Goal: Task Accomplishment & Management: Complete application form

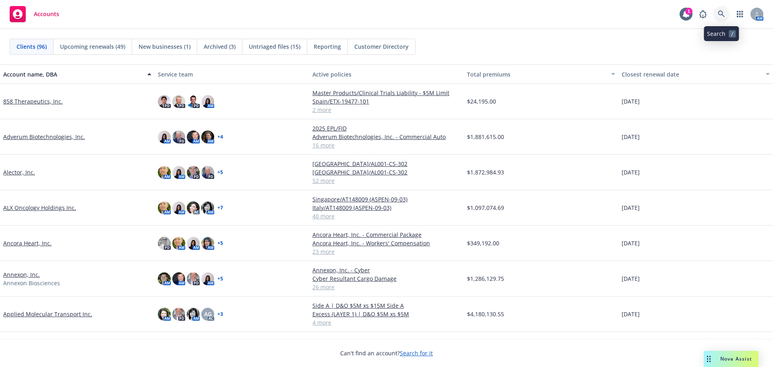
click at [725, 15] on icon at bounding box center [721, 13] width 7 height 7
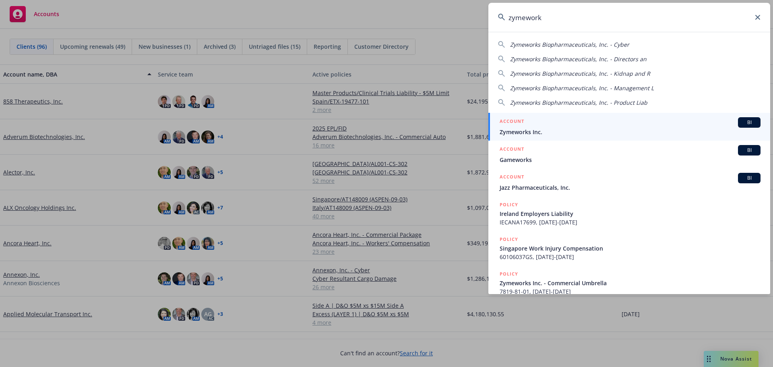
type input "zymework"
click at [553, 126] on div "ACCOUNT BI" at bounding box center [630, 122] width 261 height 10
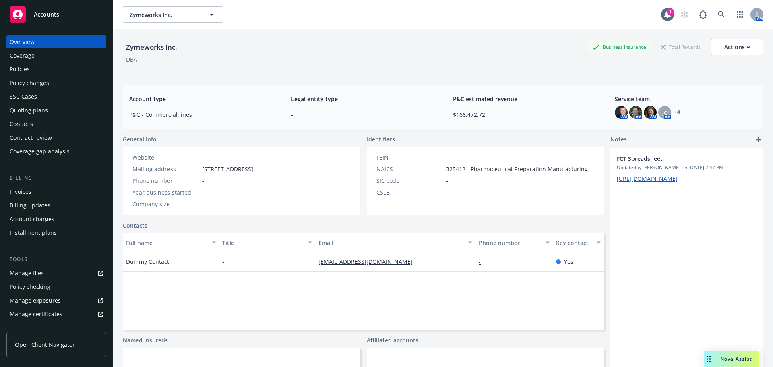
click at [60, 68] on div "Policies" at bounding box center [56, 69] width 93 height 13
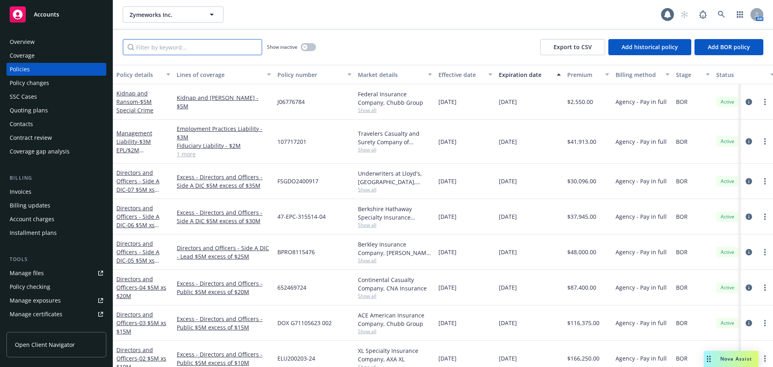
click at [193, 50] on input "Filter by keyword..." at bounding box center [192, 47] width 139 height 16
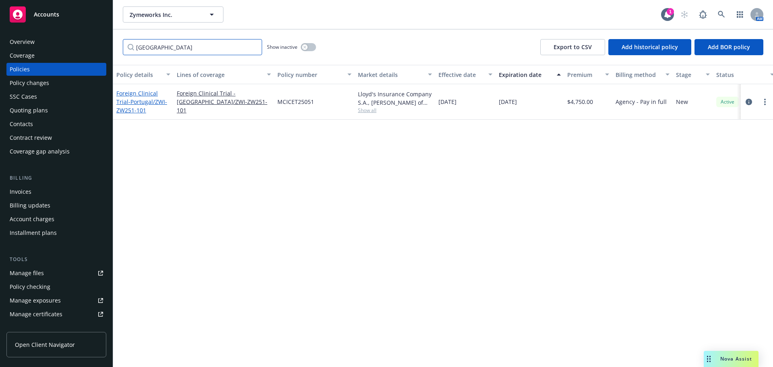
type input "portugal"
click at [143, 104] on span "- Portugal/ZWI-ZW251-101" at bounding box center [141, 106] width 51 height 16
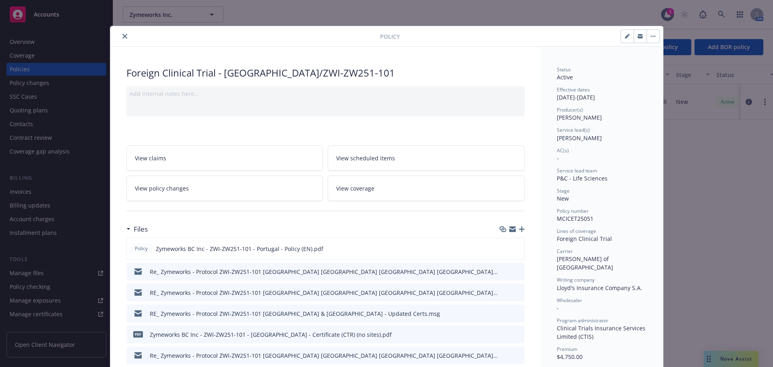
click at [520, 230] on icon "button" at bounding box center [522, 229] width 6 height 6
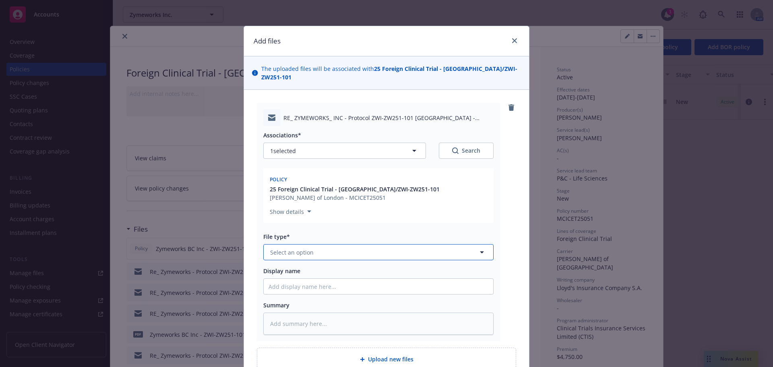
click at [323, 244] on button "Select an option" at bounding box center [378, 252] width 230 height 16
type input "em"
click at [342, 290] on div "Email" at bounding box center [379, 296] width 220 height 12
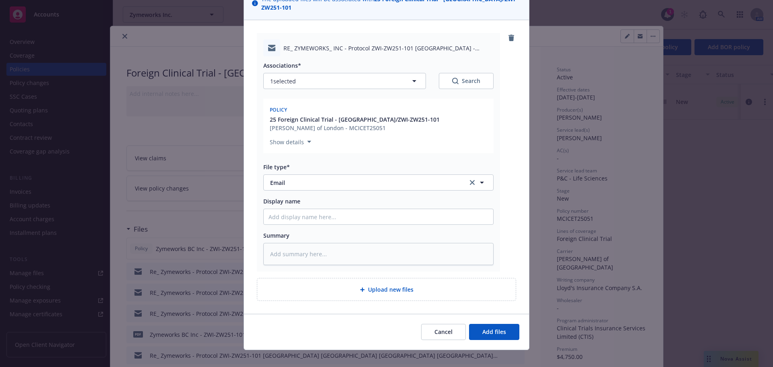
scroll to position [70, 0]
type textarea "x"
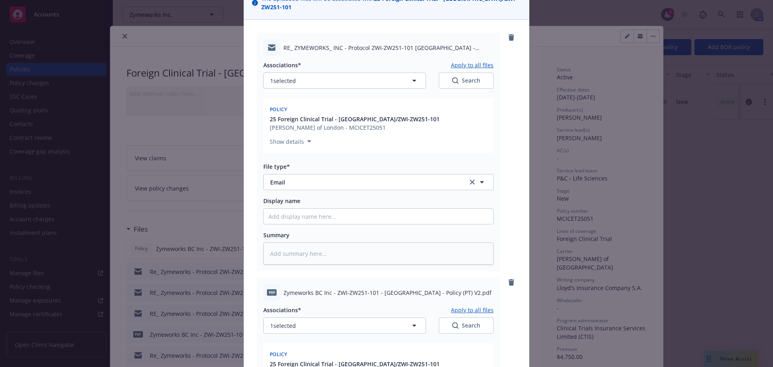
scroll to position [272, 0]
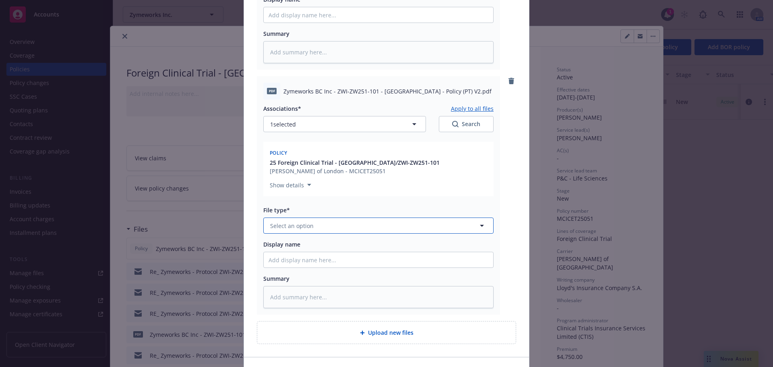
click at [324, 218] on button "Select an option" at bounding box center [378, 226] width 230 height 16
type input "pol"
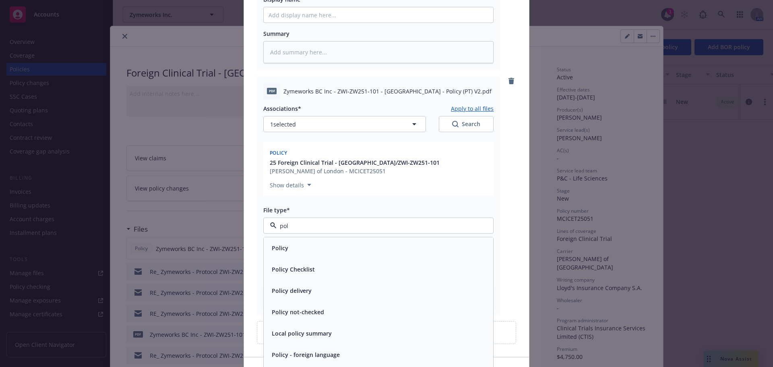
click at [324, 242] on div "Policy" at bounding box center [379, 248] width 220 height 12
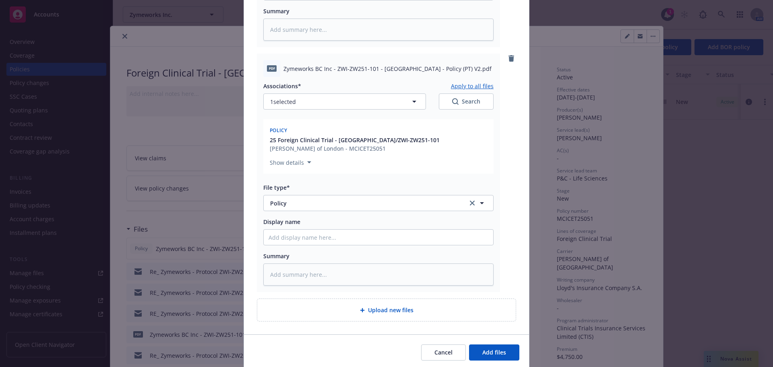
scroll to position [315, 0]
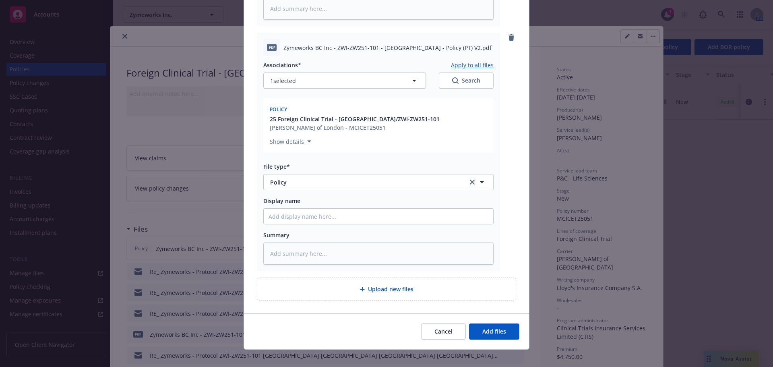
type textarea "x"
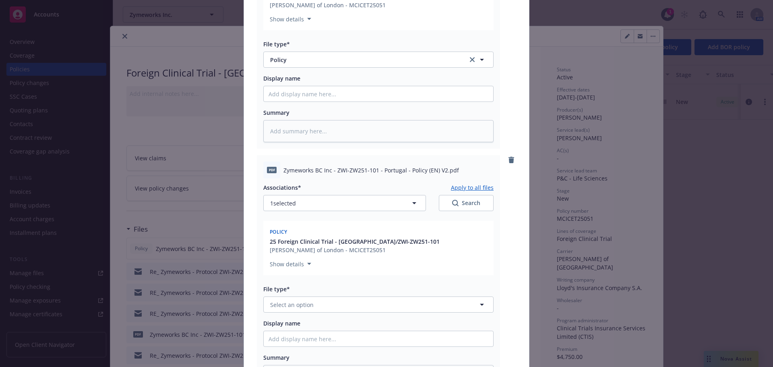
scroll to position [557, 0]
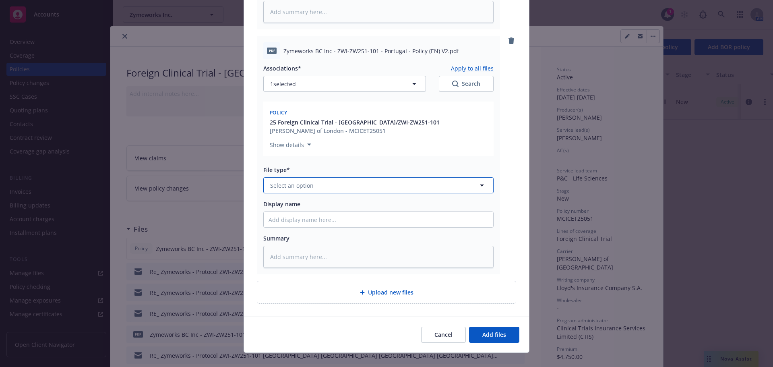
click at [321, 178] on button "Select an option" at bounding box center [378, 185] width 230 height 16
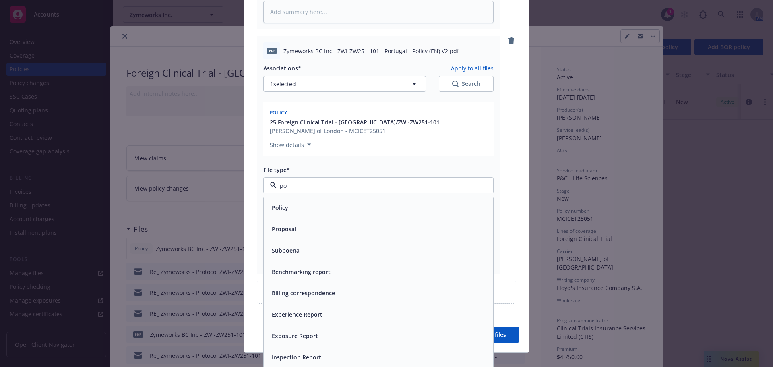
type input "pol"
click at [321, 205] on div "Policy" at bounding box center [379, 208] width 220 height 12
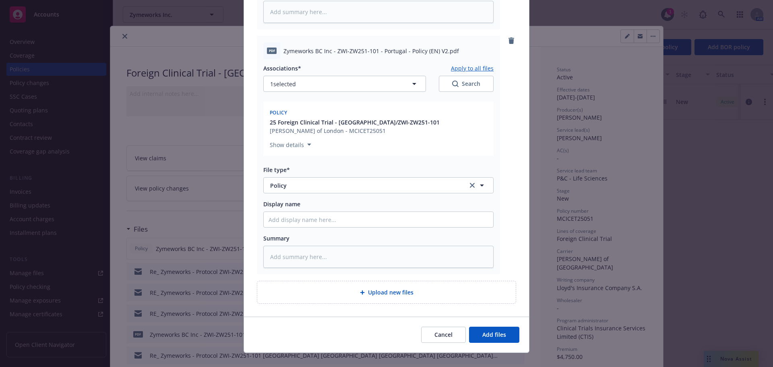
type textarea "x"
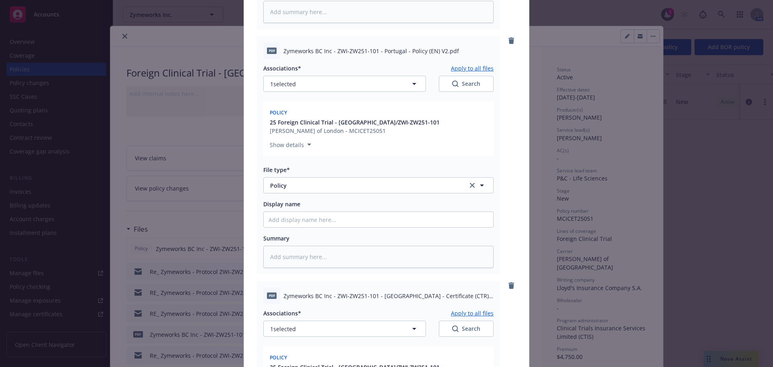
scroll to position [798, 0]
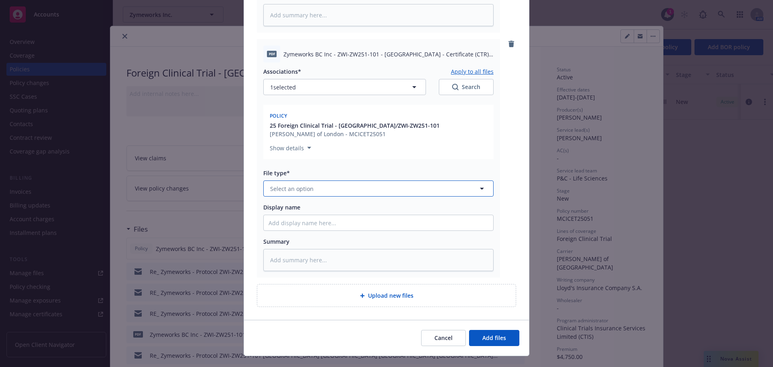
click at [316, 180] on button "Select an option" at bounding box center [378, 188] width 230 height 16
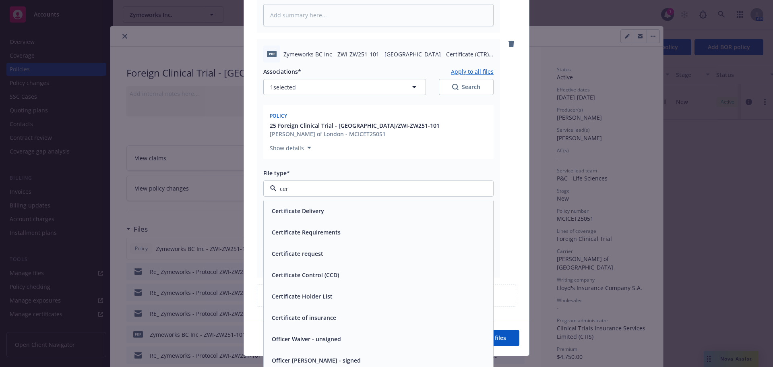
type input "cert"
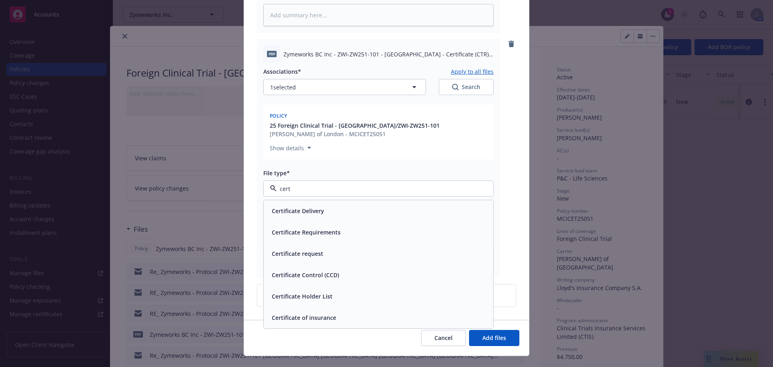
click at [344, 312] on div "Certificate of insurance" at bounding box center [379, 318] width 220 height 12
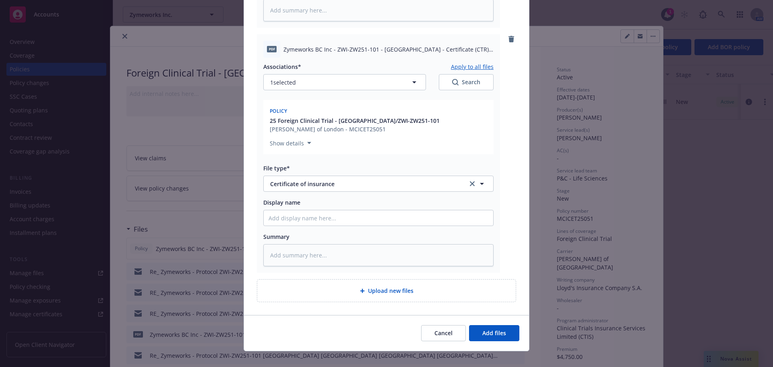
scroll to position [805, 0]
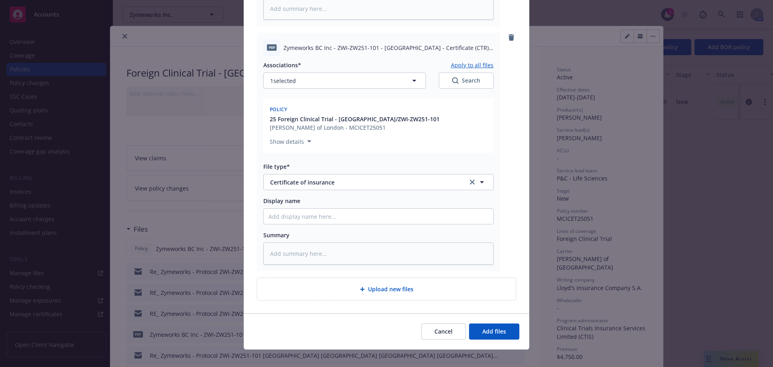
type textarea "x"
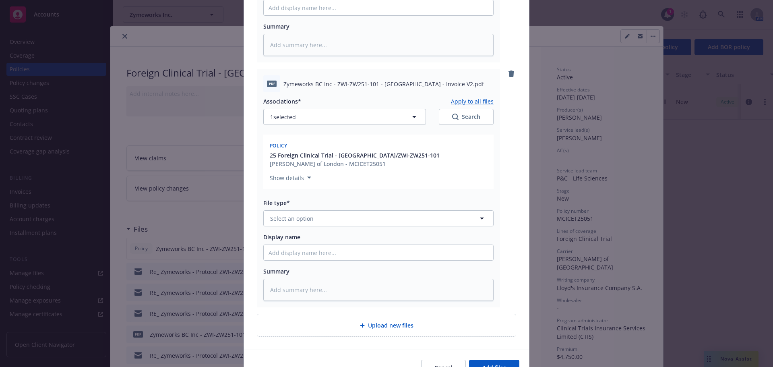
scroll to position [1047, 0]
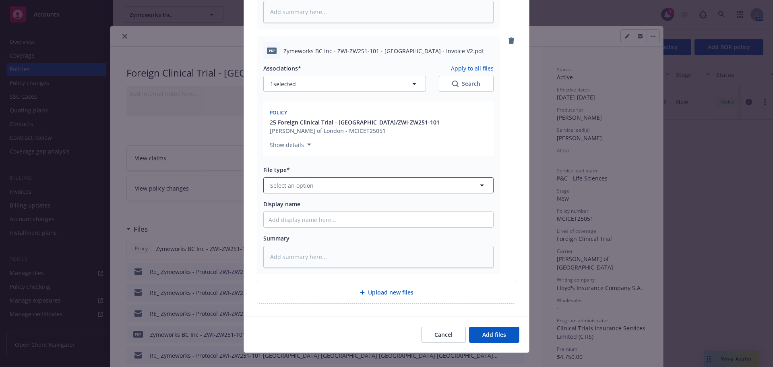
click at [323, 182] on button "Select an option" at bounding box center [378, 185] width 230 height 16
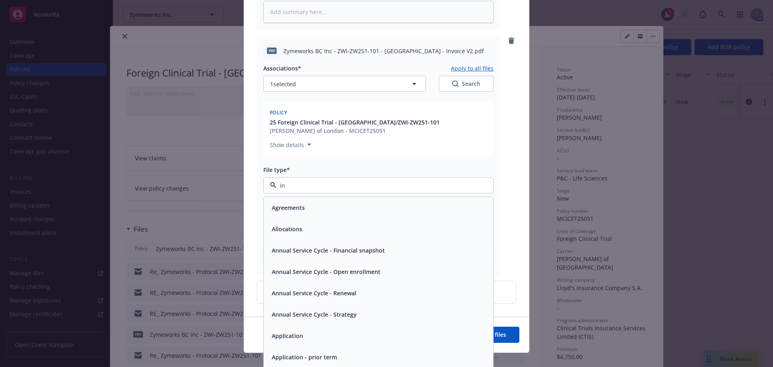
type input "inv"
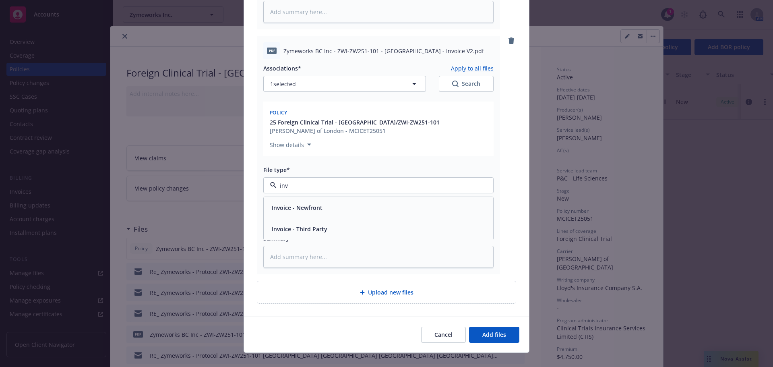
click at [322, 225] on span "Invoice - Third Party" at bounding box center [300, 229] width 56 height 8
click at [494, 327] on button "Add files" at bounding box center [494, 335] width 50 height 16
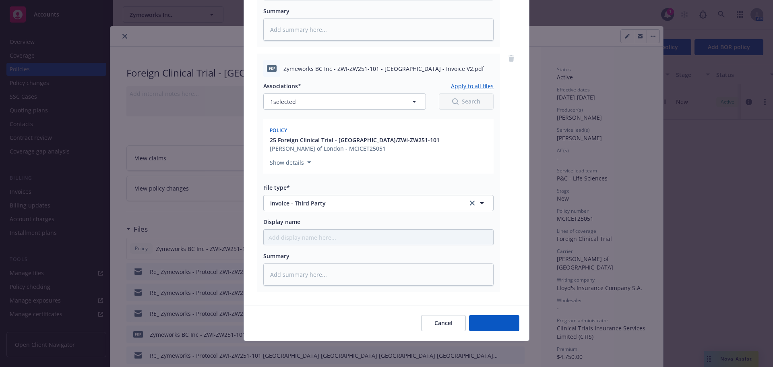
scroll to position [1020, 0]
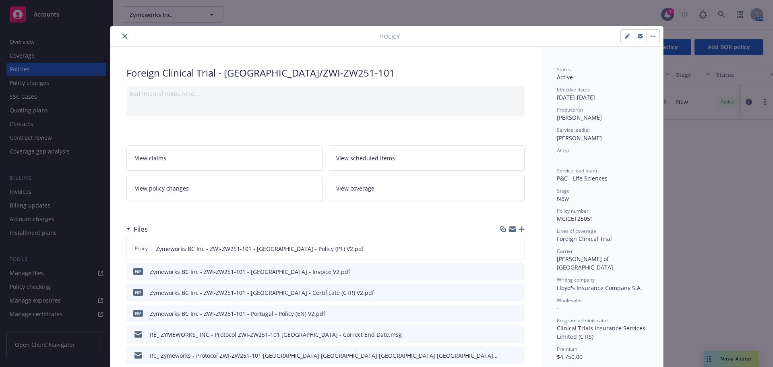
click at [521, 227] on icon "button" at bounding box center [522, 229] width 6 height 6
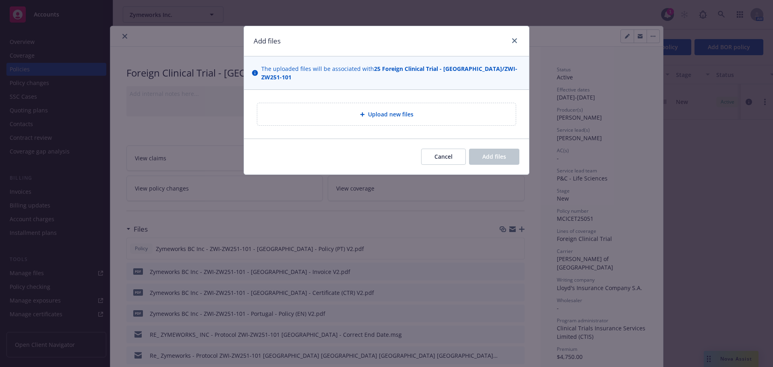
type textarea "x"
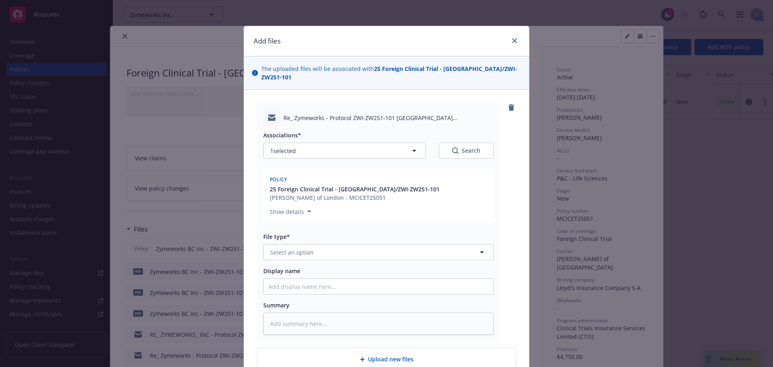
click at [285, 234] on div "File type* Select an option" at bounding box center [378, 246] width 230 height 28
click at [302, 248] on span "Select an option" at bounding box center [292, 252] width 44 height 8
type input "em"
drag, startPoint x: 307, startPoint y: 292, endPoint x: 314, endPoint y: 287, distance: 8.5
click at [307, 291] on div "Email" at bounding box center [379, 296] width 220 height 12
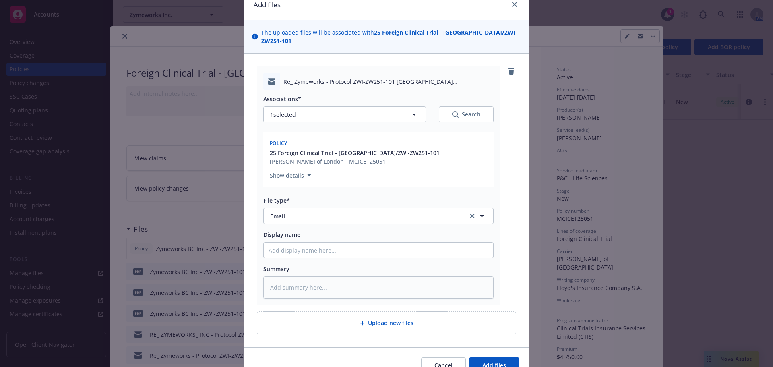
scroll to position [70, 0]
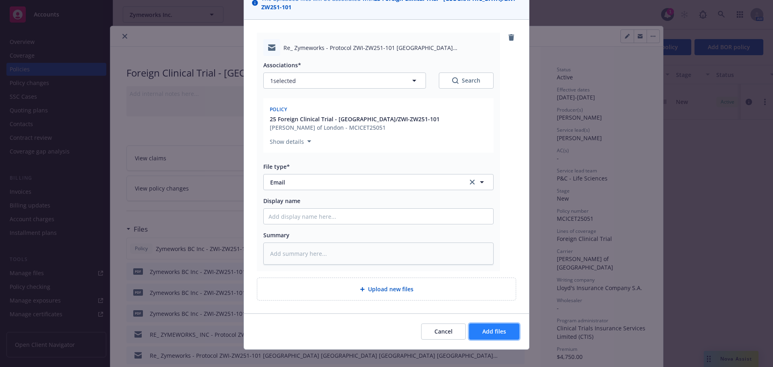
click at [492, 323] on button "Add files" at bounding box center [494, 331] width 50 height 16
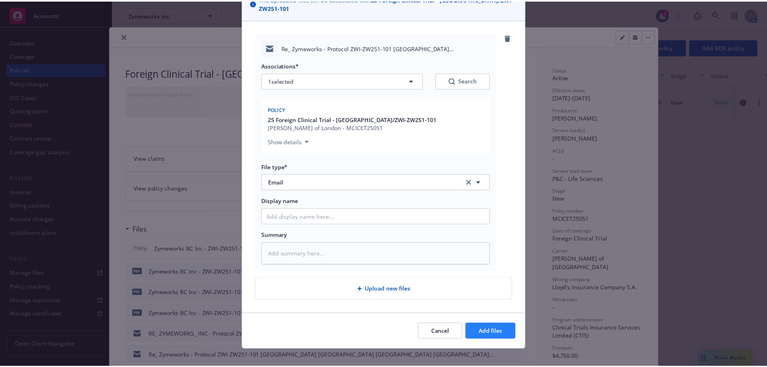
scroll to position [41, 0]
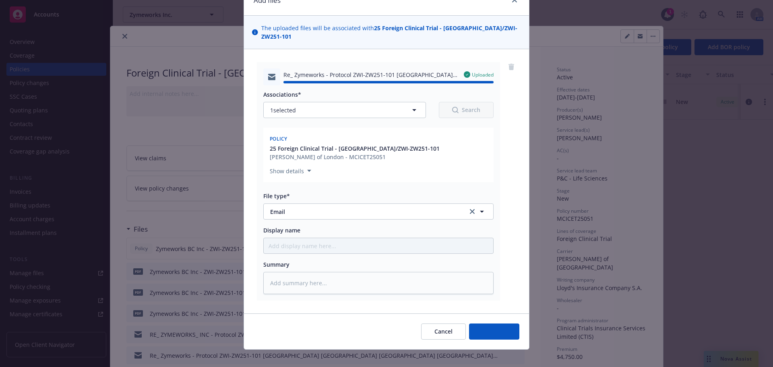
type textarea "x"
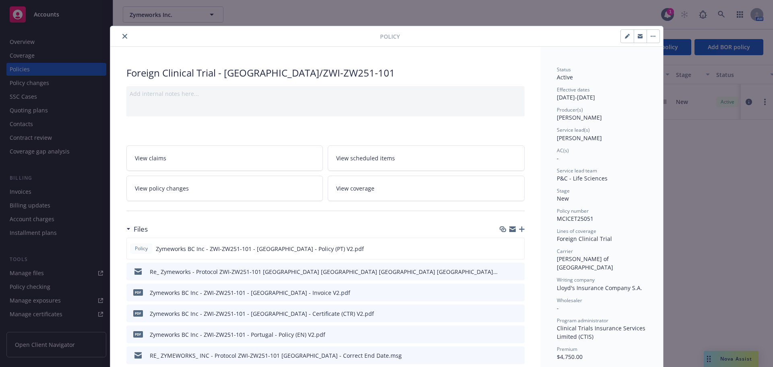
drag, startPoint x: 122, startPoint y: 36, endPoint x: 121, endPoint y: 31, distance: 5.7
click at [122, 36] on icon "close" at bounding box center [124, 36] width 5 height 5
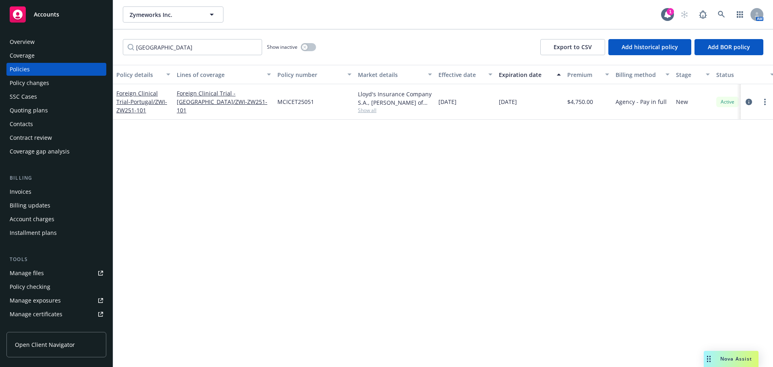
click at [161, 25] on div "Zymeworks Inc. Zymeworks Inc. 1 AM" at bounding box center [443, 14] width 660 height 29
click at [166, 14] on span "Zymeworks Inc." at bounding box center [165, 14] width 70 height 8
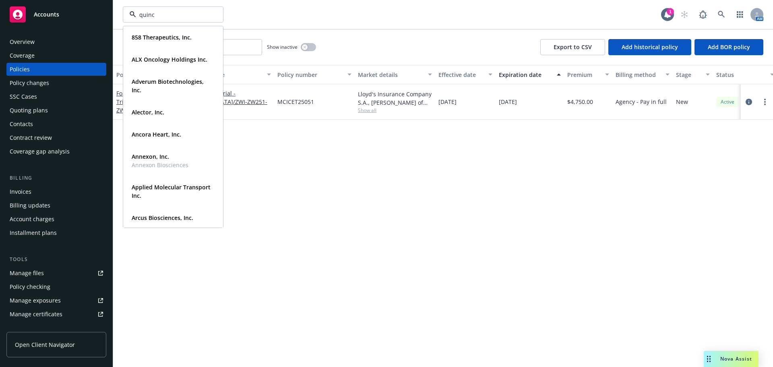
type input "quince"
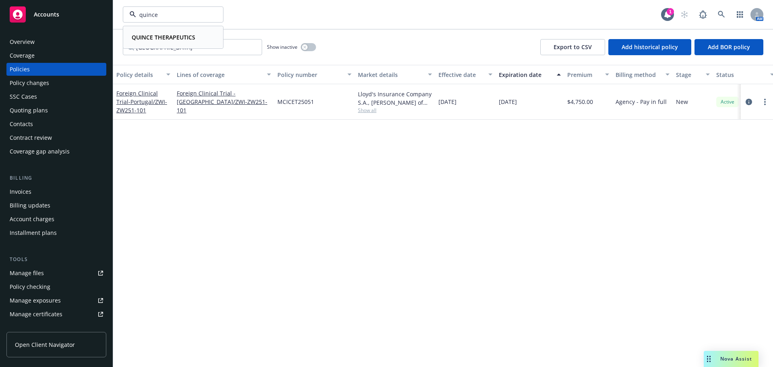
click at [164, 33] on div "QUINCE THERAPEUTICS" at bounding box center [163, 37] width 68 height 12
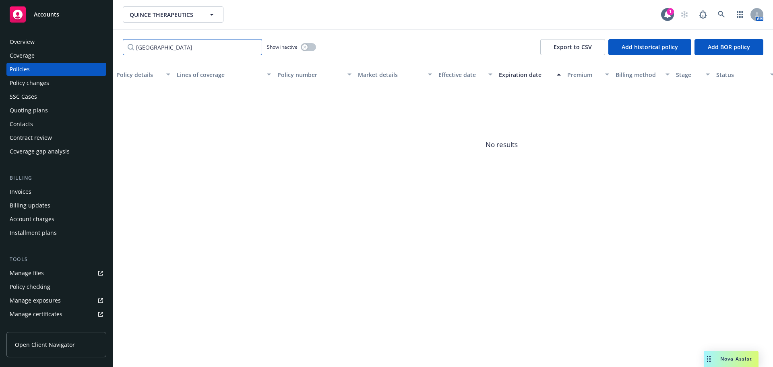
click at [254, 48] on input "portugal" at bounding box center [192, 47] width 139 height 16
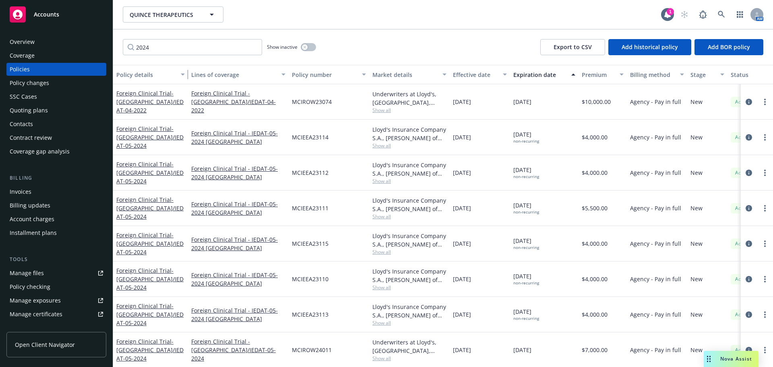
drag, startPoint x: 172, startPoint y: 72, endPoint x: 187, endPoint y: 74, distance: 14.6
click at [186, 74] on div "button" at bounding box center [184, 74] width 4 height 19
drag, startPoint x: 165, startPoint y: 51, endPoint x: 113, endPoint y: 48, distance: 52.1
click at [113, 48] on div "Accounts Overview Coverage Policies Policy changes SSC Cases Quoting plans Cont…" at bounding box center [386, 183] width 773 height 367
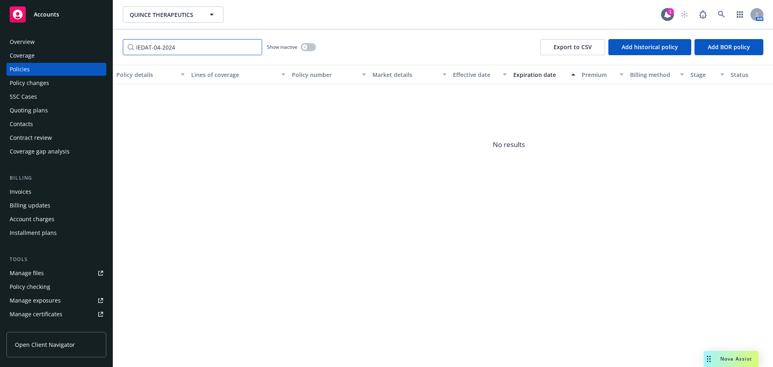
click at [159, 48] on input "IEDAT-04-2024" at bounding box center [192, 47] width 139 height 16
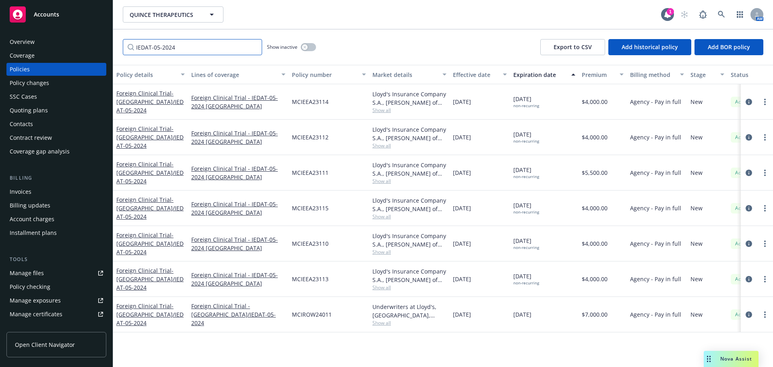
type input "IEDAT-05-2024"
click at [43, 81] on div "Policy changes" at bounding box center [29, 83] width 39 height 13
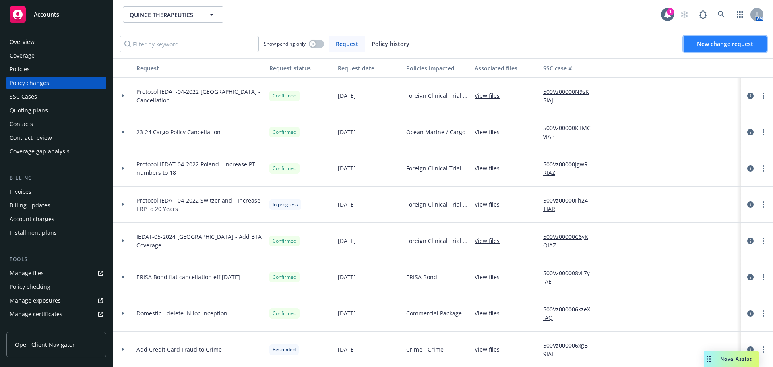
click at [704, 47] on span "New change request" at bounding box center [725, 44] width 56 height 8
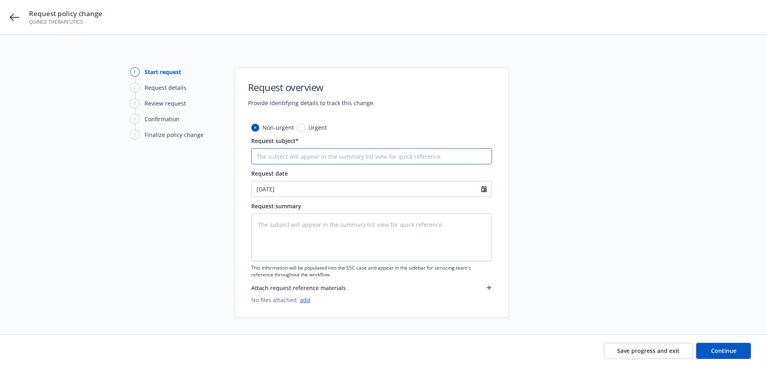
drag, startPoint x: 283, startPoint y: 148, endPoint x: 279, endPoint y: 156, distance: 9.0
paste input "IEDAT-05-2024 (OLE) Denmark, Germany (PT Incr.), Italy, Poland(PT Incr.), Spain…"
type textarea "x"
type input "IEDAT-05-2024 (OLE) Denmark, Germany (PT Incr.), Italy, Poland(PT Incr.), Spain…"
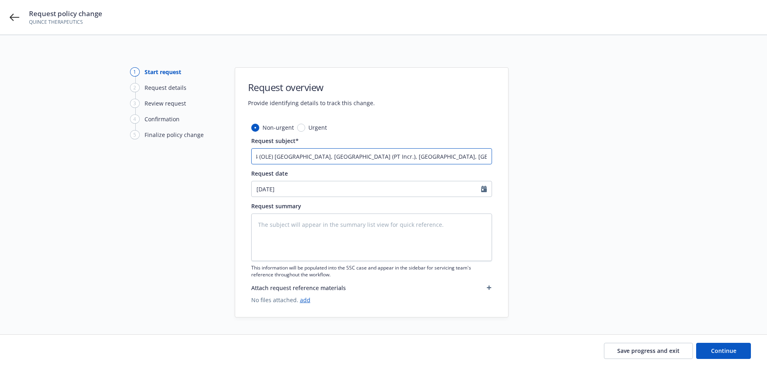
click at [257, 157] on input "IEDAT-05-2024 (OLE) Denmark, Germany (PT Incr.), Italy, Poland(PT Incr.), Spain…" at bounding box center [371, 156] width 241 height 16
type textarea "x"
drag, startPoint x: 312, startPoint y: 156, endPoint x: 505, endPoint y: 160, distance: 192.6
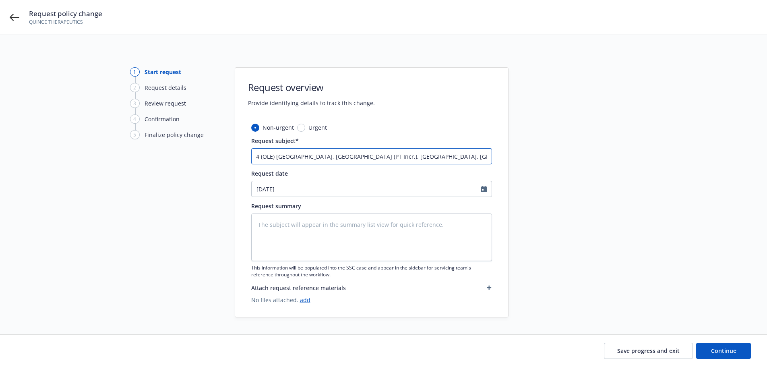
click at [505, 160] on div "Non-urgent Urgent Request subject* IEDAT-05-2024 (OLE) Denmark, Germany (PT Inc…" at bounding box center [371, 220] width 273 height 194
type input "IEDAT-05-2024 (OLE)"
type textarea "x"
type input "IEDAT-05-2024 (OLE) -"
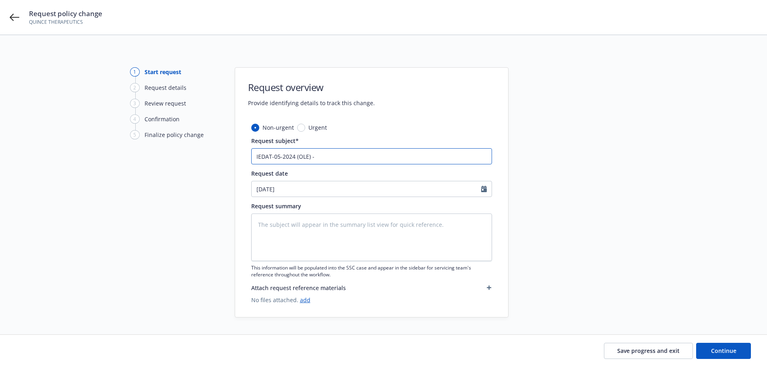
type textarea "x"
type input "IEDAT-05-2024 (OLE) -"
type textarea "x"
type input "IEDAT-05-2024 (OLE) - E"
type textarea "x"
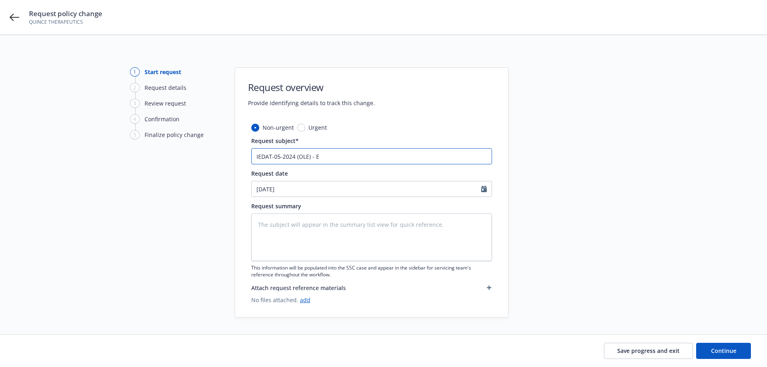
type input "IEDAT-05-2024 (OLE) - Ex"
type textarea "x"
type input "IEDAT-05-2024 (OLE) - Ext"
type textarea "x"
type input "IEDAT-05-2024 (OLE) - Exte"
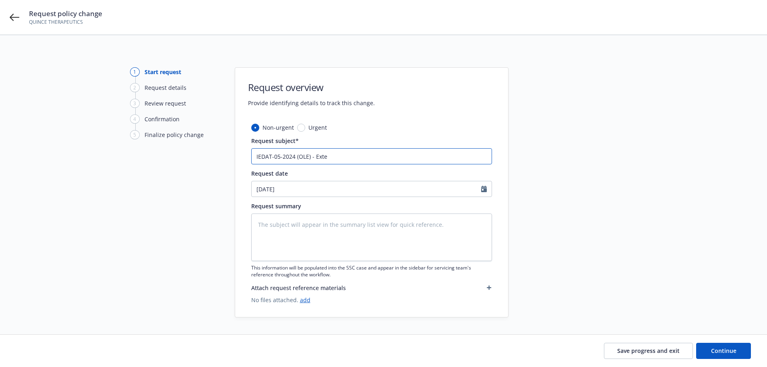
type textarea "x"
type input "IEDAT-05-2024 (OLE) - Exten"
type textarea "x"
type input "IEDAT-05-2024 (OLE) - Extens"
type textarea "x"
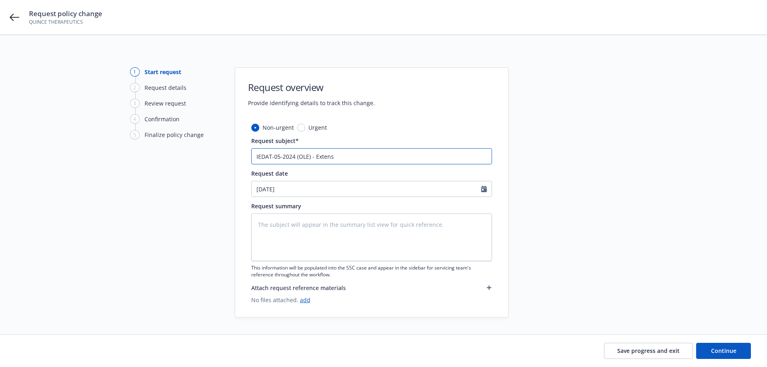
type input "IEDAT-05-2024 (OLE) - Extensi"
type textarea "x"
type input "IEDAT-05-2024 (OLE) - Extensio"
type textarea "x"
type input "IEDAT-05-2024 (OLE) - Extension"
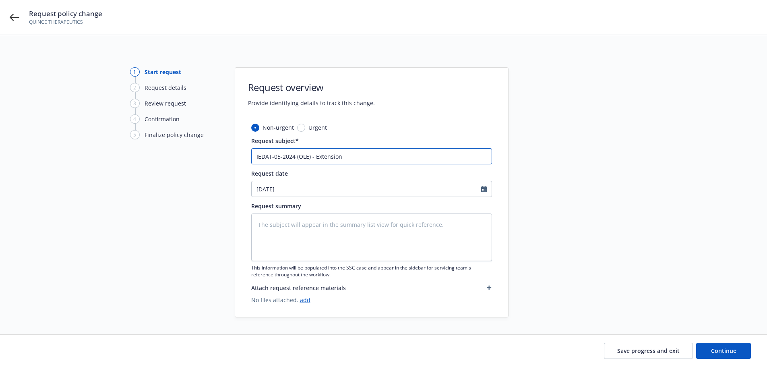
type textarea "x"
type input "IEDAT-05-2024 (OLE) - Extension"
type textarea "x"
type input "IEDAT-05-2024 (OLE) - Extension R"
type textarea "x"
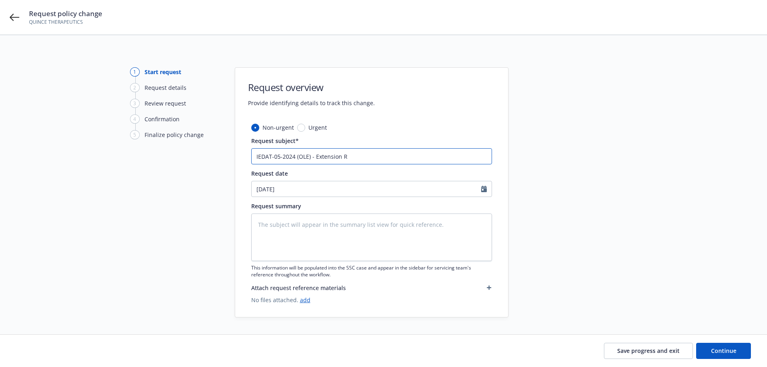
type input "IEDAT-05-2024 (OLE) - Extension Re"
type textarea "x"
type input "IEDAT-05-2024 (OLE) - Extension Req"
type textarea "x"
type input "IEDAT-05-2024 (OLE) - Extension Requ"
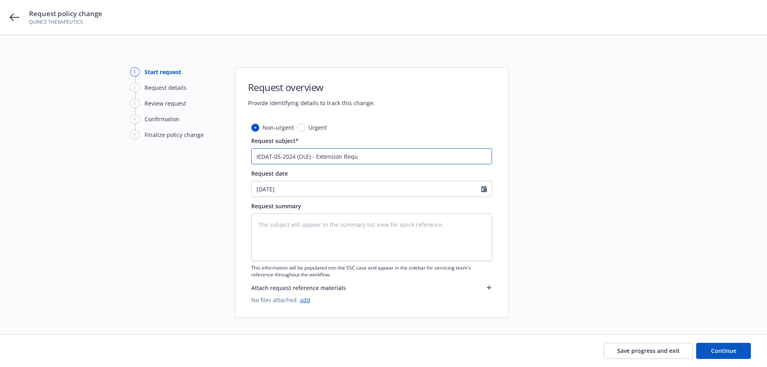
type textarea "x"
type input "IEDAT-05-2024 (OLE) - Extension Reque"
type textarea "x"
type input "IEDAT-05-2024 (OLE) - Extension Reques"
type textarea "x"
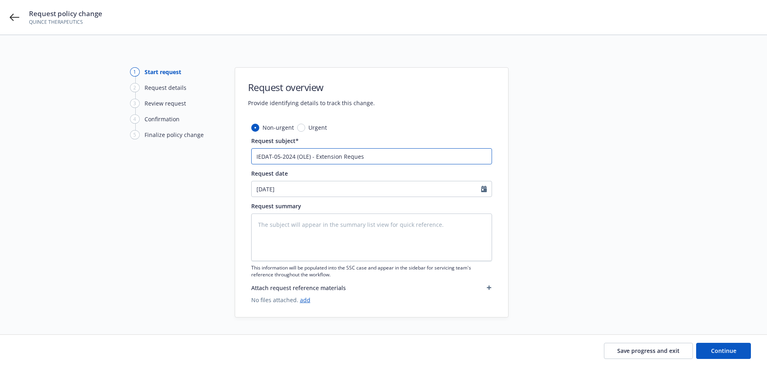
type input "IEDAT-05-2024 (OLE) - Extension Request"
type textarea "x"
type input "IEDAT-05-2024 (OLE) - Extension Requests"
click at [736, 350] on span "Continue" at bounding box center [723, 351] width 25 height 8
type textarea "x"
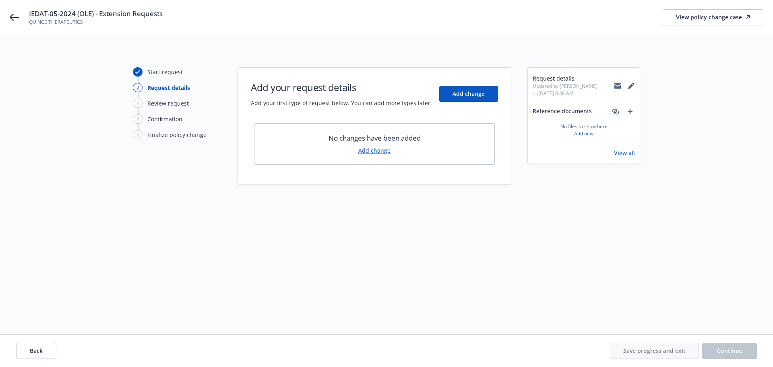
click at [370, 154] on link "Add change" at bounding box center [375, 150] width 32 height 8
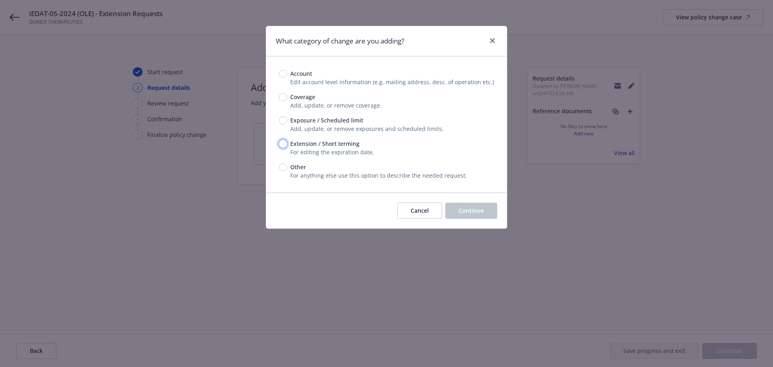
click at [283, 144] on input "Extension / Short terming" at bounding box center [283, 144] width 8 height 8
radio input "true"
click at [485, 209] on button "Continue" at bounding box center [472, 211] width 52 height 16
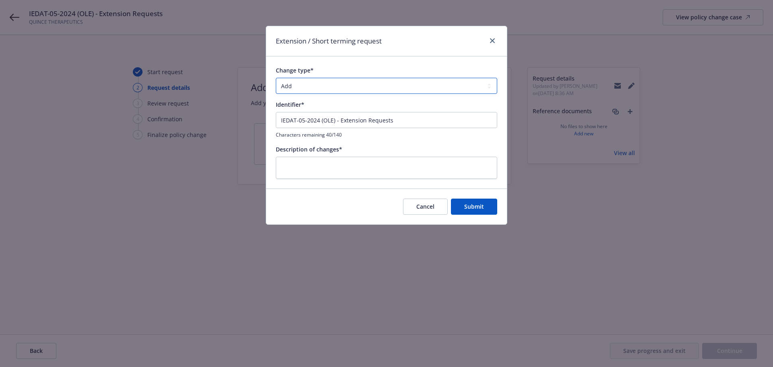
click at [314, 82] on select "Add Audit Change Remove" at bounding box center [387, 86] width 222 height 16
select select "CHANGE"
click at [276, 78] on select "Add Audit Change Remove" at bounding box center [387, 86] width 222 height 16
click at [334, 121] on input "IEDAT-05-2024 (OLE) - Extension Requests" at bounding box center [387, 120] width 222 height 16
drag, startPoint x: 440, startPoint y: 122, endPoint x: 241, endPoint y: 120, distance: 199.4
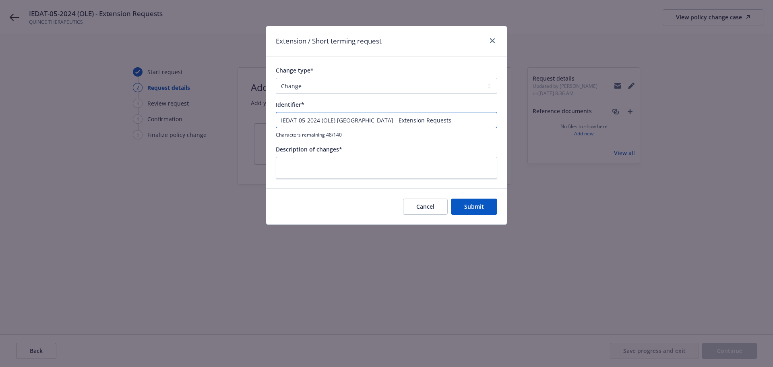
click at [238, 120] on div "Extension / Short terming request Change type* Add Audit Change Remove Identifi…" at bounding box center [386, 183] width 773 height 367
type input "IEDAT-05-2024 (OLE) Denmark - Extension Requests"
paste textarea "IEDAT-05-2024 (OLE) Denmark - Extension Requests"
type textarea "x"
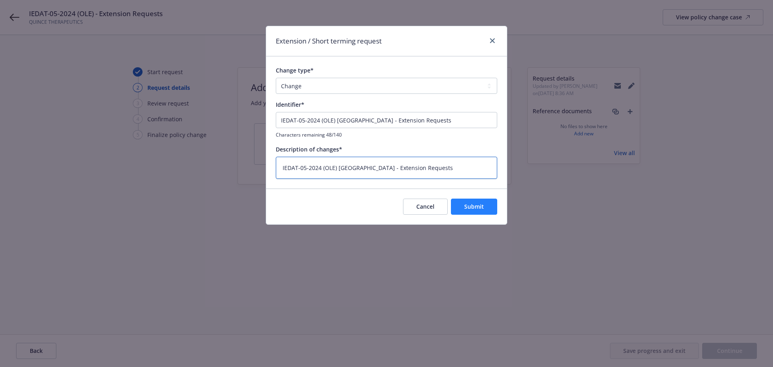
type textarea "IEDAT-05-2024 (OLE) Denmark - Extension Requests"
click at [493, 205] on button "Submit" at bounding box center [474, 207] width 46 height 16
type textarea "x"
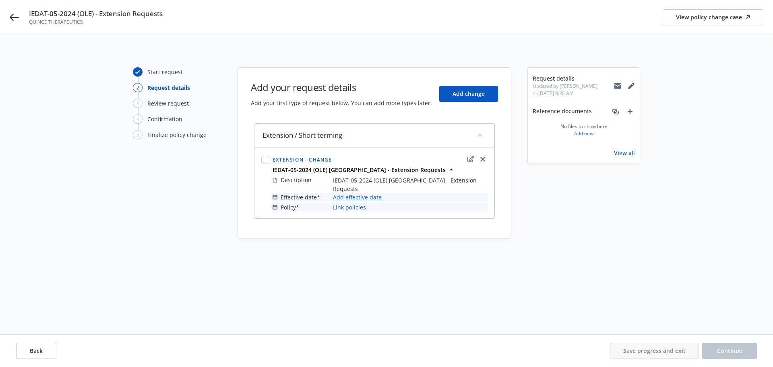
click at [371, 193] on link "Add effective date" at bounding box center [357, 197] width 49 height 8
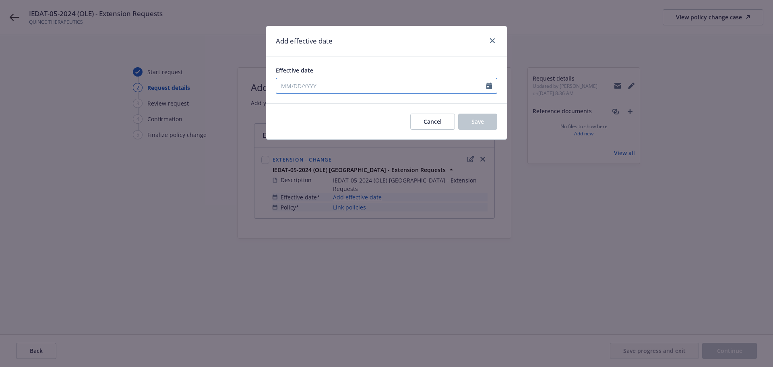
click at [332, 86] on input "Effective date" at bounding box center [381, 85] width 210 height 15
select select "9"
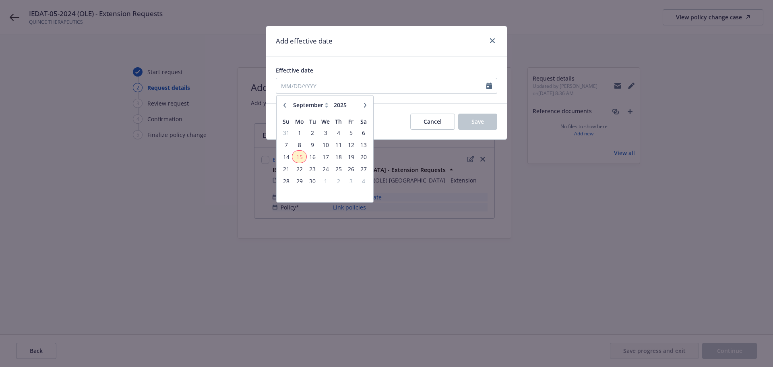
click at [300, 156] on span "15" at bounding box center [299, 157] width 12 height 10
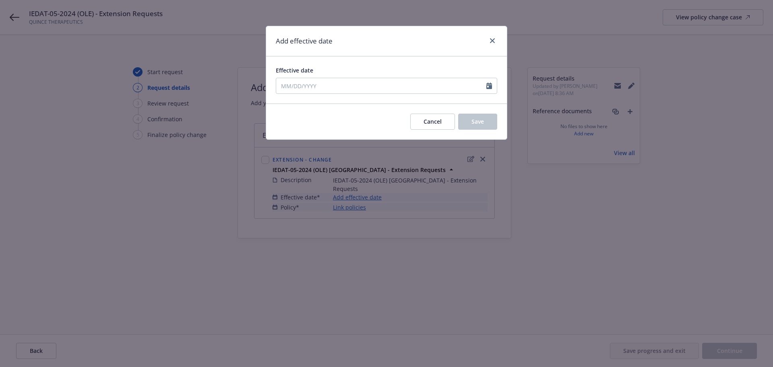
type input "09/15/2025"
click at [485, 124] on button "Save" at bounding box center [477, 122] width 39 height 16
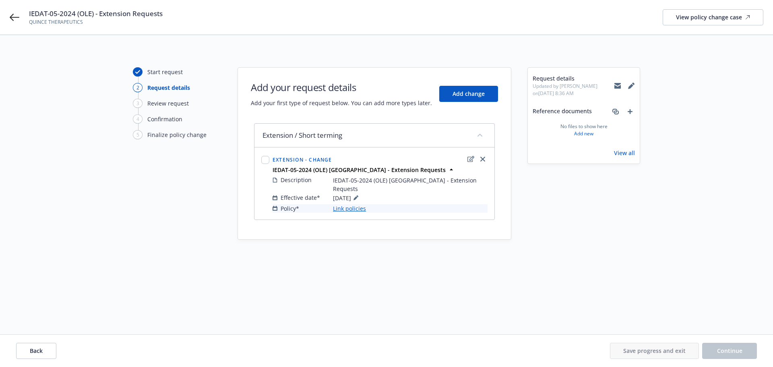
click at [349, 204] on link "Link policies" at bounding box center [349, 208] width 33 height 8
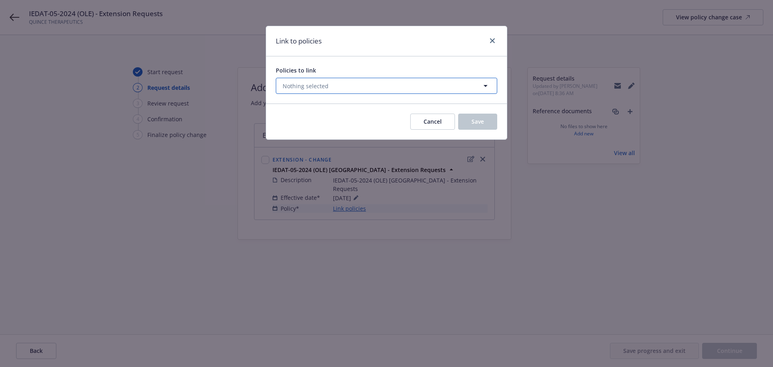
click at [306, 86] on span "Nothing selected" at bounding box center [306, 86] width 46 height 8
select select "ACTIVE"
type input "denmar"
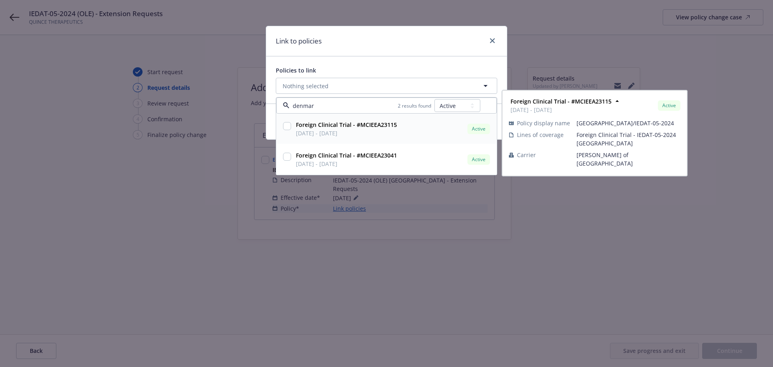
click at [289, 124] on input "checkbox" at bounding box center [287, 126] width 8 height 8
checkbox input "true"
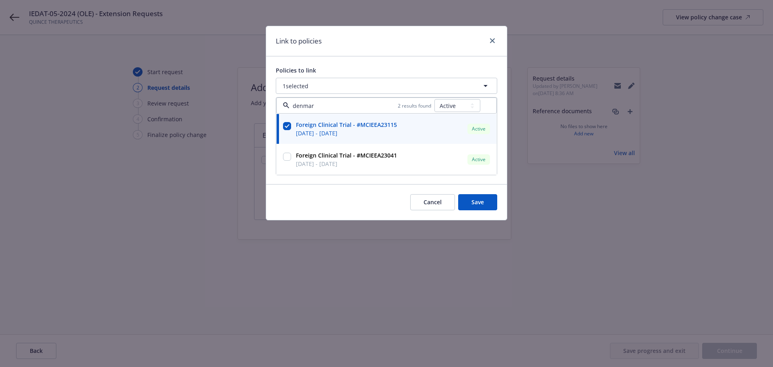
type input "denmar"
click at [341, 69] on div "Policies to link" at bounding box center [387, 70] width 222 height 8
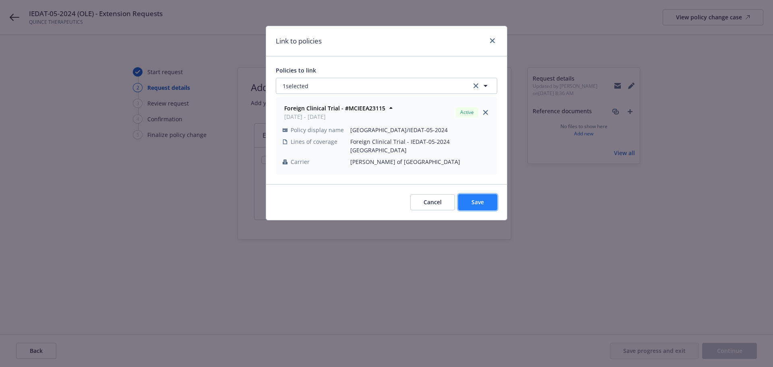
click at [476, 198] on span "Save" at bounding box center [478, 202] width 12 height 8
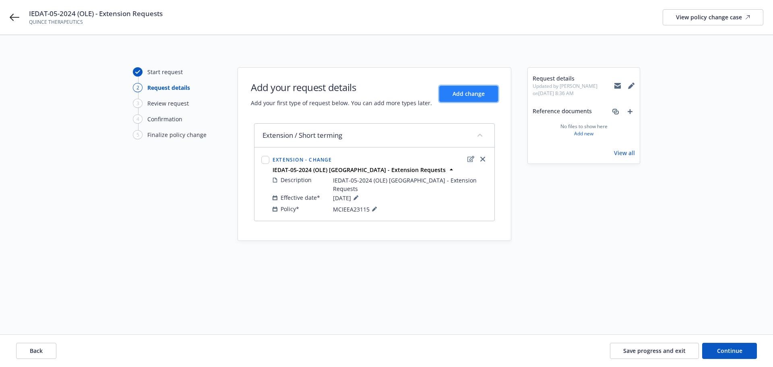
click at [472, 96] on span "Add change" at bounding box center [469, 94] width 32 height 8
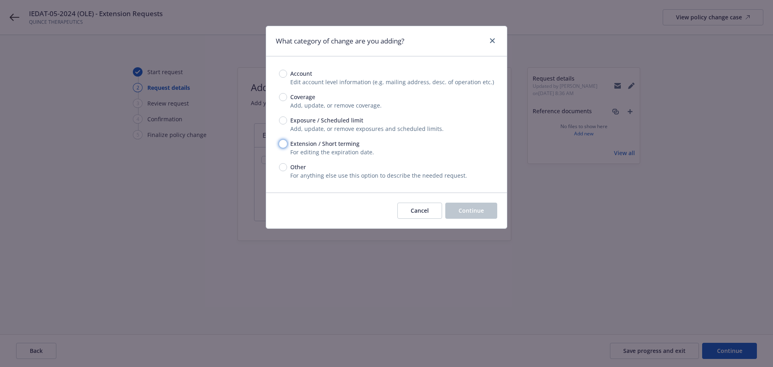
click at [284, 143] on input "Extension / Short terming" at bounding box center [283, 144] width 8 height 8
radio input "true"
click at [478, 213] on span "Continue" at bounding box center [471, 211] width 25 height 8
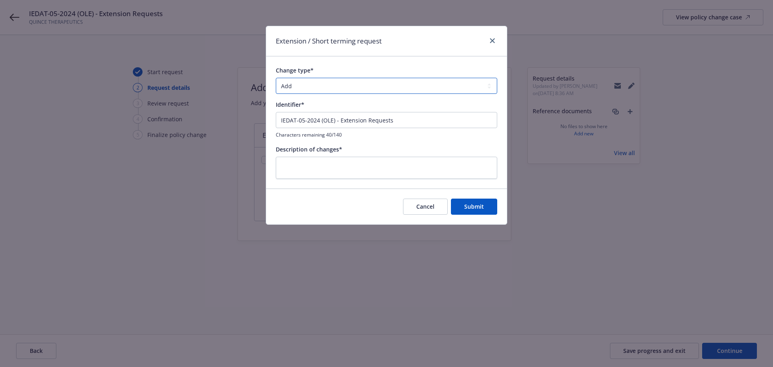
click at [319, 90] on select "Add Audit Change Remove" at bounding box center [387, 86] width 222 height 16
select select "CHANGE"
click at [276, 78] on select "Add Audit Change Remove" at bounding box center [387, 86] width 222 height 16
click at [335, 121] on input "IEDAT-05-2024 (OLE) - Extension Requests" at bounding box center [387, 120] width 222 height 16
click at [424, 122] on input "IEDAT-05-2024 (OLE) Germany - Extension Requests" at bounding box center [387, 120] width 222 height 16
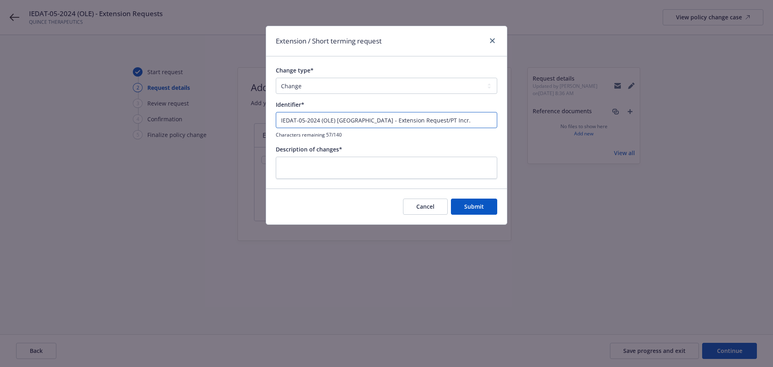
drag, startPoint x: 328, startPoint y: 119, endPoint x: 210, endPoint y: 115, distance: 117.7
click at [209, 115] on div "Extension / Short terming request Change type* Add Audit Change Remove Identifi…" at bounding box center [386, 183] width 773 height 367
type input "IEDAT-05-2024 (OLE) Germany - Extension Request/PT Incr."
paste textarea "IEDAT-05-2024 (OLE) Germany - Extension Request/PT Incr."
type textarea "x"
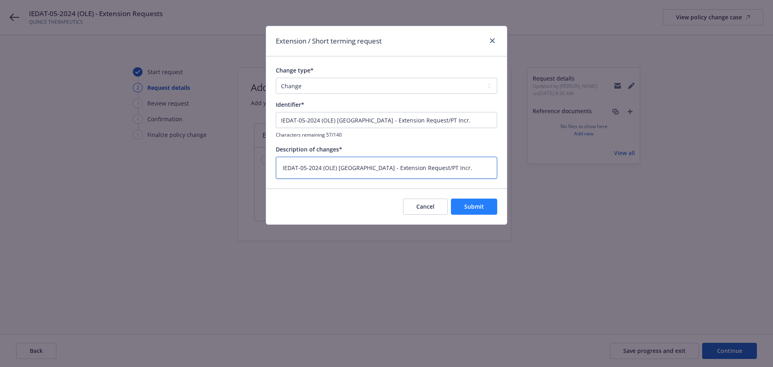
type textarea "IEDAT-05-2024 (OLE) Germany - Extension Request/PT Incr."
click at [484, 206] on button "Submit" at bounding box center [474, 207] width 46 height 16
type textarea "x"
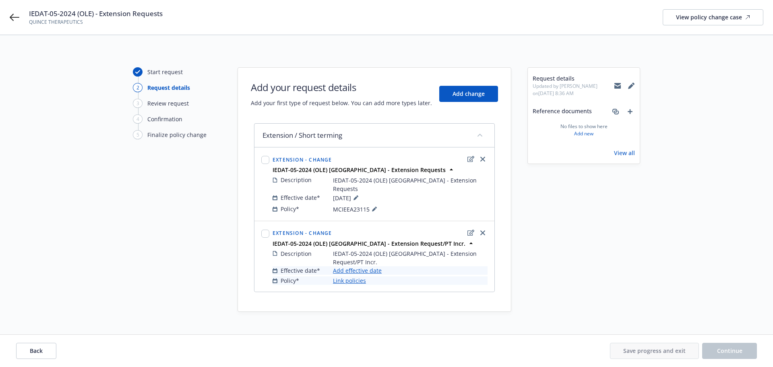
click at [368, 266] on link "Add effective date" at bounding box center [357, 270] width 49 height 8
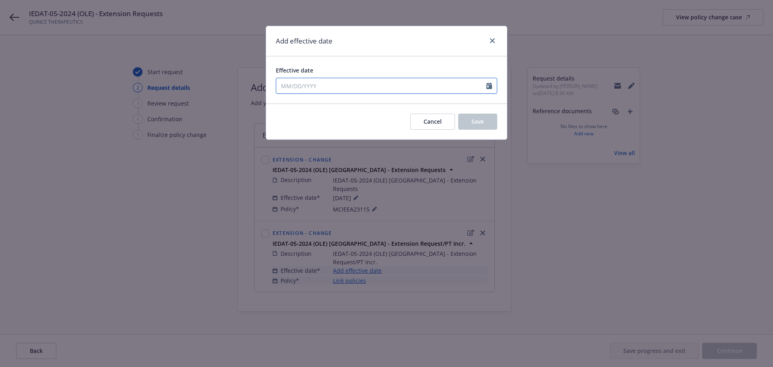
select select "9"
click at [310, 83] on input "Effective date" at bounding box center [381, 85] width 210 height 15
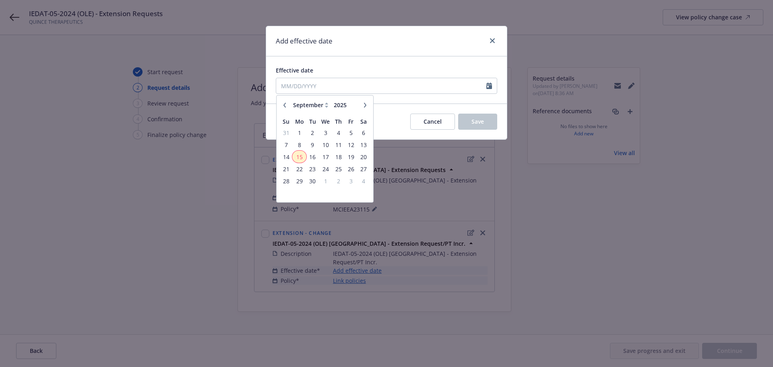
click at [299, 155] on span "15" at bounding box center [299, 157] width 12 height 10
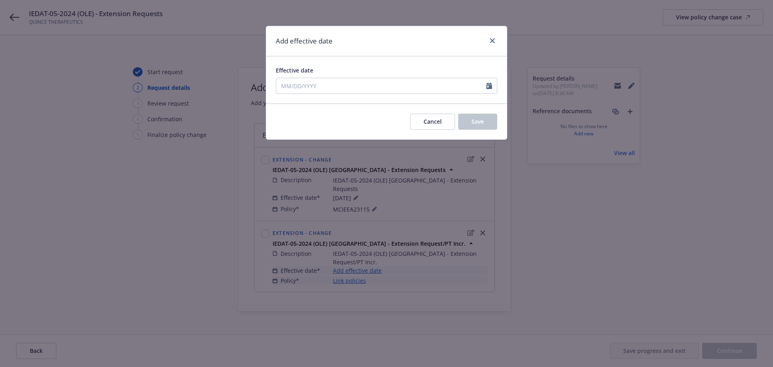
type input "09/15/2025"
click at [481, 124] on span "Save" at bounding box center [478, 122] width 12 height 8
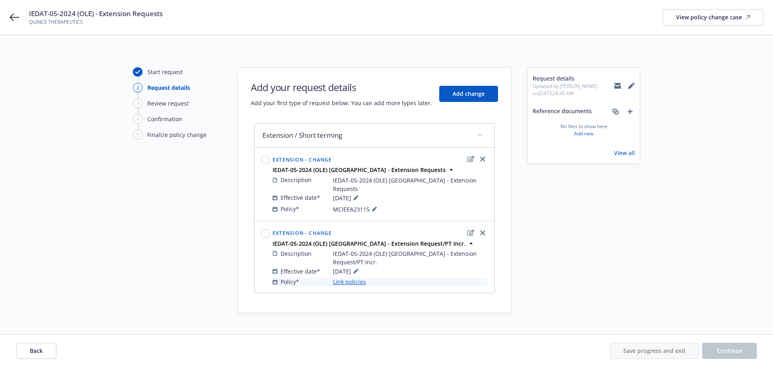
click at [363, 278] on link "Link policies" at bounding box center [349, 282] width 33 height 8
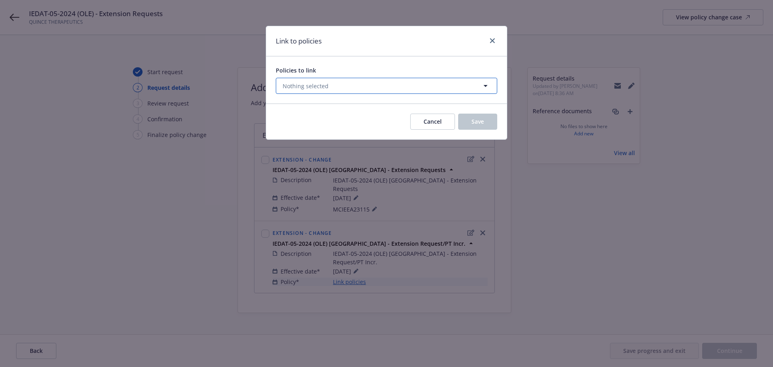
click at [311, 87] on span "Nothing selected" at bounding box center [306, 86] width 46 height 8
select select "ACTIVE"
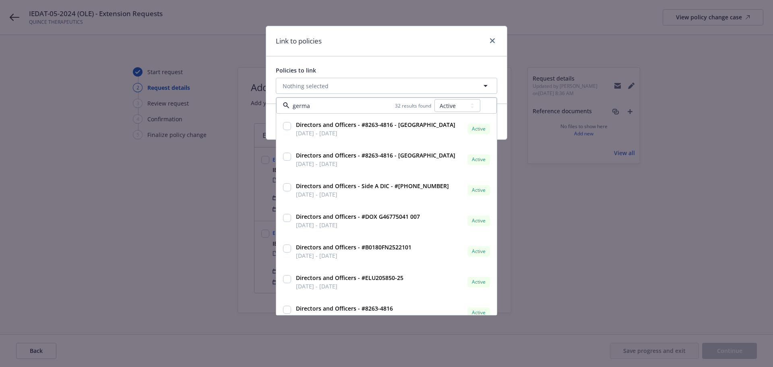
type input "german"
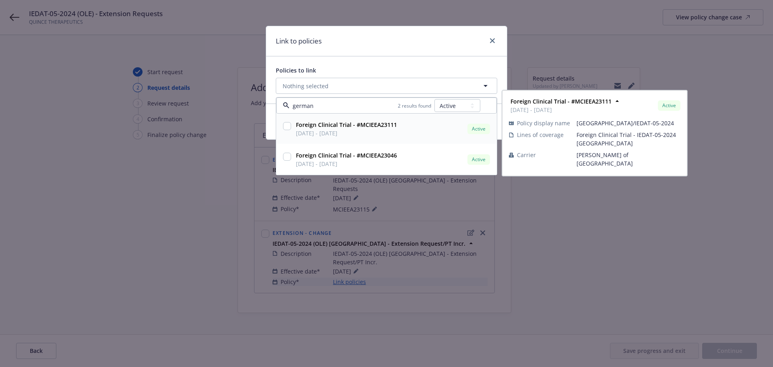
click at [288, 124] on input "checkbox" at bounding box center [287, 126] width 8 height 8
checkbox input "true"
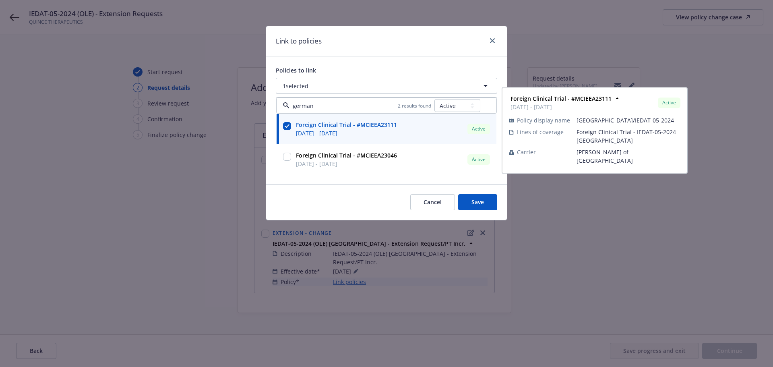
type input "german"
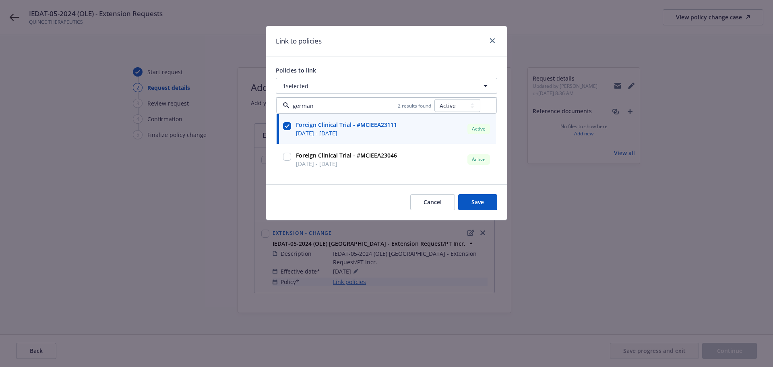
drag, startPoint x: 360, startPoint y: 35, endPoint x: 360, endPoint y: 41, distance: 6.4
click at [360, 41] on div "Link to policies" at bounding box center [386, 41] width 241 height 30
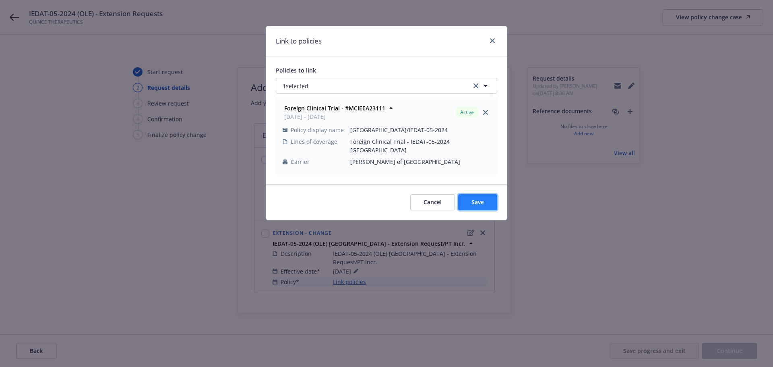
click at [474, 198] on span "Save" at bounding box center [478, 202] width 12 height 8
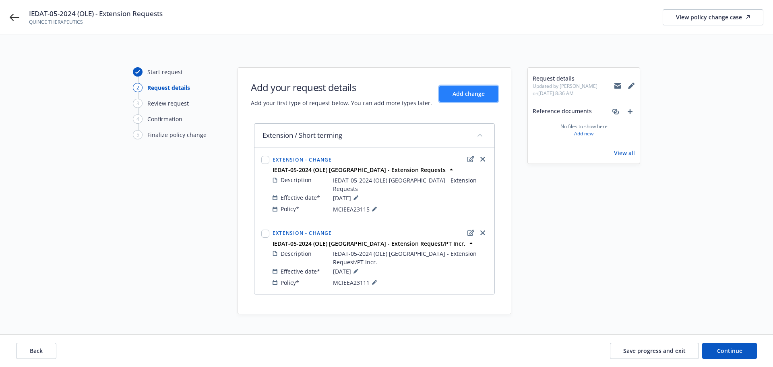
click at [473, 97] on span "Add change" at bounding box center [469, 94] width 32 height 8
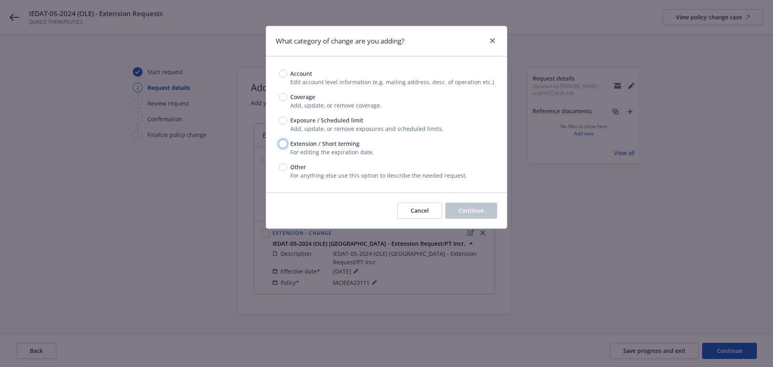
click at [282, 142] on input "Extension / Short terming" at bounding box center [283, 144] width 8 height 8
radio input "true"
click at [472, 213] on span "Continue" at bounding box center [471, 211] width 25 height 8
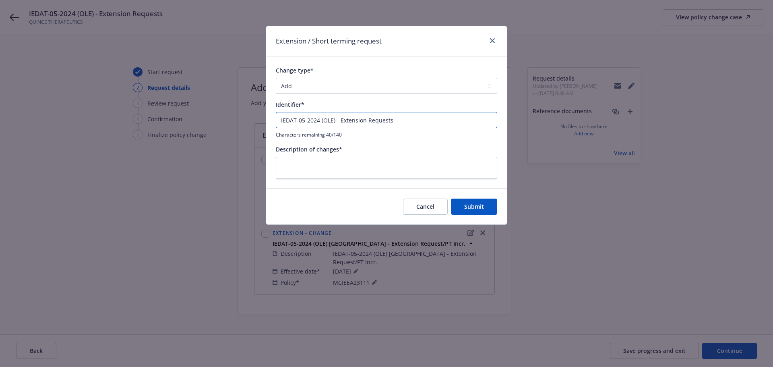
click at [335, 120] on input "IEDAT-05-2024 (OLE) - Extension Requests" at bounding box center [387, 120] width 222 height 16
drag, startPoint x: 421, startPoint y: 122, endPoint x: 258, endPoint y: 117, distance: 163.2
click at [258, 117] on div "Extension / Short terming request Change type* Add Audit Change Remove Identifi…" at bounding box center [386, 183] width 773 height 367
type input "IEDAT-05-2024 (OLE) Italy - Extension Requests"
paste textarea "IEDAT-05-2024 (OLE) Italy - Extension Requests"
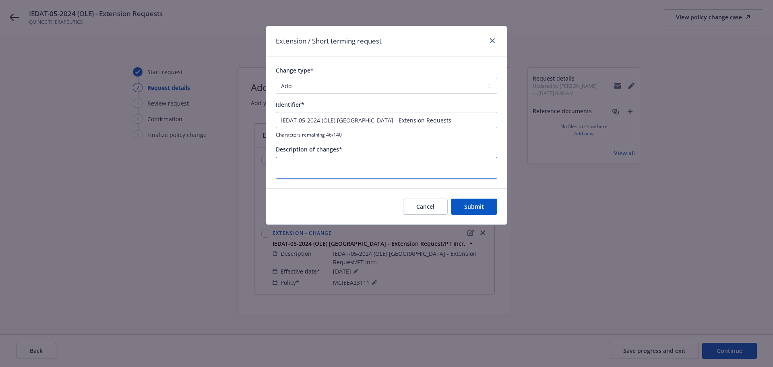
type textarea "x"
type textarea "IEDAT-05-2024 (OLE) Italy - Extension Requests"
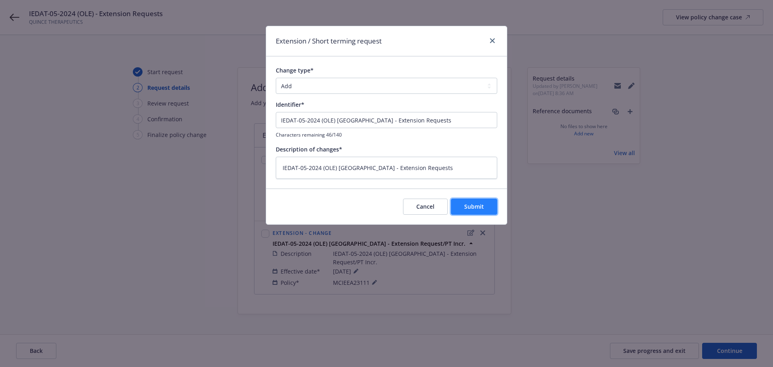
drag, startPoint x: 457, startPoint y: 207, endPoint x: 470, endPoint y: 208, distance: 13.3
click at [461, 207] on button "Submit" at bounding box center [474, 207] width 46 height 16
type textarea "x"
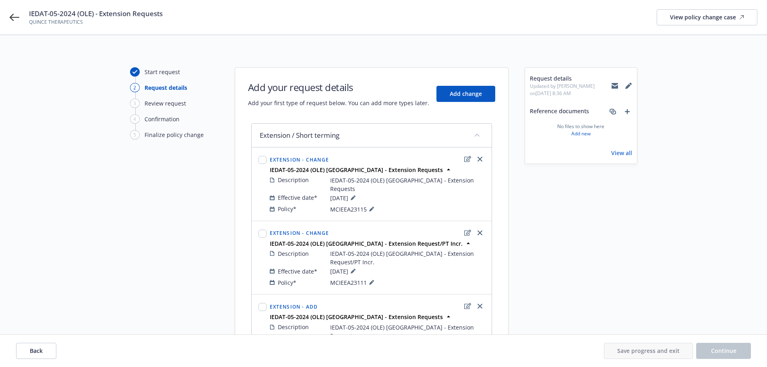
scroll to position [58, 0]
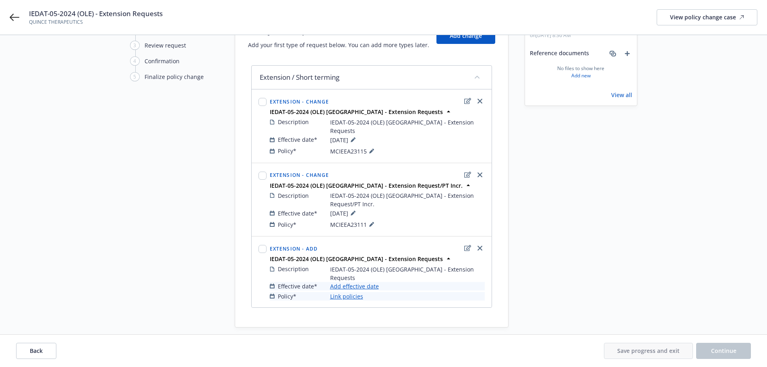
click at [364, 282] on link "Add effective date" at bounding box center [354, 286] width 49 height 8
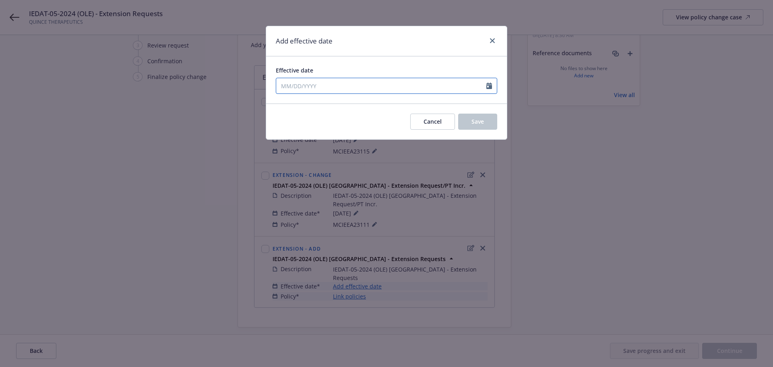
select select "9"
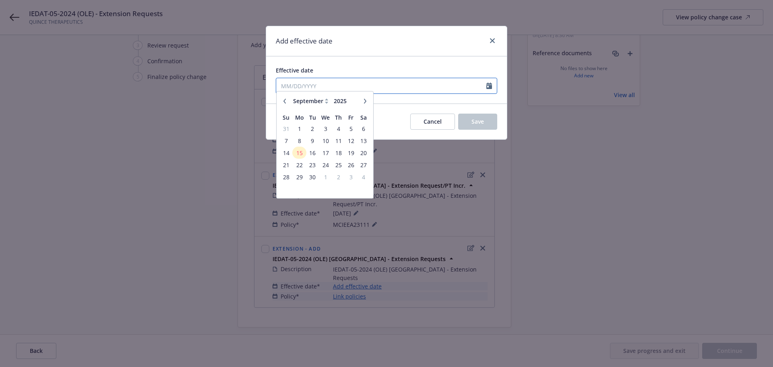
click at [354, 83] on input "Effective date" at bounding box center [381, 85] width 210 height 15
drag, startPoint x: 296, startPoint y: 157, endPoint x: 328, endPoint y: 149, distance: 32.7
click at [296, 156] on span "15" at bounding box center [299, 157] width 12 height 10
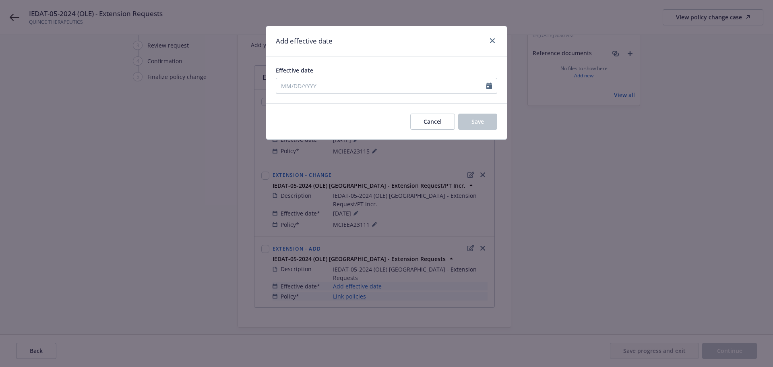
type input "09/15/2025"
click at [486, 127] on button "Save" at bounding box center [477, 122] width 39 height 16
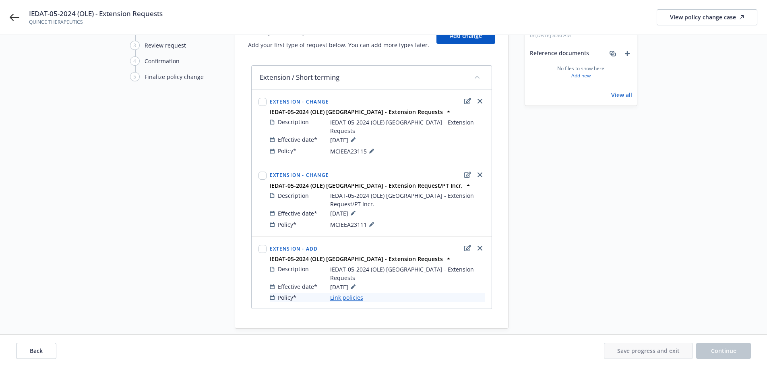
click at [360, 293] on link "Link policies" at bounding box center [346, 297] width 33 height 8
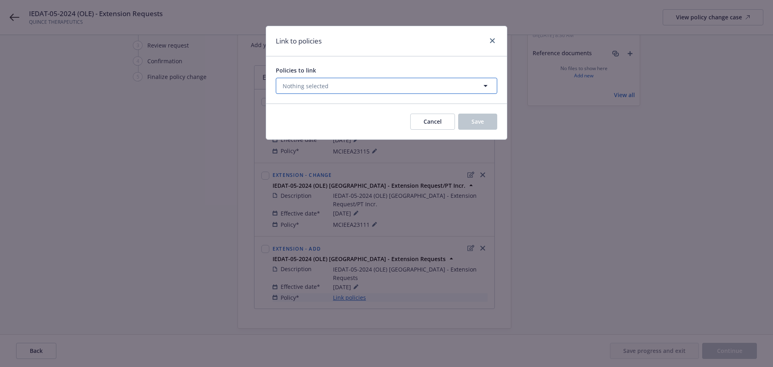
click at [323, 82] on span "Nothing selected" at bounding box center [306, 86] width 46 height 8
select select "ACTIVE"
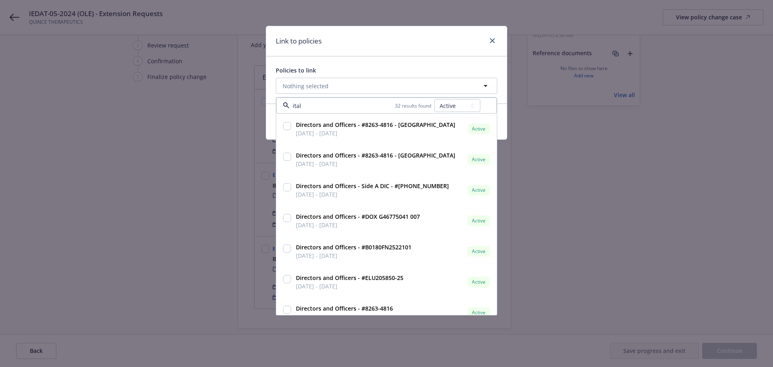
type input "italy"
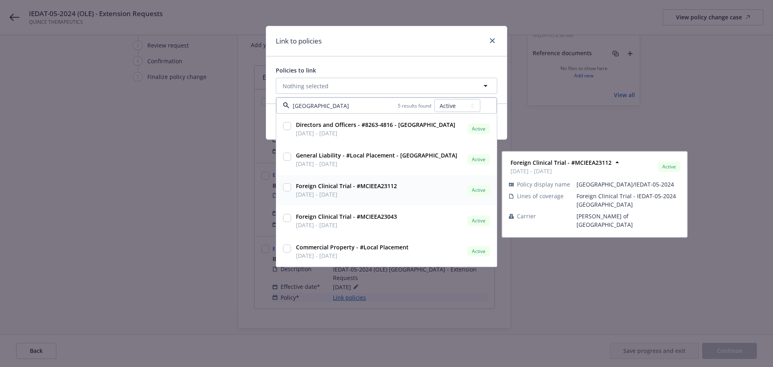
click at [287, 187] on input "checkbox" at bounding box center [287, 187] width 8 height 8
checkbox input "true"
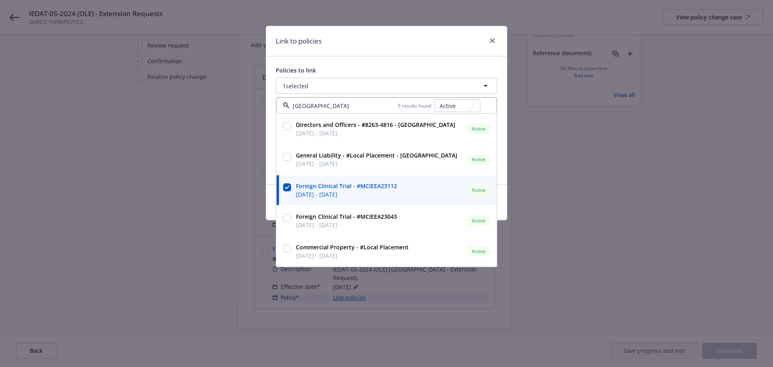
type input "italy"
click at [404, 58] on div "Policies to link 1 selected italy 5 results found All Active Upcoming Expired C…" at bounding box center [386, 120] width 241 height 128
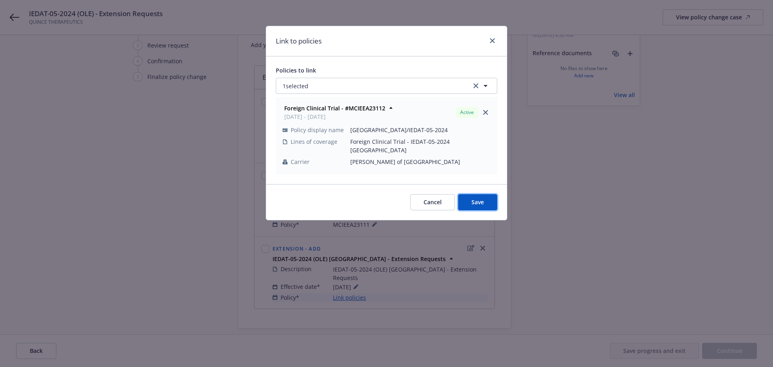
click at [482, 198] on span "Save" at bounding box center [478, 202] width 12 height 8
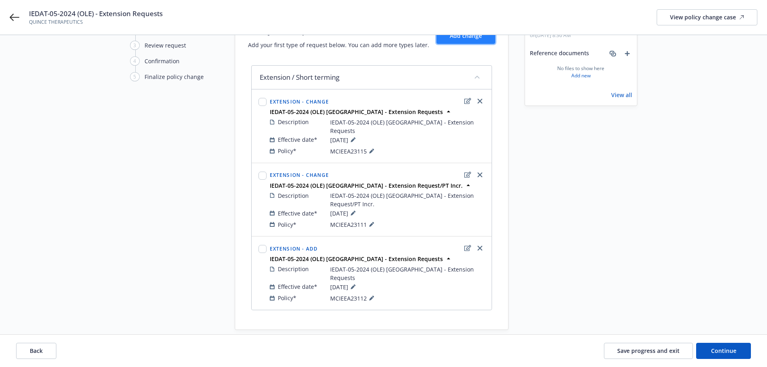
click at [468, 38] on span "Add change" at bounding box center [466, 36] width 32 height 8
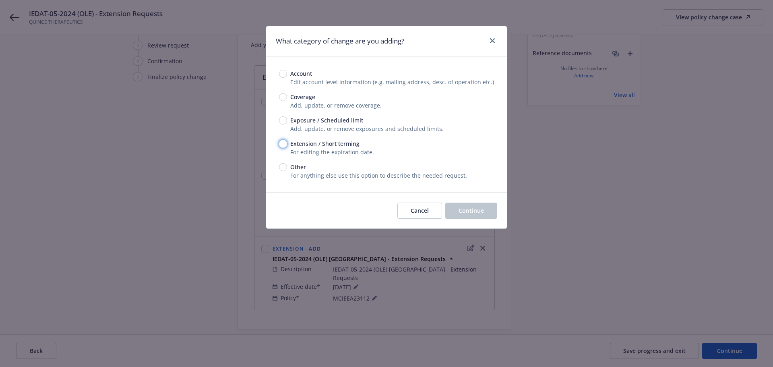
click at [286, 141] on input "Extension / Short terming" at bounding box center [283, 144] width 8 height 8
radio input "true"
drag, startPoint x: 469, startPoint y: 201, endPoint x: 471, endPoint y: 205, distance: 4.7
click at [469, 201] on div "Cancel Continue" at bounding box center [386, 211] width 241 height 36
click at [476, 214] on span "Continue" at bounding box center [471, 211] width 25 height 8
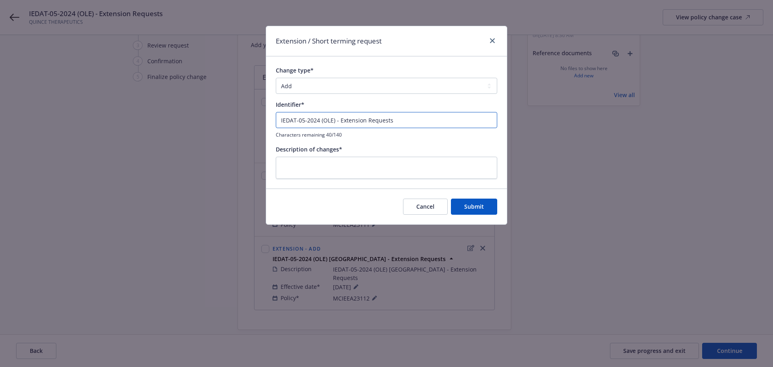
click at [336, 120] on input "IEDAT-05-2024 (OLE) - Extension Requests" at bounding box center [387, 120] width 222 height 16
drag, startPoint x: 236, startPoint y: 117, endPoint x: 241, endPoint y: 114, distance: 5.3
click at [235, 117] on div "Extension / Short terming request Change type* Add Audit Change Remove Identifi…" at bounding box center [386, 183] width 773 height 367
click at [458, 122] on input "IEDAT-05-2024 (OLE) Poland - Extension Requests" at bounding box center [387, 120] width 222 height 16
drag, startPoint x: 452, startPoint y: 122, endPoint x: 216, endPoint y: 117, distance: 236.1
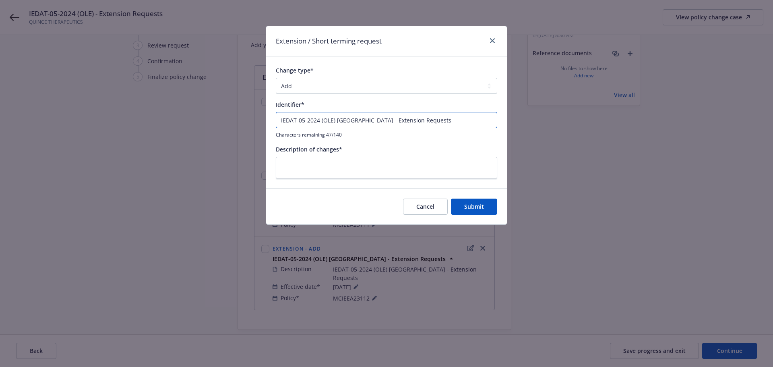
click at [216, 117] on div "Extension / Short terming request Change type* Add Audit Change Remove Identifi…" at bounding box center [386, 183] width 773 height 367
type input "IEDAT-05-2024 (OLE) Poland - Extension Requests"
paste textarea "IEDAT-05-2024 (OLE) Poland - Extension Requests"
type textarea "x"
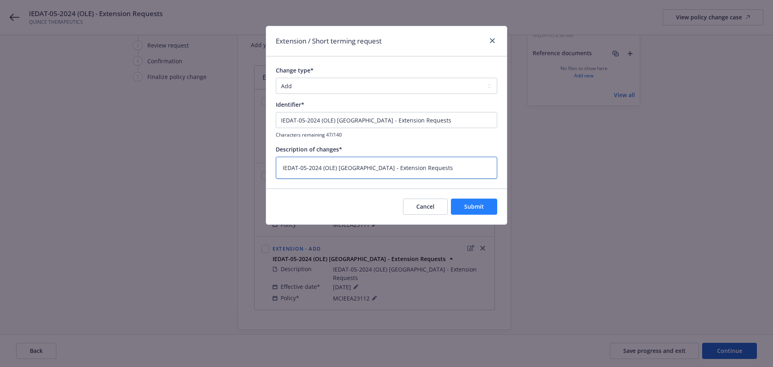
type textarea "IEDAT-05-2024 (OLE) Poland - Extension Requests"
click at [474, 206] on span "Submit" at bounding box center [474, 207] width 20 height 8
type textarea "x"
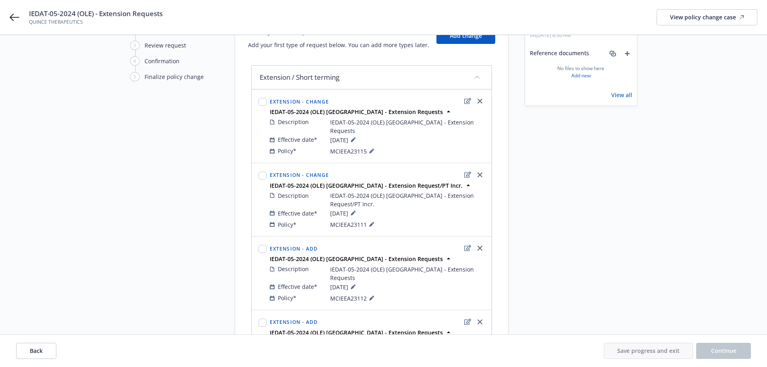
scroll to position [123, 0]
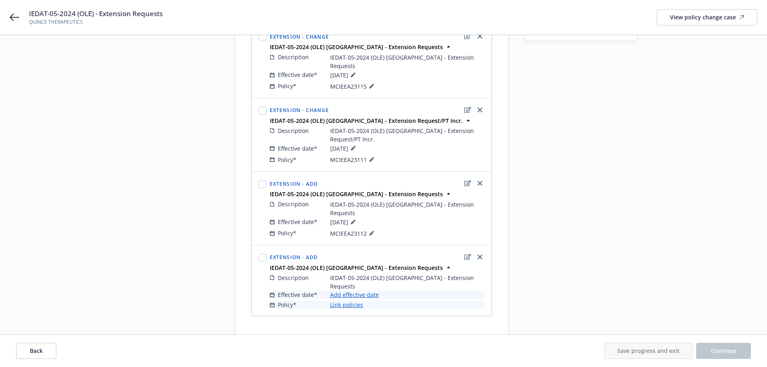
click at [352, 290] on link "Add effective date" at bounding box center [354, 294] width 49 height 8
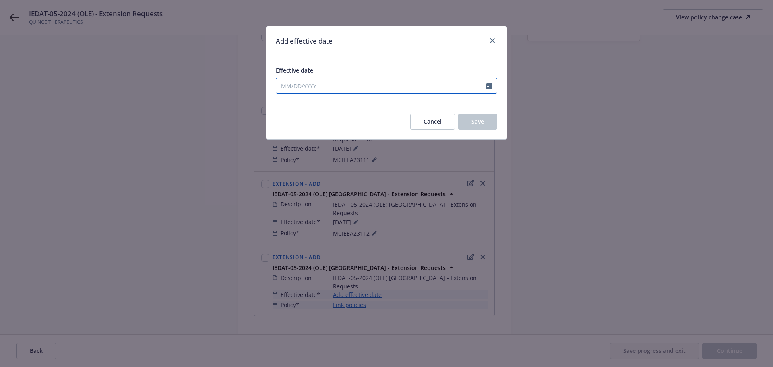
click at [331, 89] on input "Effective date" at bounding box center [381, 85] width 210 height 15
select select "9"
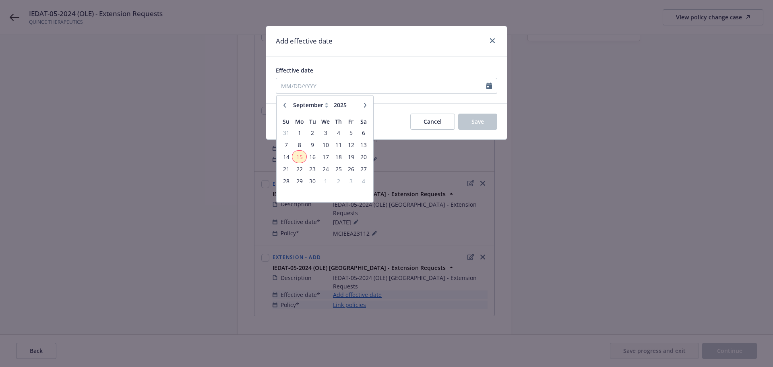
click at [304, 157] on span "15" at bounding box center [299, 157] width 12 height 10
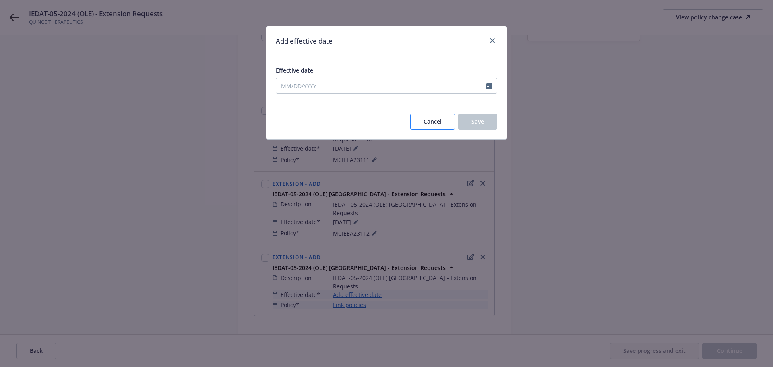
type input "09/15/2025"
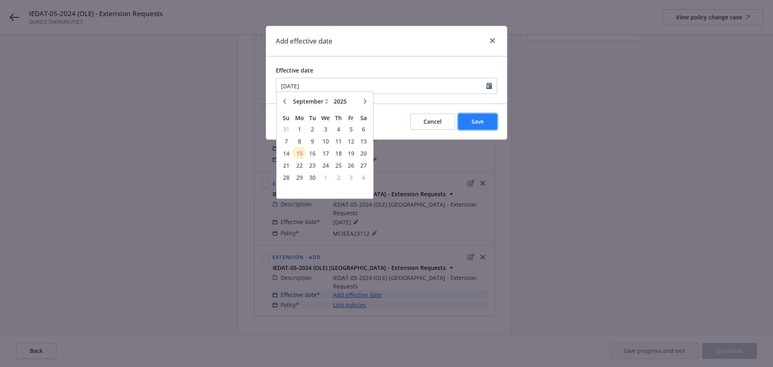
click at [482, 117] on button "Save" at bounding box center [477, 122] width 39 height 16
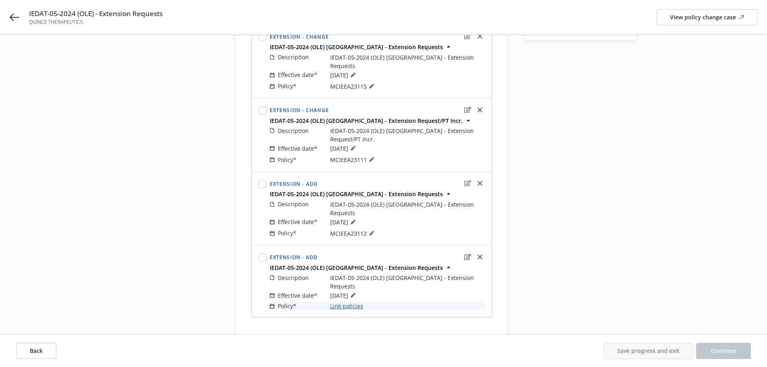
click at [466, 254] on icon "edit" at bounding box center [467, 257] width 7 height 6
type textarea "x"
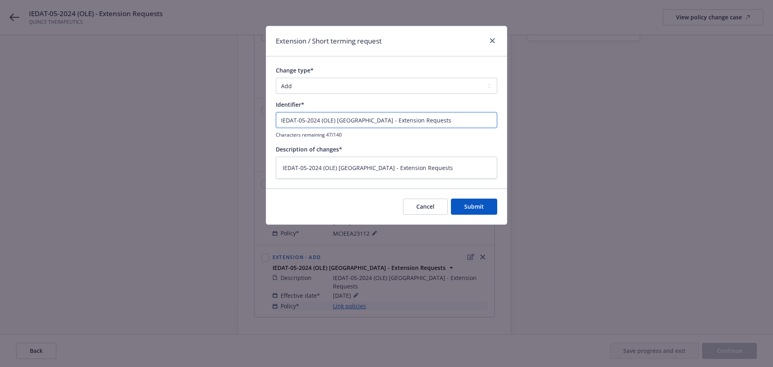
click at [425, 117] on input "IEDAT-05-2024 (OLE) Poland - Extension Requests" at bounding box center [387, 120] width 222 height 16
type input "IEDAT-05-2024 (OLE) Poland - Extension Request"
type textarea "x"
type input "IEDAT-05-2024 (OLE) Poland - Extension Request/"
type textarea "x"
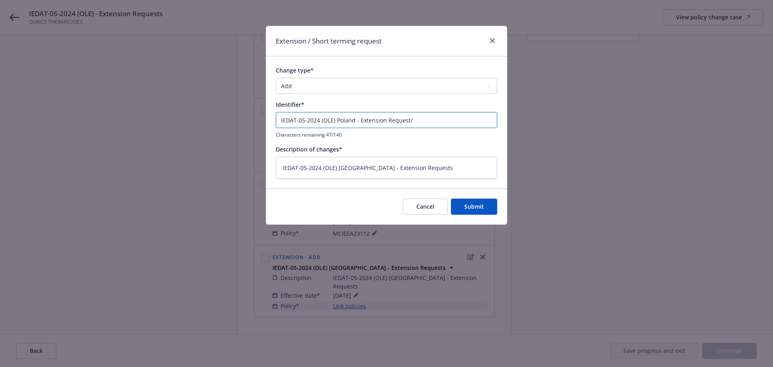
type input "IEDAT-05-2024 (OLE) Poland - Extension Request/P"
type textarea "x"
type input "IEDAT-05-2024 (OLE) Poland - Extension Request/PT"
type textarea "x"
type input "IEDAT-05-2024 (OLE) Poland - Extension Request/PT"
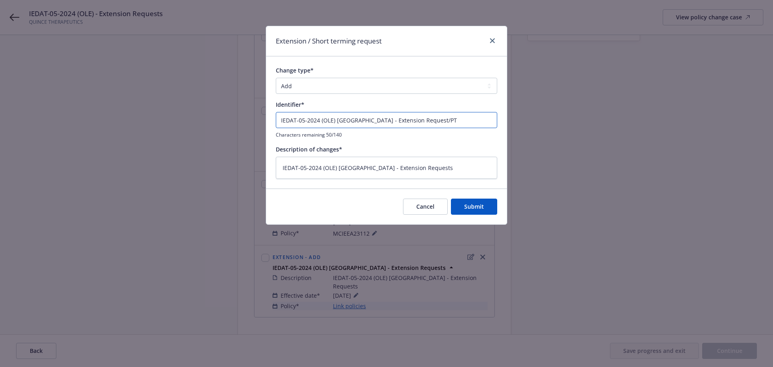
type textarea "x"
type input "IEDAT-05-2024 (OLE) Poland - Extension Request/PT I"
type textarea "x"
type input "IEDAT-05-2024 (OLE) Poland - Extension Request/PT In"
type textarea "x"
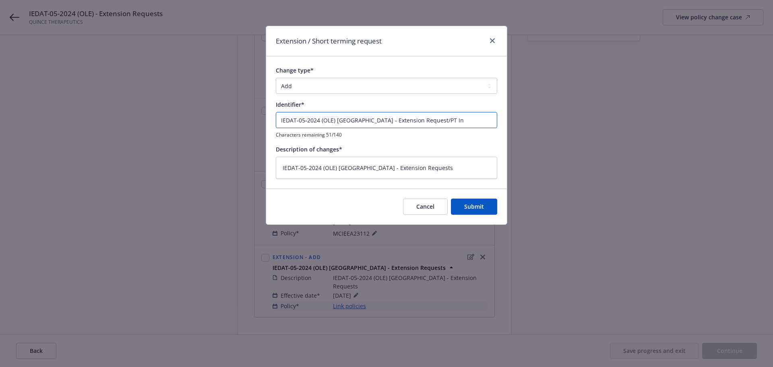
type input "IEDAT-05-2024 (OLE) Poland - Extension Request/PT Inc"
type textarea "x"
type input "IEDAT-05-2024 (OLE) Poland - Extension Request/PT Incr"
type textarea "x"
type input "IEDAT-05-2024 (OLE) Poland - Extension Request/PT Incr."
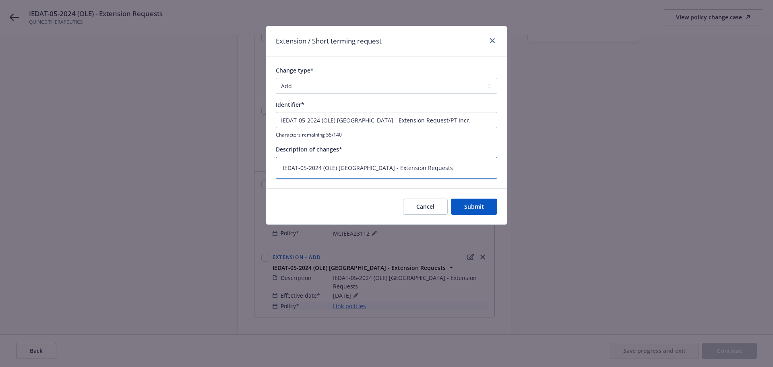
click at [420, 172] on textarea "IEDAT-05-2024 (OLE) Poland - Extension Requests" at bounding box center [387, 168] width 222 height 22
type textarea "x"
type textarea "IEDAT-05-2024 (OLE) Poland - Extension Request"
type textarea "x"
type textarea "IEDAT-05-2024 (OLE) Poland - Extension Request."
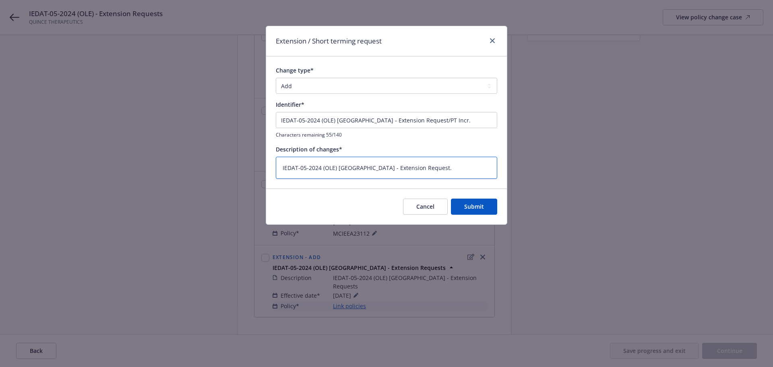
type textarea "x"
type textarea "IEDAT-05-2024 (OLE) Poland - Extension Request"
type textarea "x"
type textarea "IEDAT-05-2024 (OLE) Poland - Extension Request/"
type textarea "x"
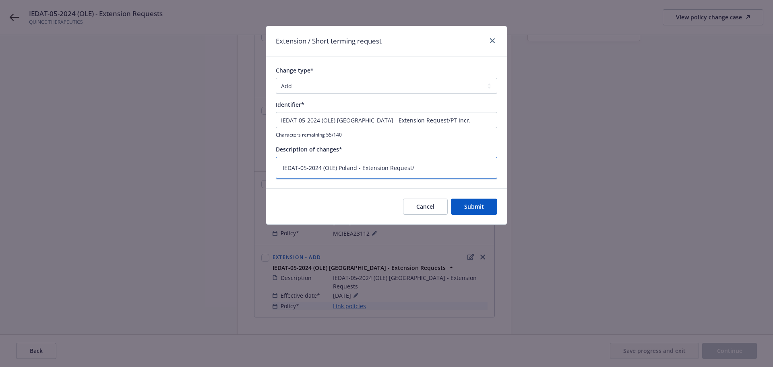
type textarea "IEDAT-05-2024 (OLE) Poland - Extension Request/P"
type textarea "x"
type textarea "IEDAT-05-2024 (OLE) Poland - Extension Request/PT"
type textarea "x"
type textarea "IEDAT-05-2024 (OLE) Poland - Extension Request/PT"
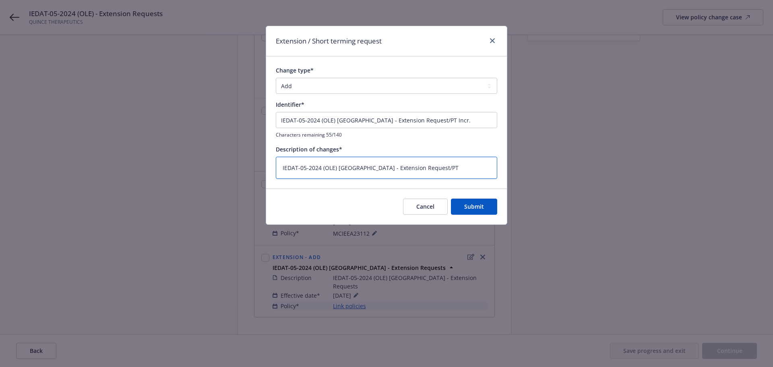
type textarea "x"
type textarea "IEDAT-05-2024 (OLE) Poland - Extension Request/PT I"
type textarea "x"
type textarea "IEDAT-05-2024 (OLE) Poland - Extension Request/PT In"
type textarea "x"
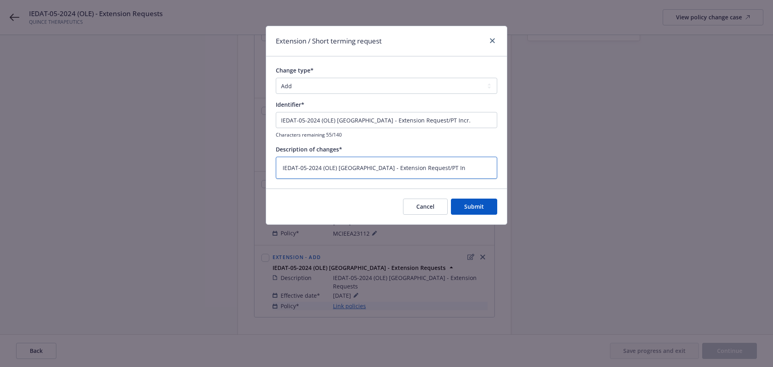
type textarea "IEDAT-05-2024 (OLE) Poland - Extension Request/PT Inc"
type textarea "x"
type textarea "IEDAT-05-2024 (OLE) Poland - Extension Request/PT Incr"
type textarea "x"
type textarea "IEDAT-05-2024 (OLE) Poland - Extension Request/PT Incr."
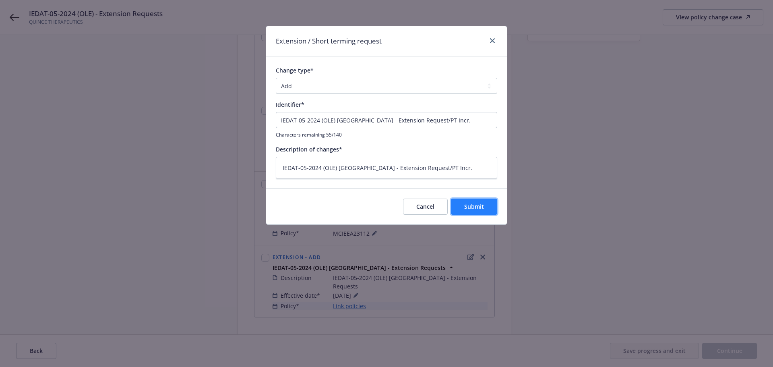
click at [485, 213] on button "Submit" at bounding box center [474, 207] width 46 height 16
type textarea "x"
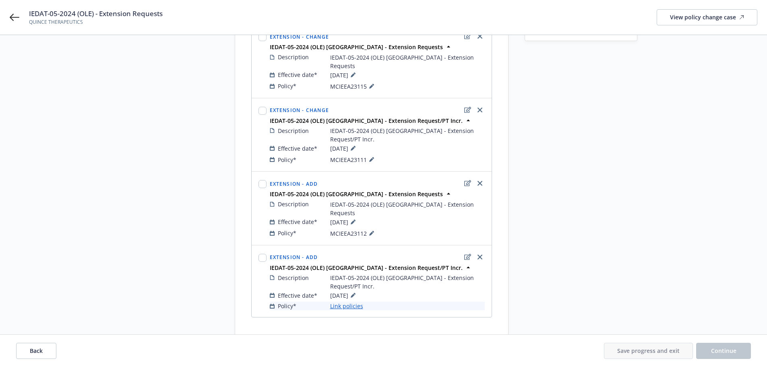
scroll to position [124, 0]
click at [346, 301] on link "Link policies" at bounding box center [346, 305] width 33 height 8
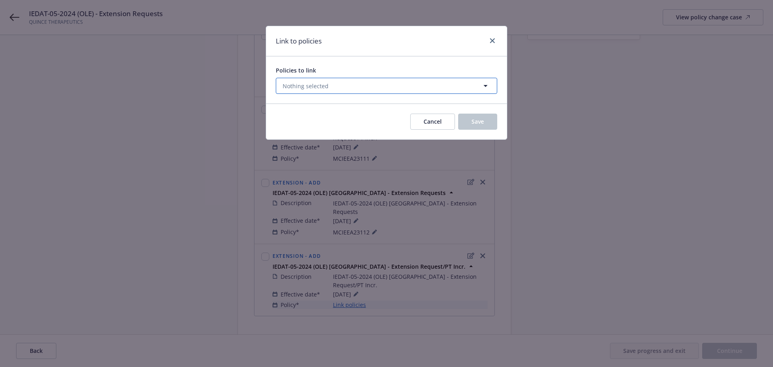
click at [337, 88] on button "Nothing selected" at bounding box center [387, 86] width 222 height 16
select select "ACTIVE"
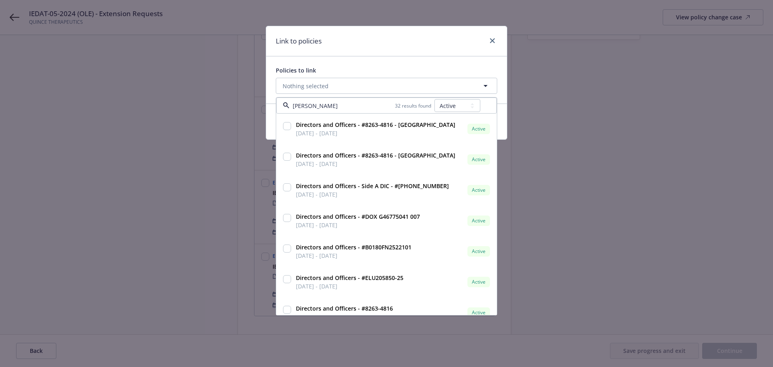
type input "poland"
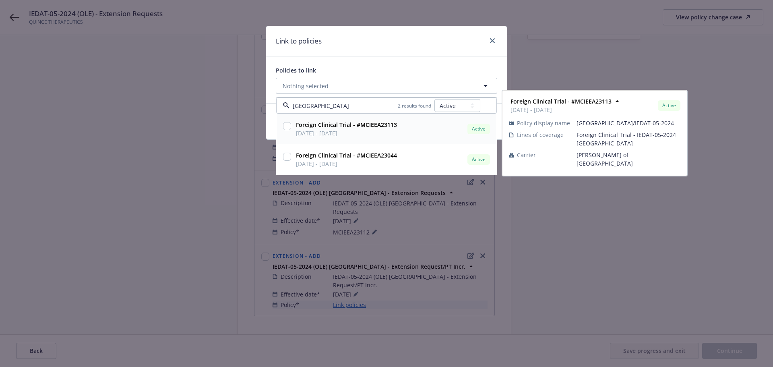
click at [285, 128] on input "checkbox" at bounding box center [287, 126] width 8 height 8
checkbox input "true"
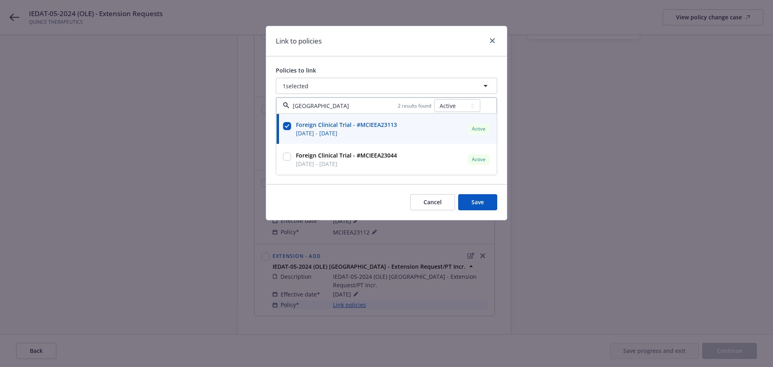
type input "poland"
click at [376, 47] on div "Link to policies" at bounding box center [386, 41] width 241 height 30
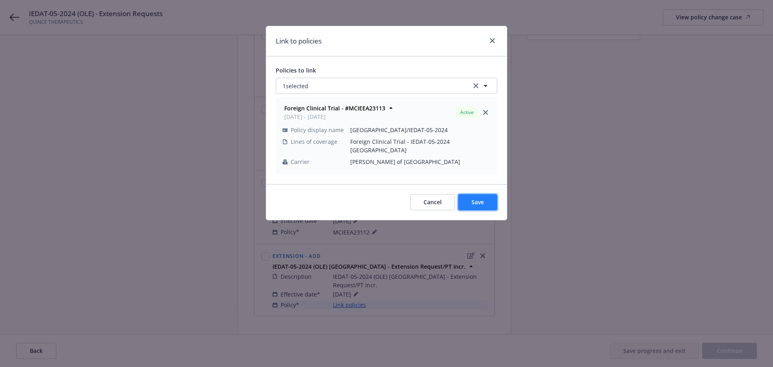
click at [491, 194] on button "Save" at bounding box center [477, 202] width 39 height 16
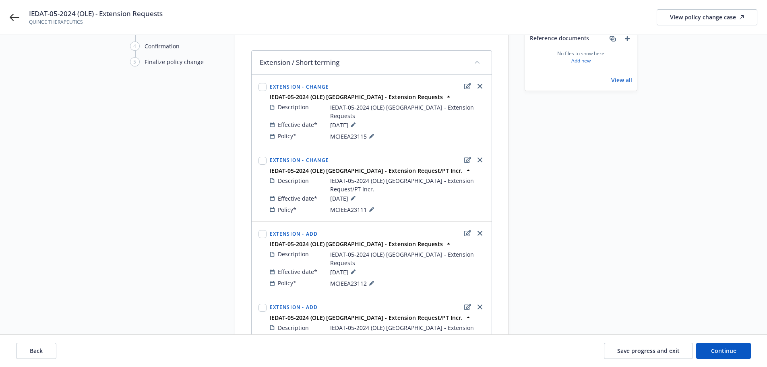
scroll to position [0, 0]
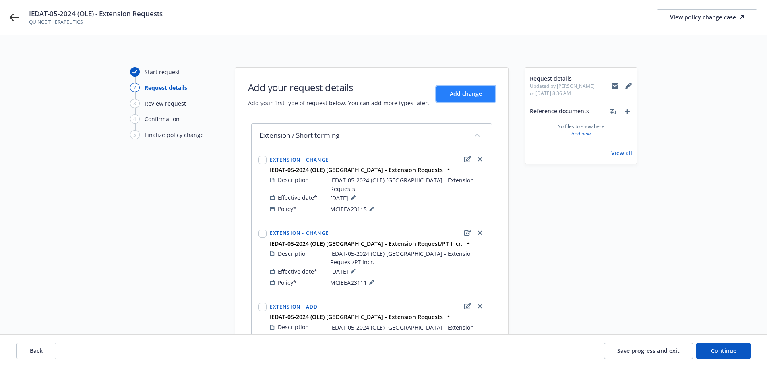
click at [450, 89] on button "Add change" at bounding box center [466, 94] width 59 height 16
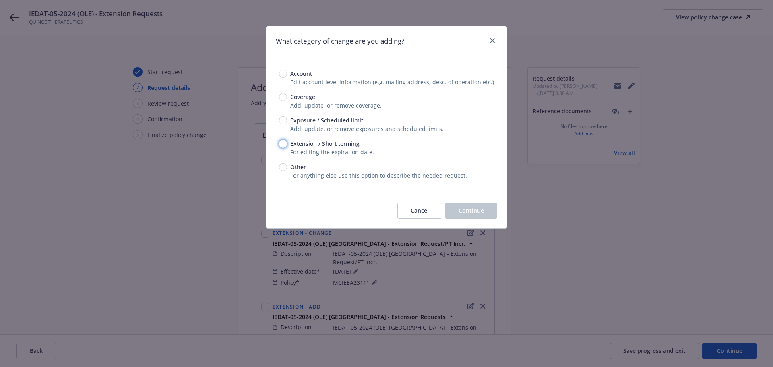
click at [282, 140] on input "Extension / Short terming" at bounding box center [283, 144] width 8 height 8
radio input "true"
click at [478, 218] on button "Continue" at bounding box center [472, 211] width 52 height 16
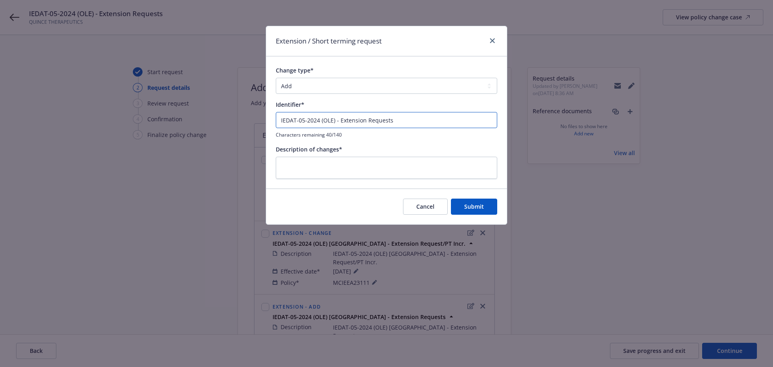
click at [335, 119] on input "IEDAT-05-2024 (OLE) - Extension Requests" at bounding box center [387, 120] width 222 height 16
drag, startPoint x: 412, startPoint y: 122, endPoint x: 220, endPoint y: 124, distance: 192.2
click at [220, 124] on div "Extension / Short terming request Change type* Add Audit Change Remove Identifi…" at bounding box center [386, 183] width 773 height 367
type input "IEDAT-05-2024 (OLE) Spain - Extension Requests"
paste textarea "IEDAT-05-2024 (OLE) Spain - Extension Requests"
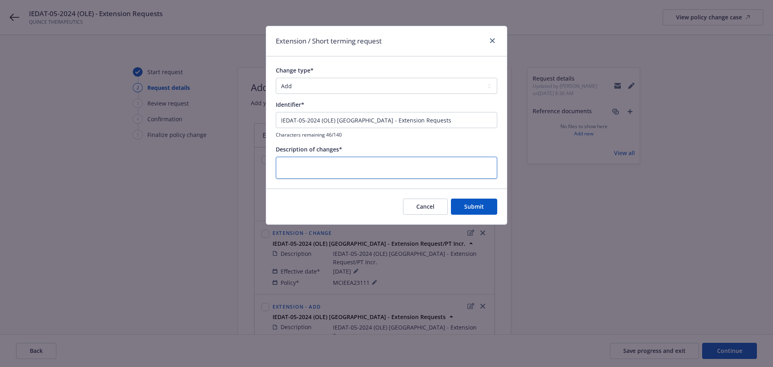
type textarea "x"
type textarea "IEDAT-05-2024 (OLE) Spain - Extension Requests"
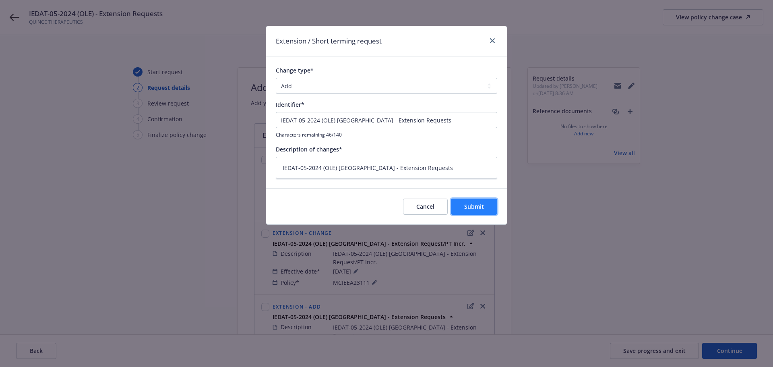
click at [474, 203] on span "Submit" at bounding box center [474, 207] width 20 height 8
type textarea "x"
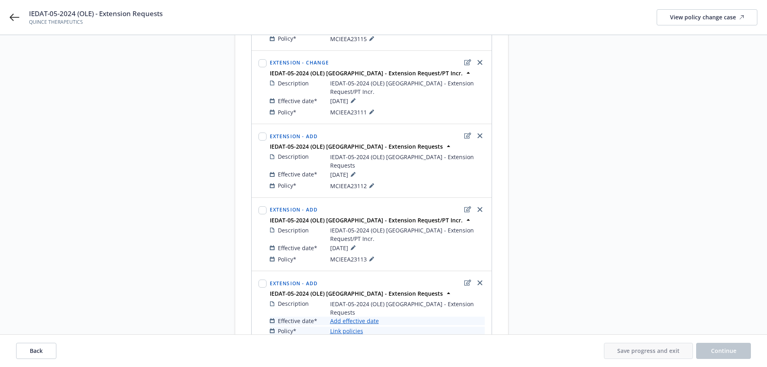
scroll to position [188, 0]
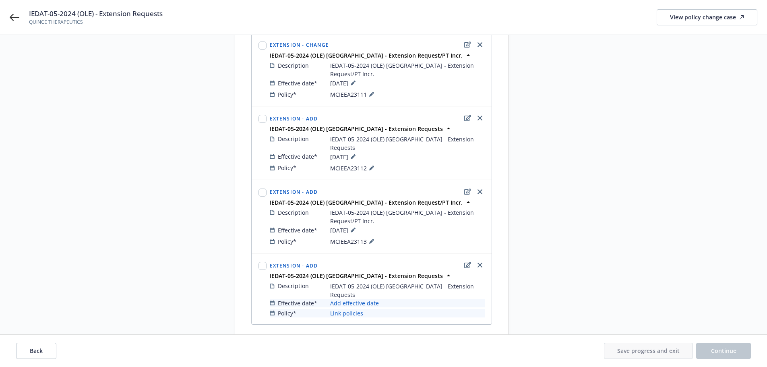
click at [369, 299] on link "Add effective date" at bounding box center [354, 303] width 49 height 8
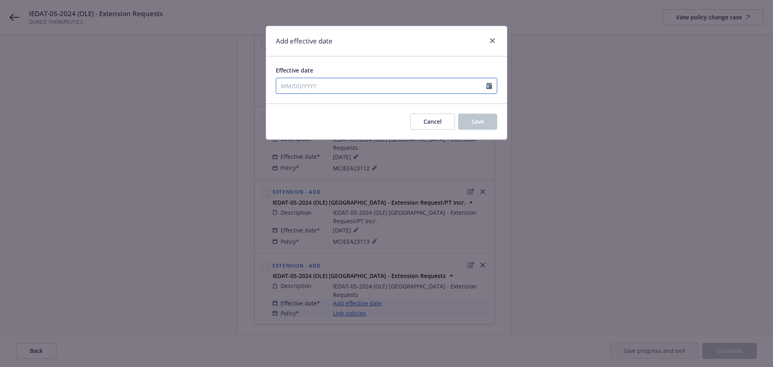
click at [301, 85] on input "Effective date" at bounding box center [381, 85] width 210 height 15
select select "9"
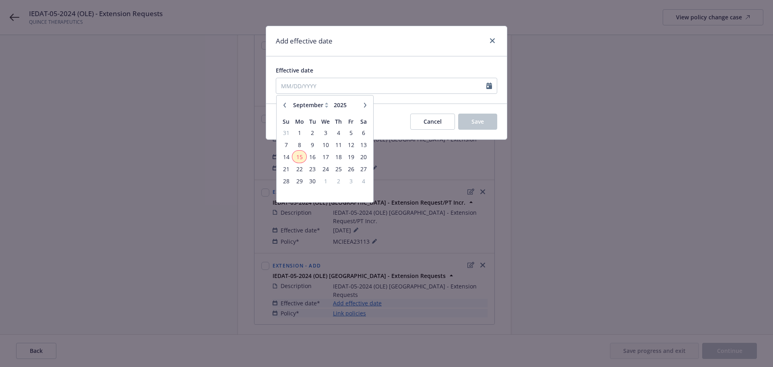
click at [299, 155] on span "15" at bounding box center [299, 157] width 12 height 10
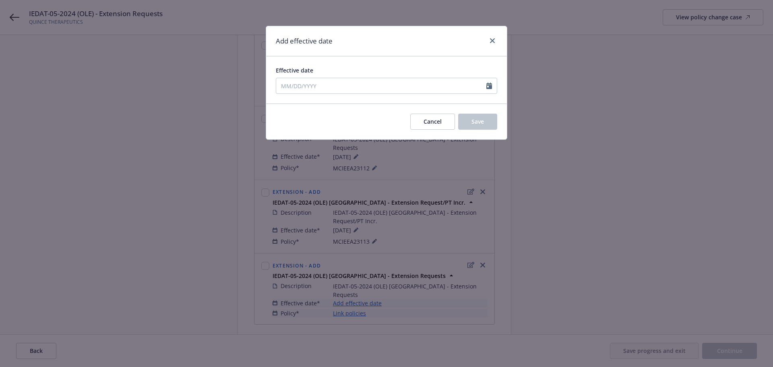
type input "09/15/2025"
click at [478, 121] on span "Save" at bounding box center [478, 122] width 12 height 8
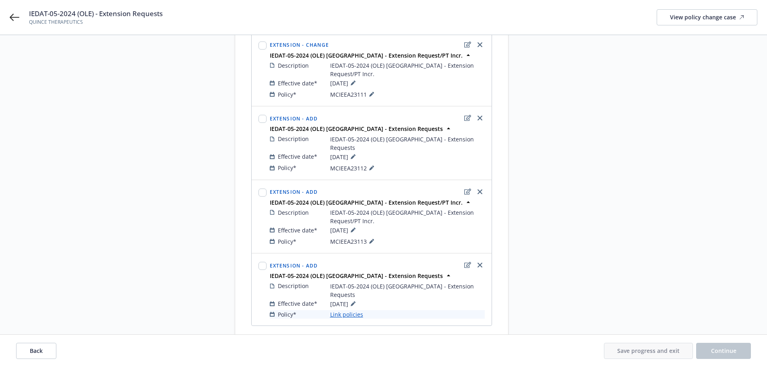
click at [356, 310] on link "Link policies" at bounding box center [346, 314] width 33 height 8
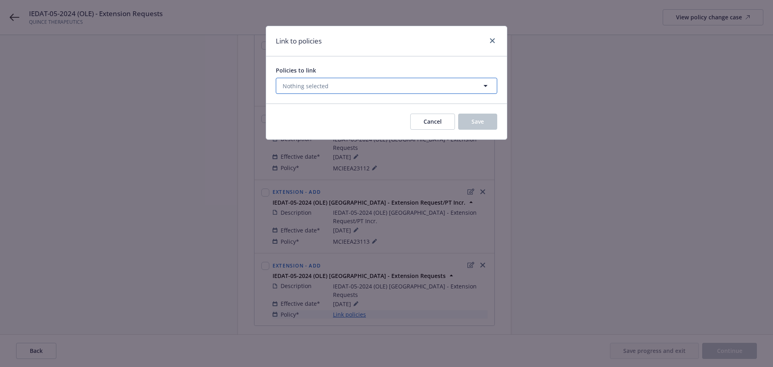
click at [307, 90] on button "Nothing selected" at bounding box center [387, 86] width 222 height 16
select select "ACTIVE"
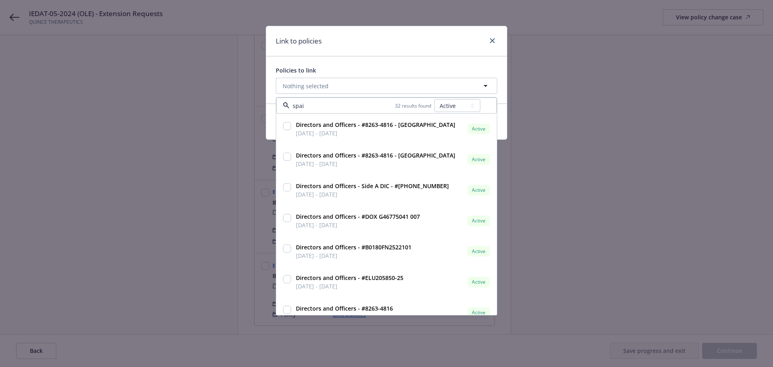
type input "spain"
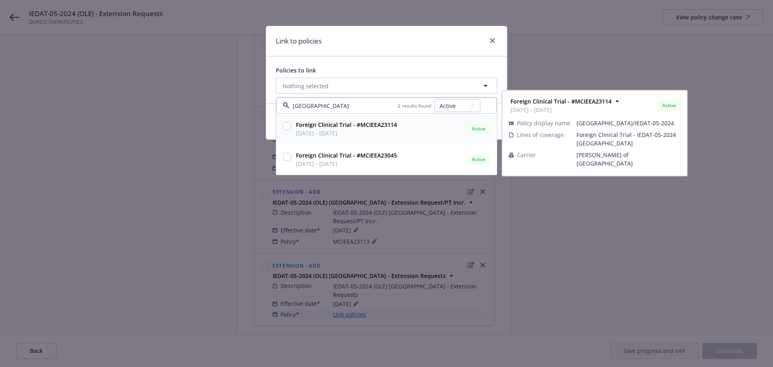
click at [287, 126] on input "checkbox" at bounding box center [287, 126] width 8 height 8
checkbox input "true"
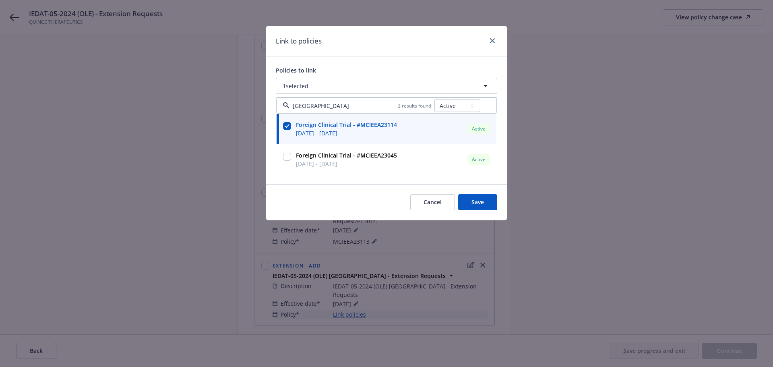
type input "spain"
click at [392, 39] on div "Link to policies" at bounding box center [386, 41] width 241 height 30
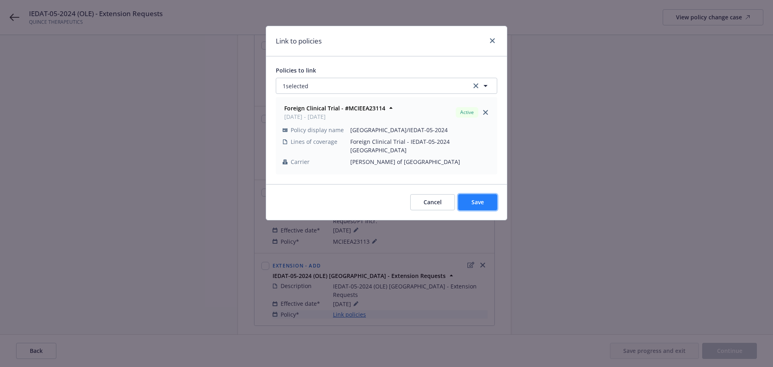
click at [493, 194] on button "Save" at bounding box center [477, 202] width 39 height 16
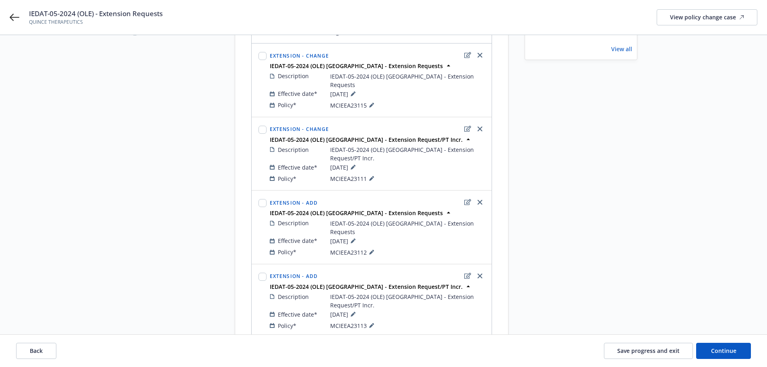
scroll to position [0, 0]
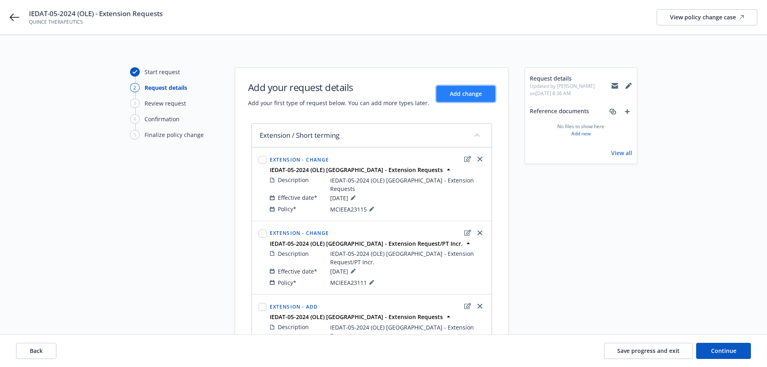
click at [467, 90] on span "Add change" at bounding box center [466, 94] width 32 height 8
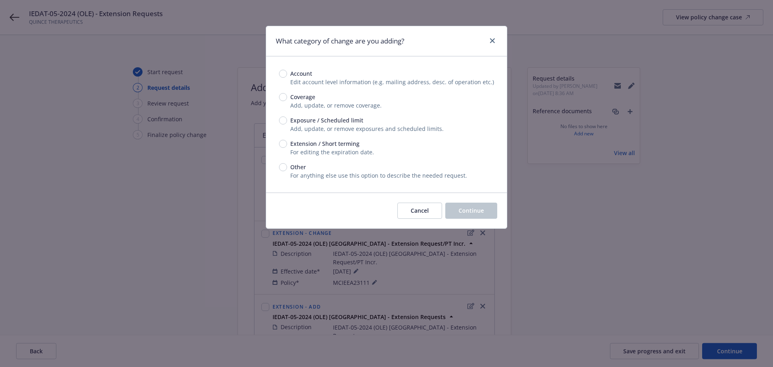
click at [287, 143] on span "Extension / Short terming" at bounding box center [323, 143] width 73 height 8
click at [287, 143] on input "Extension / Short terming" at bounding box center [283, 144] width 8 height 8
radio input "true"
click at [482, 207] on span "Continue" at bounding box center [471, 211] width 25 height 8
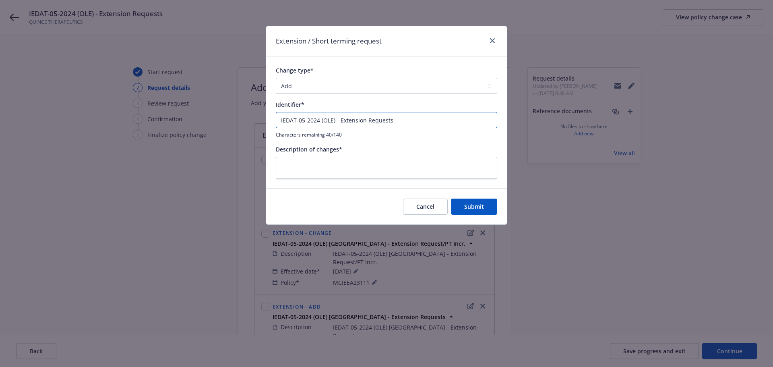
click at [335, 121] on input "IEDAT-05-2024 (OLE) - Extension Requests" at bounding box center [387, 120] width 222 height 16
drag, startPoint x: 460, startPoint y: 123, endPoint x: 167, endPoint y: 133, distance: 293.4
click at [174, 133] on div "Extension / Short terming request Change type* Add Audit Change Remove Identifi…" at bounding box center [386, 183] width 773 height 367
type input "IEDAT-05-2024 (OLE) Switzerland - Extension Requests"
paste textarea "IEDAT-05-2024 (OLE) Switzerland - Extension Requests"
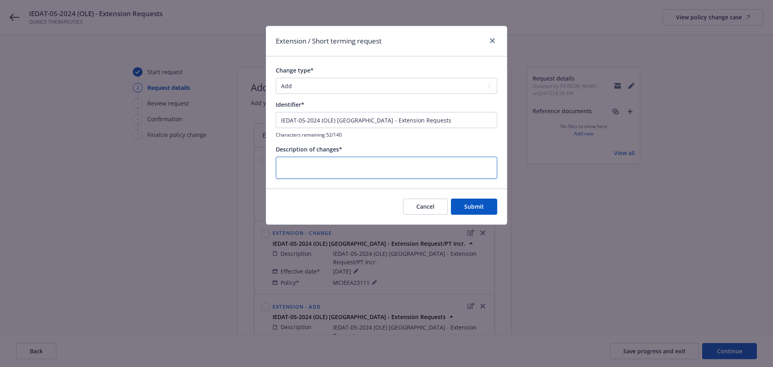
type textarea "x"
type textarea "IEDAT-05-2024 (OLE) Switzerland - Extension Requests"
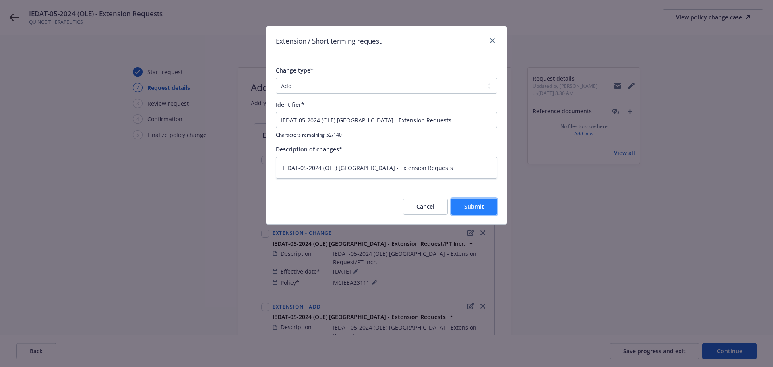
click at [476, 208] on span "Submit" at bounding box center [474, 207] width 20 height 8
type textarea "x"
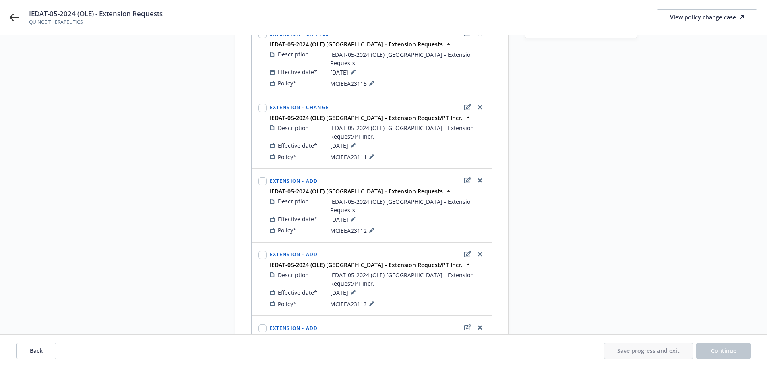
scroll to position [242, 0]
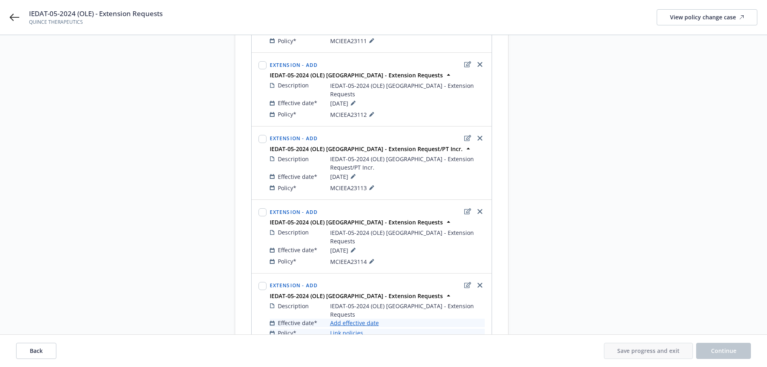
click at [367, 319] on link "Add effective date" at bounding box center [354, 323] width 49 height 8
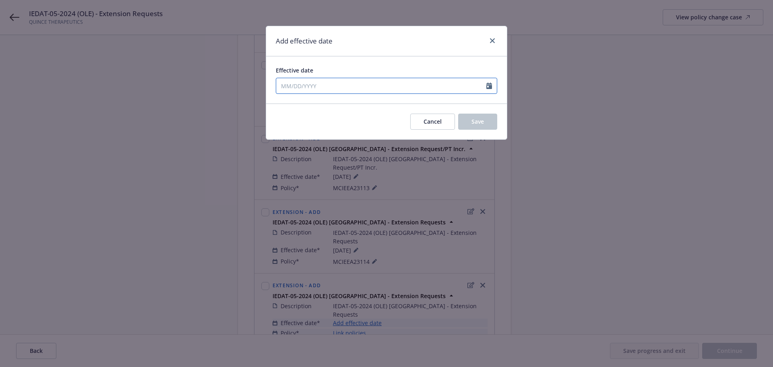
click at [301, 81] on input "Effective date" at bounding box center [381, 85] width 210 height 15
select select "9"
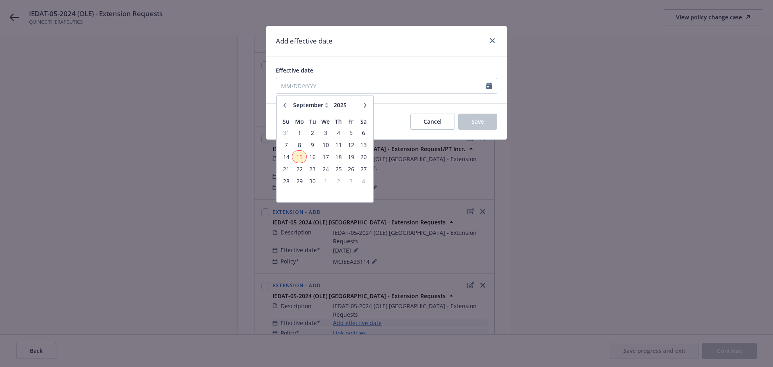
drag, startPoint x: 304, startPoint y: 158, endPoint x: 367, endPoint y: 135, distance: 67.3
click at [304, 158] on span "15" at bounding box center [299, 157] width 12 height 10
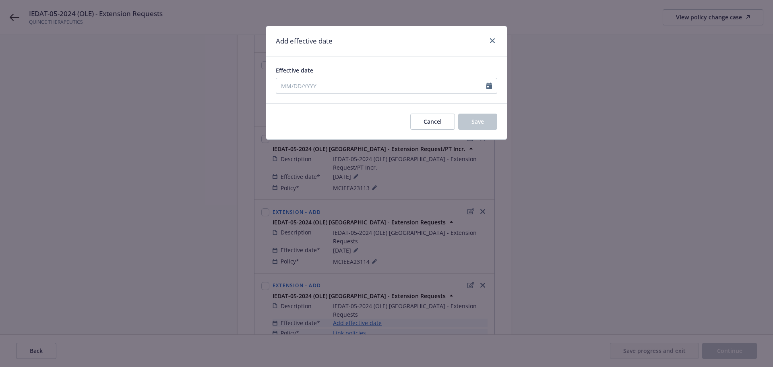
type input "09/15/2025"
click at [473, 124] on span "Save" at bounding box center [478, 122] width 12 height 8
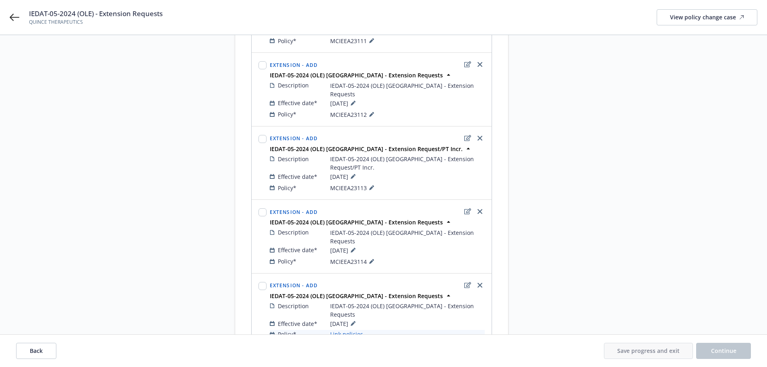
click at [345, 330] on link "Link policies" at bounding box center [346, 334] width 33 height 8
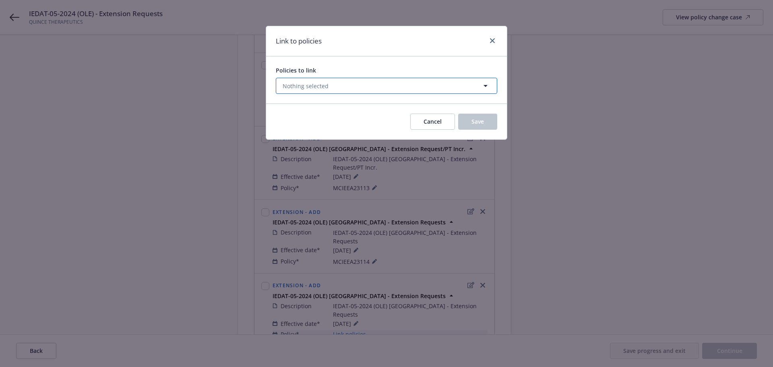
click at [363, 90] on button "Nothing selected" at bounding box center [387, 86] width 222 height 16
select select "ACTIVE"
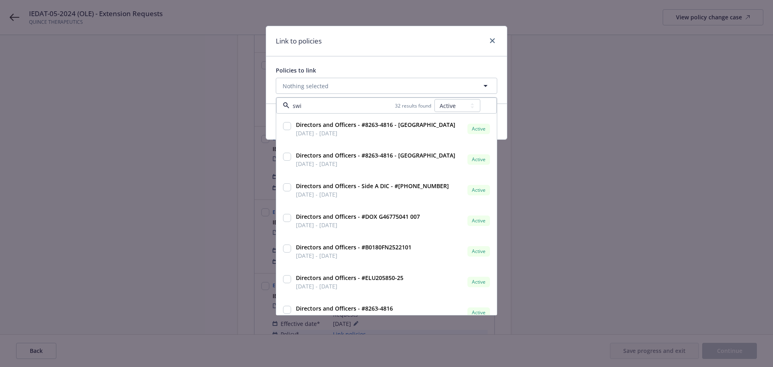
type input "swit"
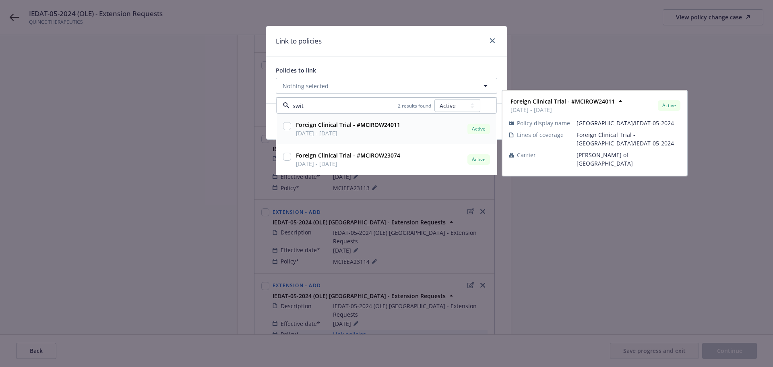
click at [287, 129] on input "checkbox" at bounding box center [287, 126] width 8 height 8
checkbox input "true"
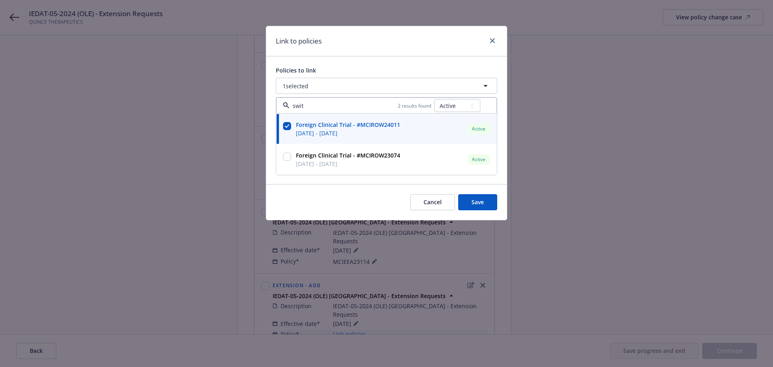
type input "swit"
click at [373, 62] on div "Policies to link 1 selected swit 2 results found All Active Upcoming Expired Ca…" at bounding box center [386, 120] width 241 height 128
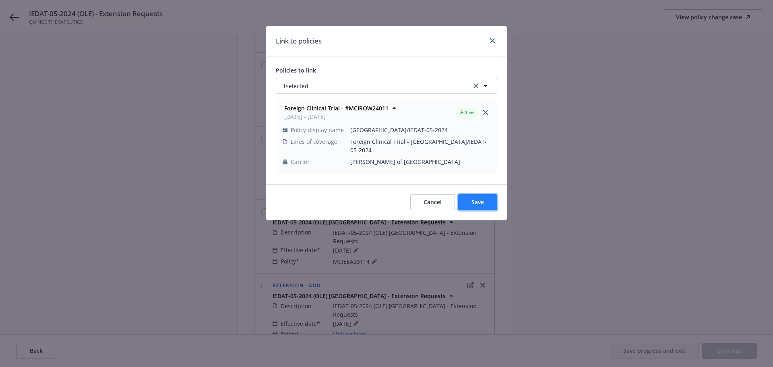
click at [484, 198] on span "Save" at bounding box center [478, 202] width 12 height 8
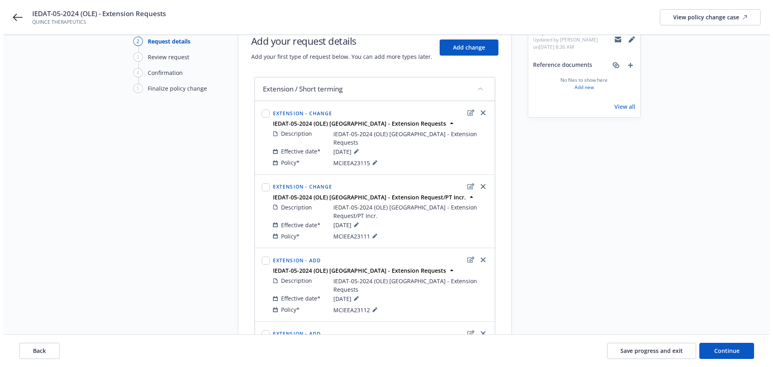
scroll to position [0, 0]
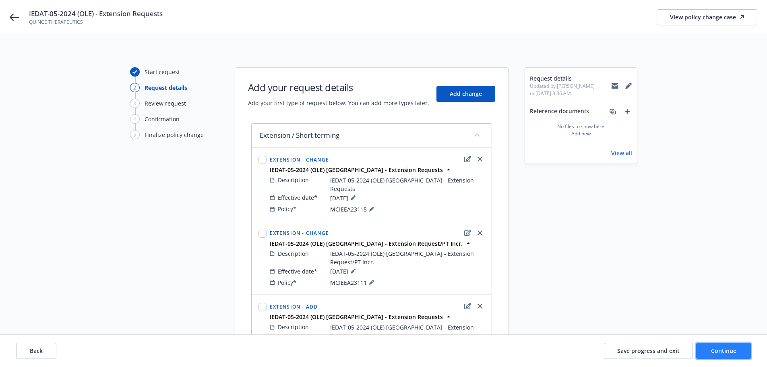
click at [726, 347] on span "Continue" at bounding box center [723, 351] width 25 height 8
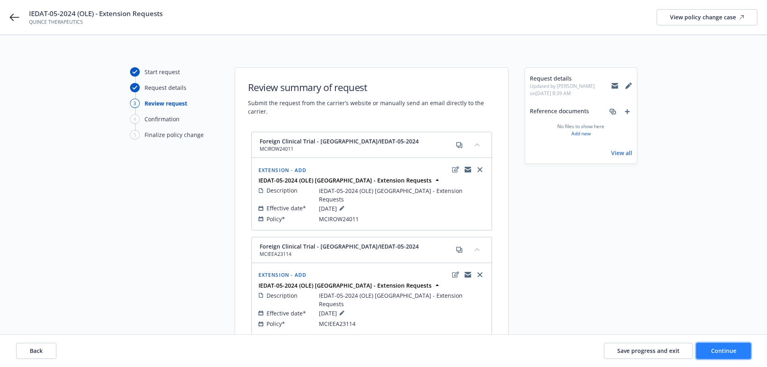
click at [705, 352] on button "Continue" at bounding box center [724, 351] width 55 height 16
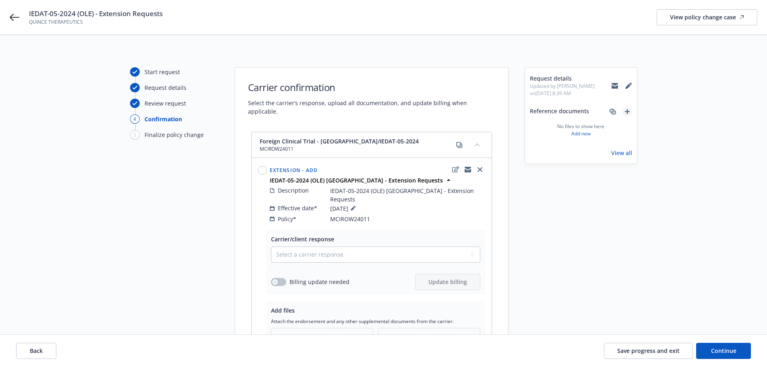
click at [627, 113] on icon "add" at bounding box center [627, 111] width 5 height 5
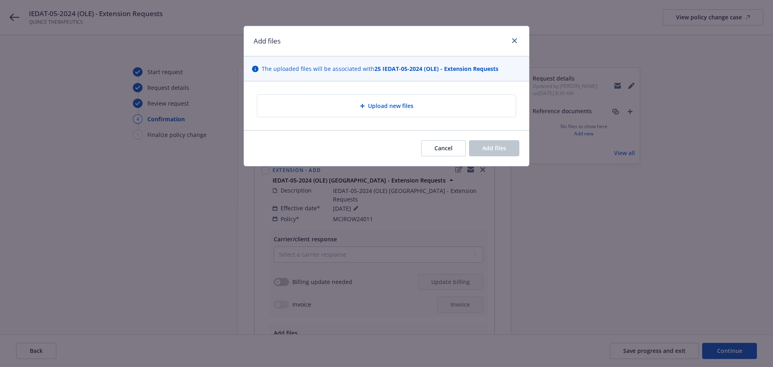
type textarea "x"
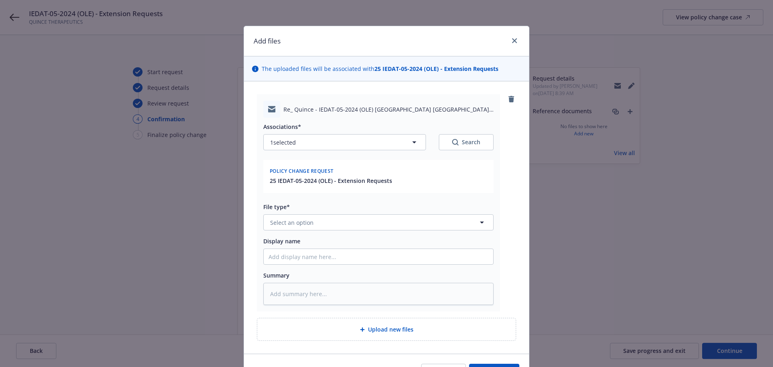
drag, startPoint x: 379, startPoint y: 214, endPoint x: 386, endPoint y: 218, distance: 7.8
click at [380, 214] on div "File type* Select an option" at bounding box center [378, 217] width 230 height 28
click at [387, 217] on button "Select an option" at bounding box center [378, 222] width 230 height 16
type input "em"
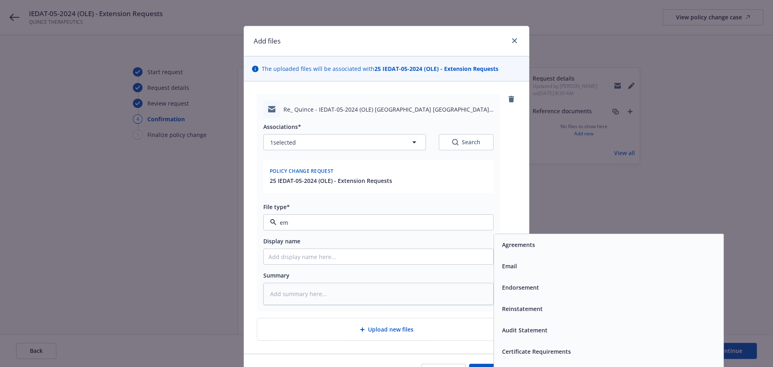
click at [531, 265] on div "Email" at bounding box center [609, 266] width 220 height 12
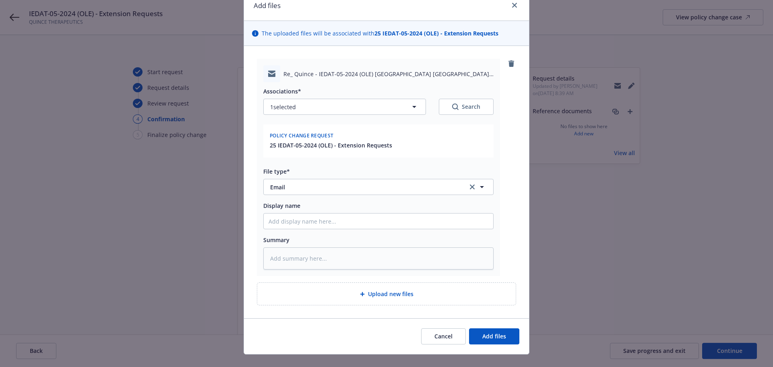
scroll to position [49, 0]
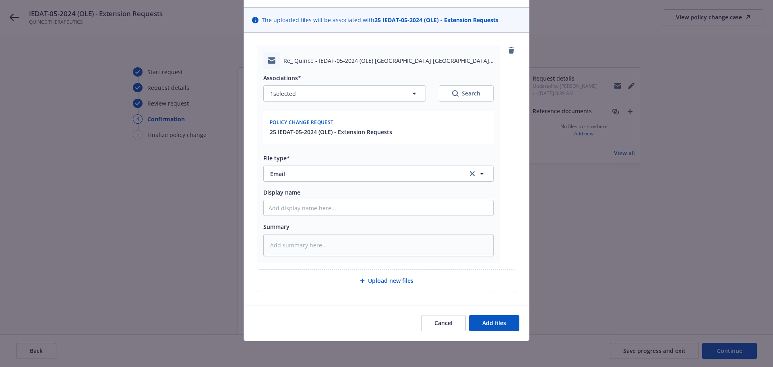
type textarea "x"
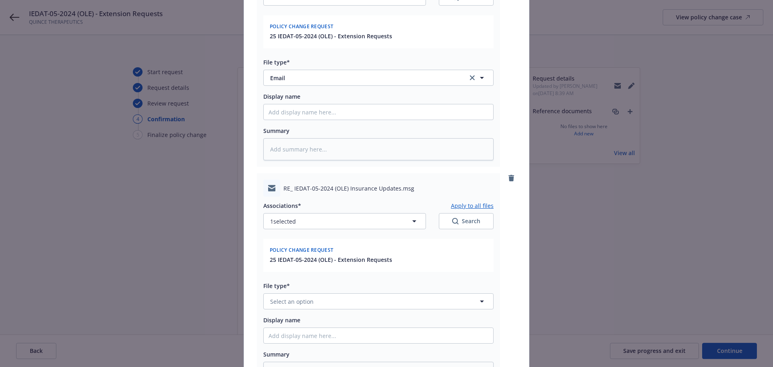
scroll to position [272, 0]
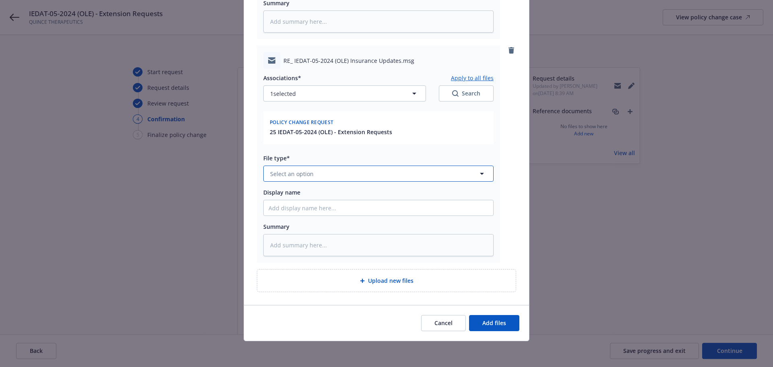
click at [302, 174] on span "Select an option" at bounding box center [292, 174] width 44 height 8
type input "em"
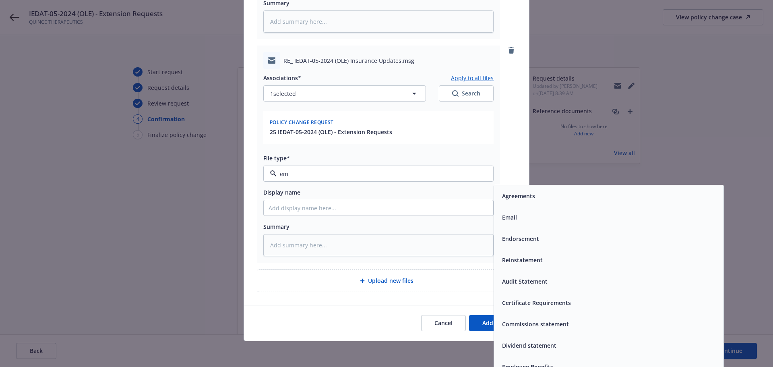
click at [537, 226] on div "Email" at bounding box center [609, 217] width 230 height 21
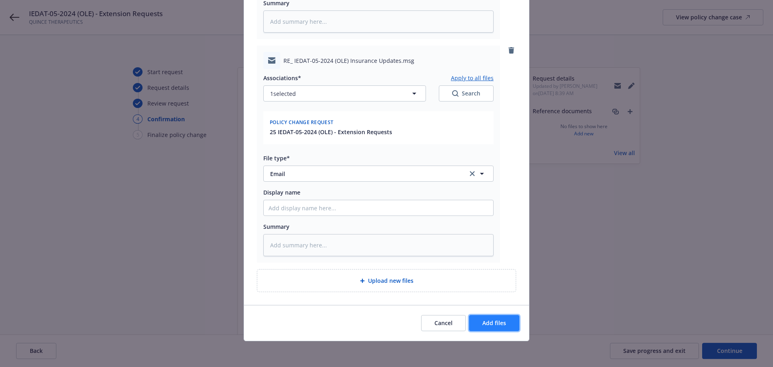
click at [502, 321] on span "Add files" at bounding box center [495, 323] width 24 height 8
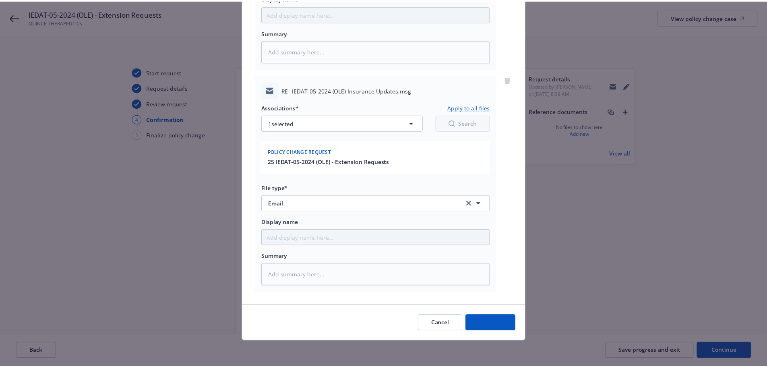
scroll to position [243, 0]
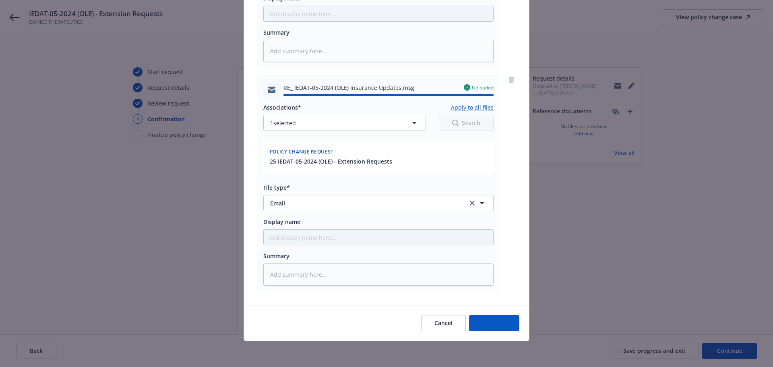
type textarea "x"
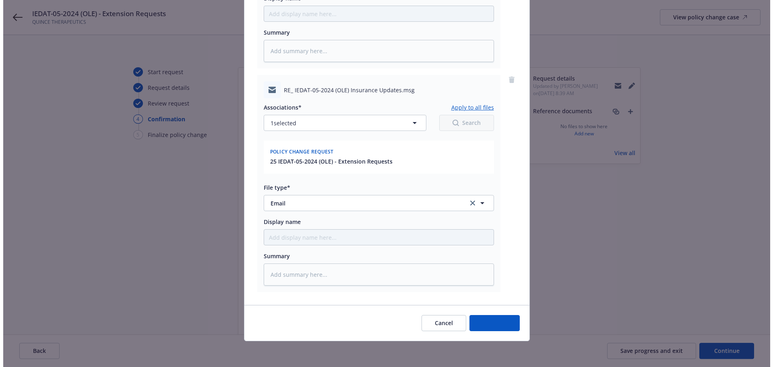
scroll to position [0, 0]
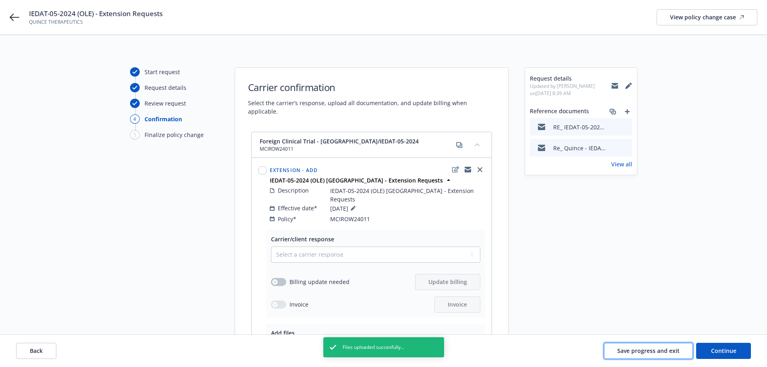
click at [637, 356] on button "Save progress and exit" at bounding box center [648, 351] width 89 height 16
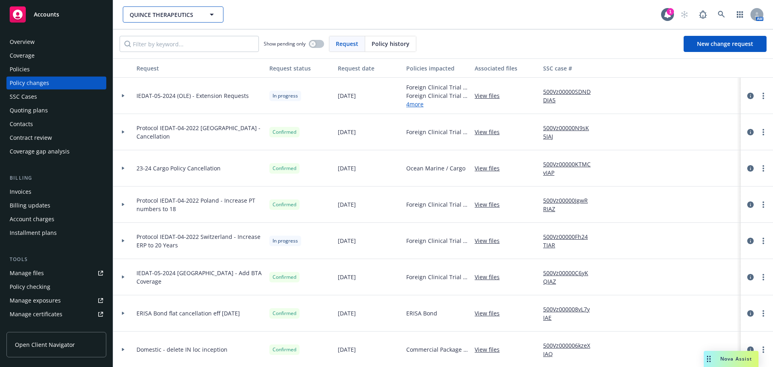
click at [145, 9] on button "QUINCE THERAPEUTICS" at bounding box center [173, 14] width 101 height 16
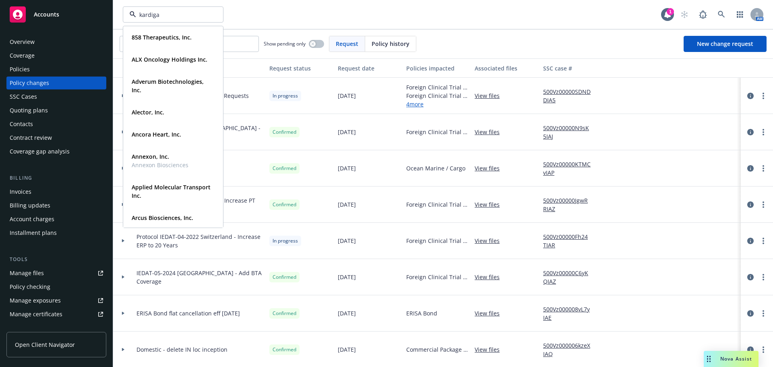
type input "kardigan"
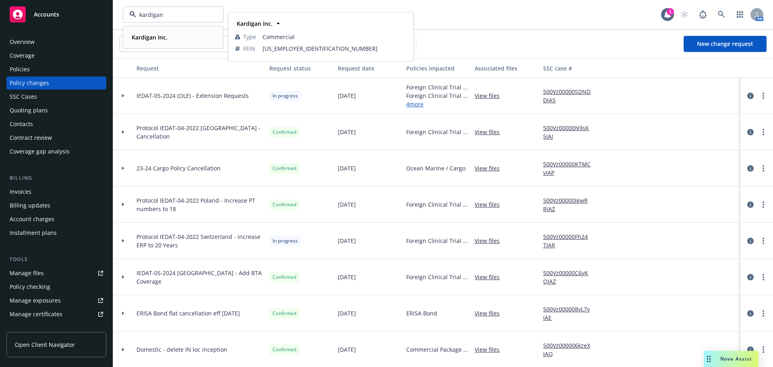
click at [188, 39] on div "Kardigan Inc." at bounding box center [173, 37] width 89 height 12
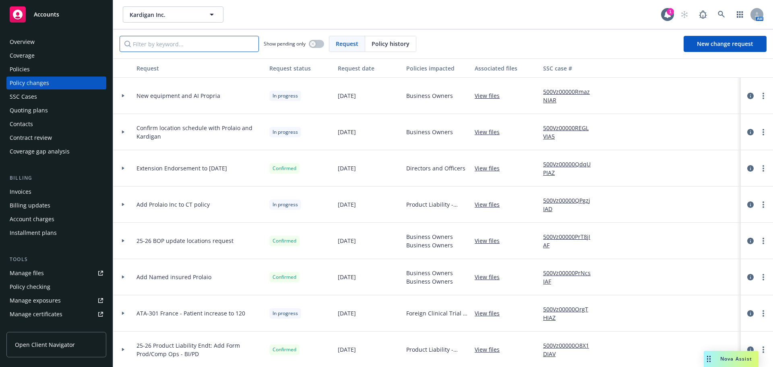
click at [161, 44] on input "Filter by keyword..." at bounding box center [189, 44] width 139 height 16
click at [58, 115] on div "Quoting plans" at bounding box center [56, 110] width 93 height 13
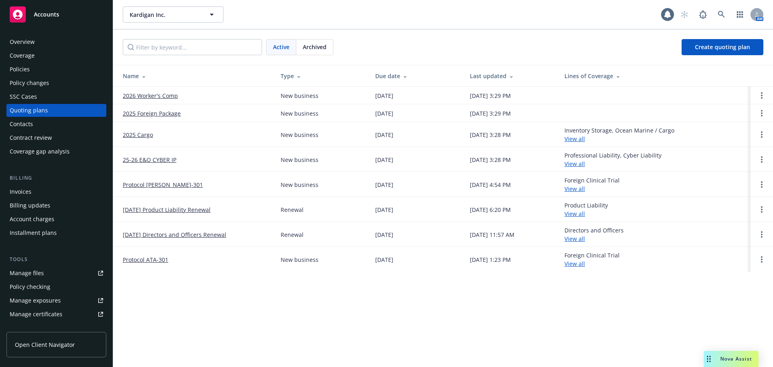
click at [158, 187] on link "Protocol DAN-301" at bounding box center [163, 184] width 80 height 8
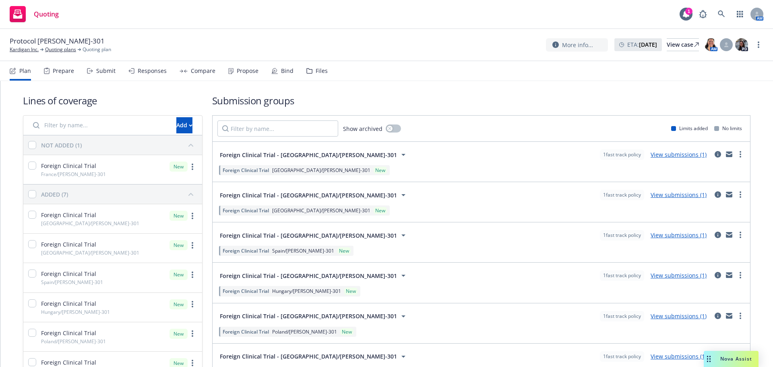
click at [319, 70] on div "Files" at bounding box center [322, 71] width 12 height 6
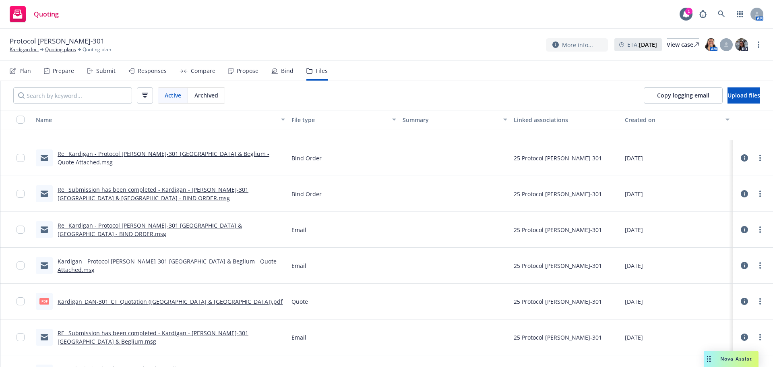
scroll to position [443, 0]
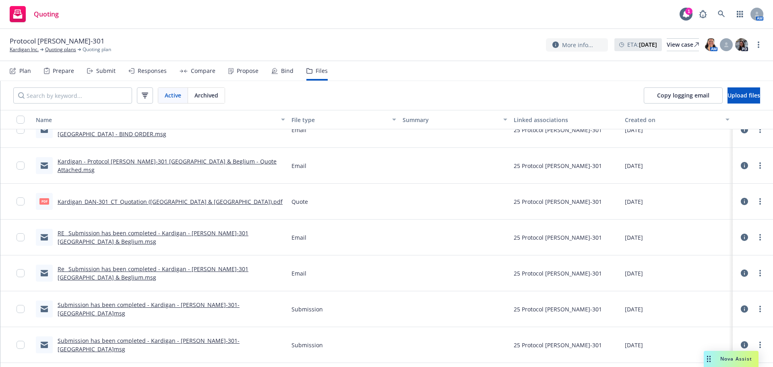
click at [158, 200] on link "Kardigan_DAN-301_CT_Quotation ([GEOGRAPHIC_DATA] & [GEOGRAPHIC_DATA]).pdf" at bounding box center [170, 202] width 225 height 8
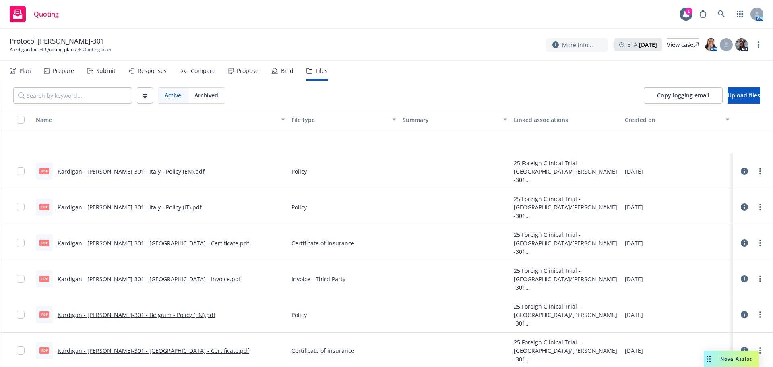
scroll to position [121, 0]
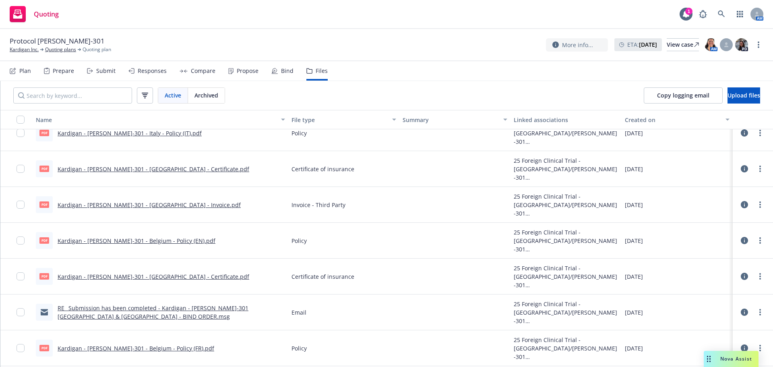
click at [134, 241] on link "Kardigan - [PERSON_NAME]-301 - Belgium - Policy (EN).pdf" at bounding box center [137, 241] width 158 height 8
click at [158, 278] on link "Kardigan - [PERSON_NAME]-301 - [GEOGRAPHIC_DATA] - Certificate.pdf" at bounding box center [154, 277] width 192 height 8
click at [31, 52] on link "Kardigan Inc." at bounding box center [24, 49] width 29 height 7
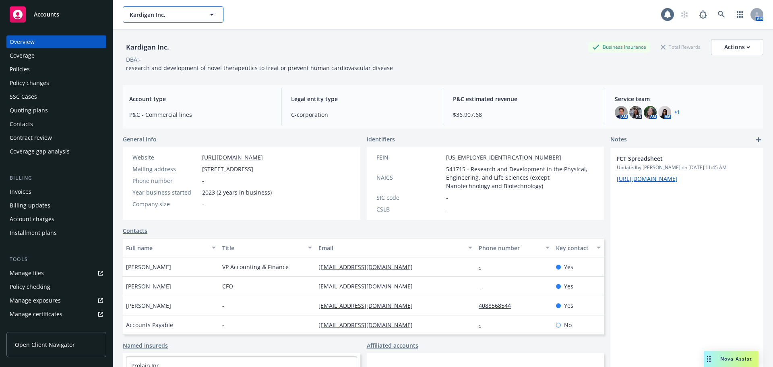
click at [157, 20] on button "Kardigan Inc." at bounding box center [173, 14] width 101 height 16
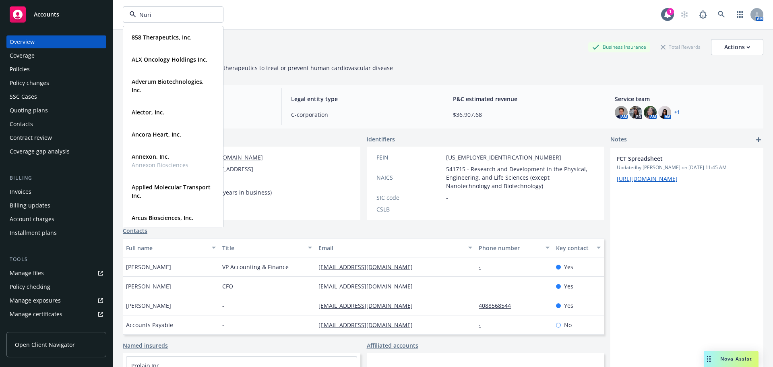
type input "Nurix"
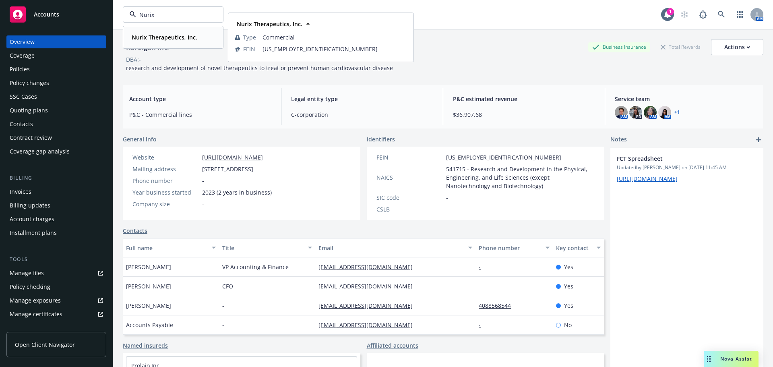
click at [169, 32] on div "Nurix Therapeutics, Inc." at bounding box center [164, 37] width 70 height 12
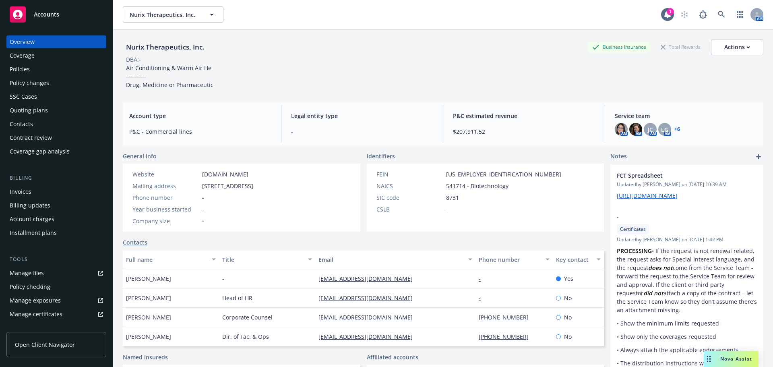
click at [36, 69] on div "Policies" at bounding box center [56, 69] width 93 height 13
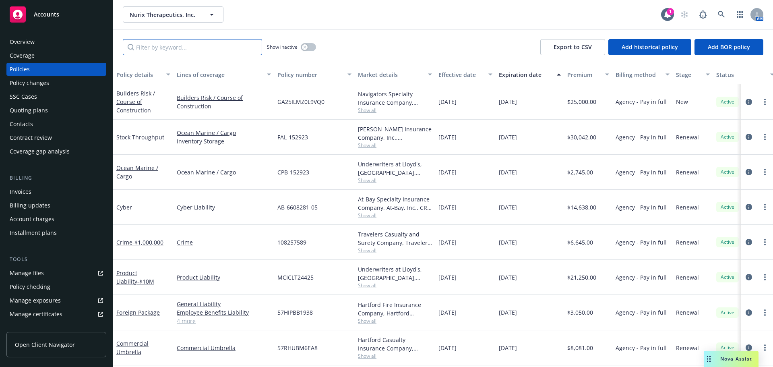
click at [164, 50] on input "Filter by keyword..." at bounding box center [192, 47] width 139 height 16
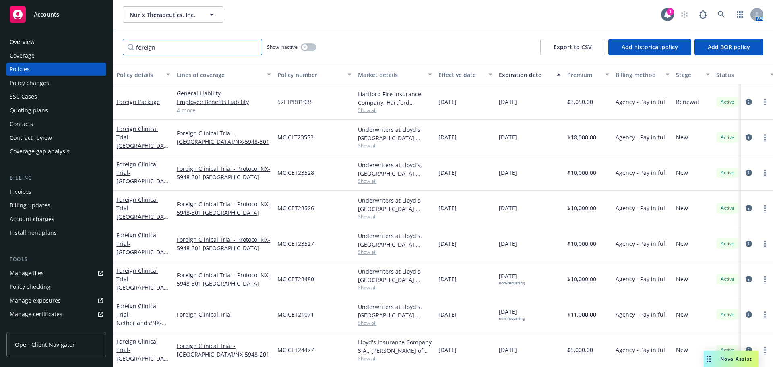
type input "foreign"
click at [27, 42] on div "Overview" at bounding box center [22, 41] width 25 height 13
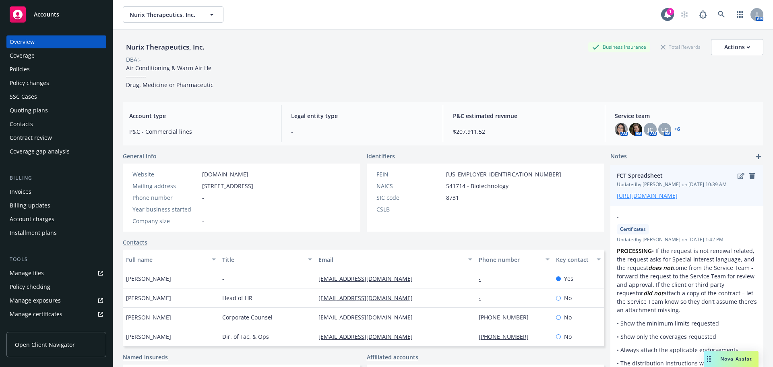
click at [645, 199] on link "https://iln-my.sharepoint.com/:x:/g/personal/raveena_johl_newfront_com/EbZwvzFf…" at bounding box center [647, 196] width 61 height 8
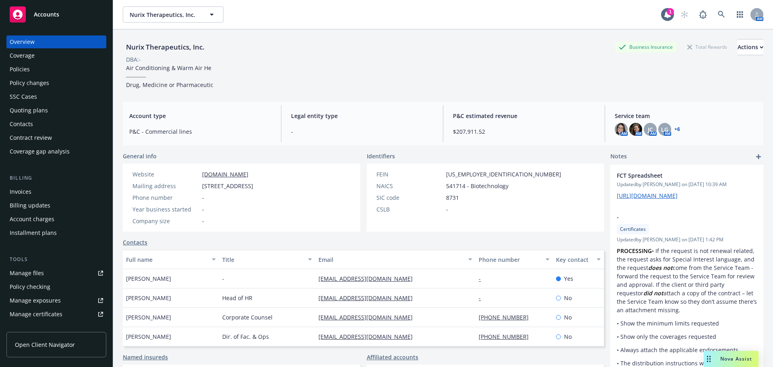
click at [51, 68] on div "Policies" at bounding box center [56, 69] width 93 height 13
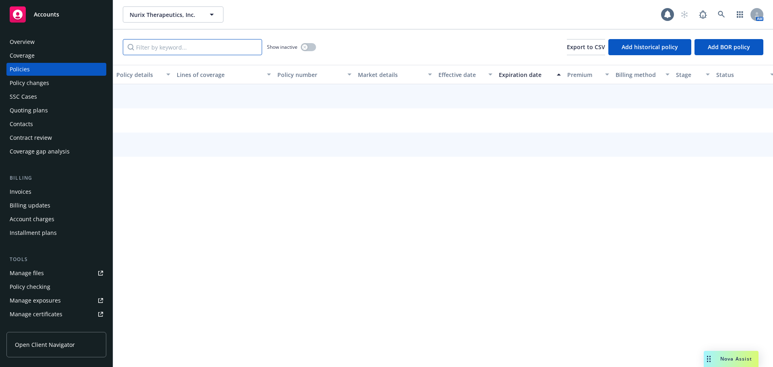
click at [162, 44] on input "Filter by keyword..." at bounding box center [192, 47] width 139 height 16
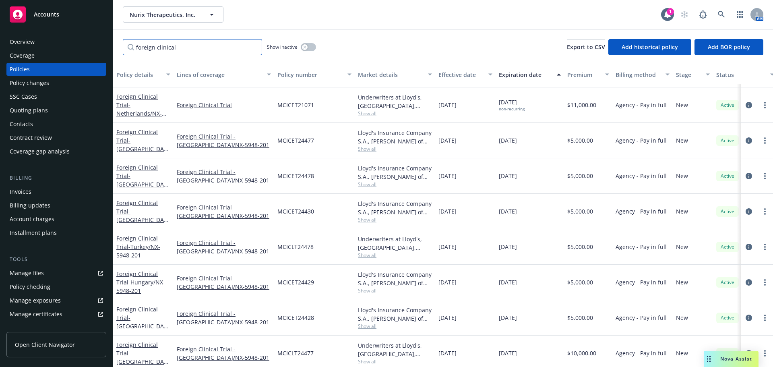
scroll to position [170, 0]
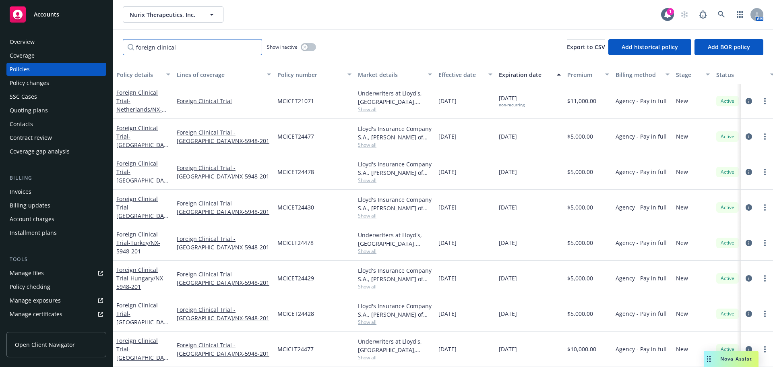
type input "foreign clinical"
click at [254, 46] on input "foreign clinical" at bounding box center [192, 47] width 139 height 16
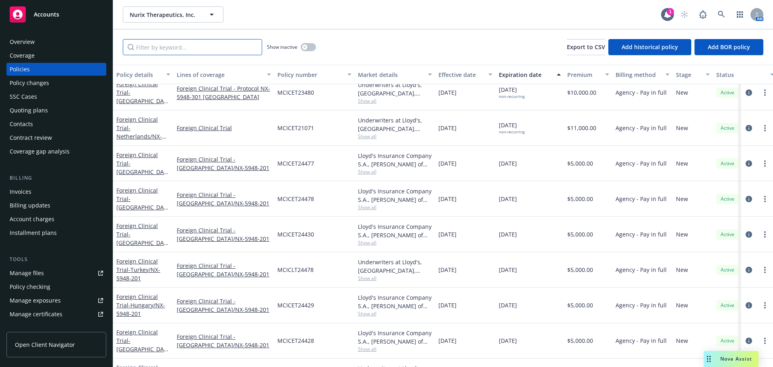
scroll to position [787, 0]
click at [132, 161] on span "- France/NX-5948-201" at bounding box center [142, 171] width 52 height 25
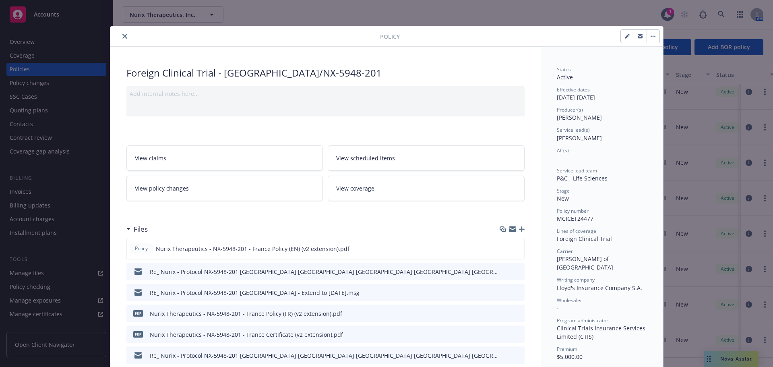
click at [520, 229] on icon "button" at bounding box center [522, 229] width 6 height 6
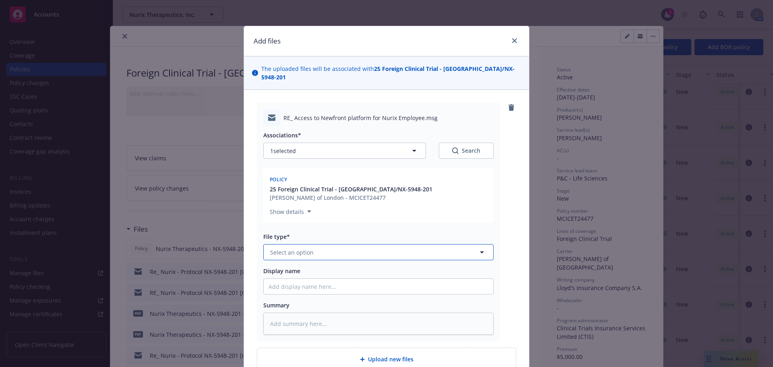
click at [307, 248] on span "Select an option" at bounding box center [292, 252] width 44 height 8
type input "em"
click at [287, 290] on div "Email" at bounding box center [379, 296] width 220 height 12
type textarea "x"
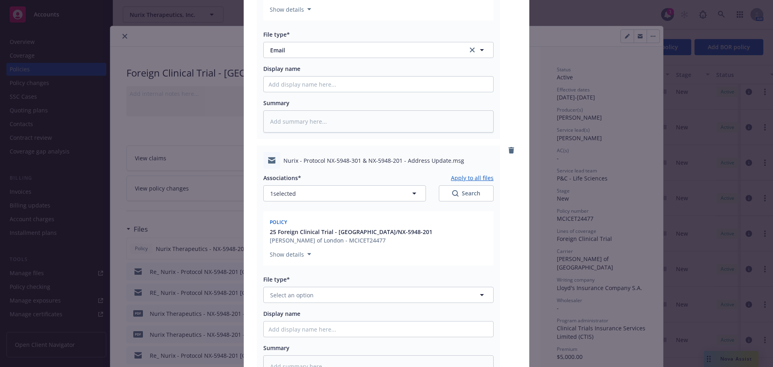
scroll to position [242, 0]
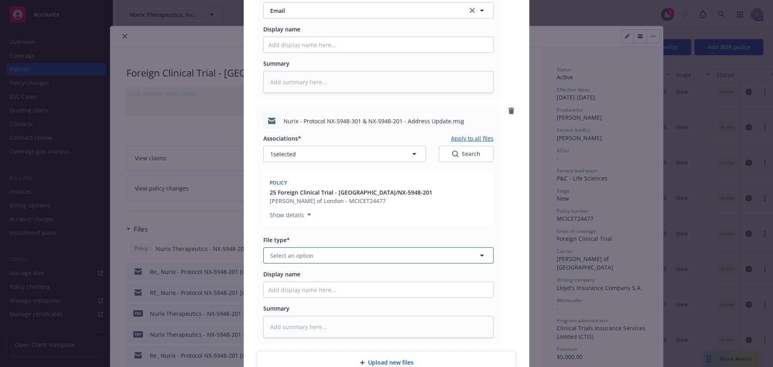
click at [315, 247] on button "Select an option" at bounding box center [378, 255] width 230 height 16
type input "em"
click at [314, 293] on div "Email" at bounding box center [379, 299] width 220 height 12
click at [348, 146] on button "1 selected" at bounding box center [344, 154] width 163 height 16
type textarea "x"
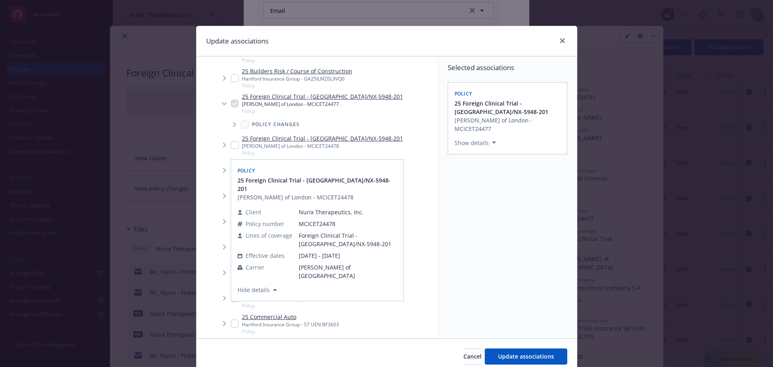
click at [232, 145] on input "Tree Example" at bounding box center [235, 145] width 8 height 8
checkbox input "true"
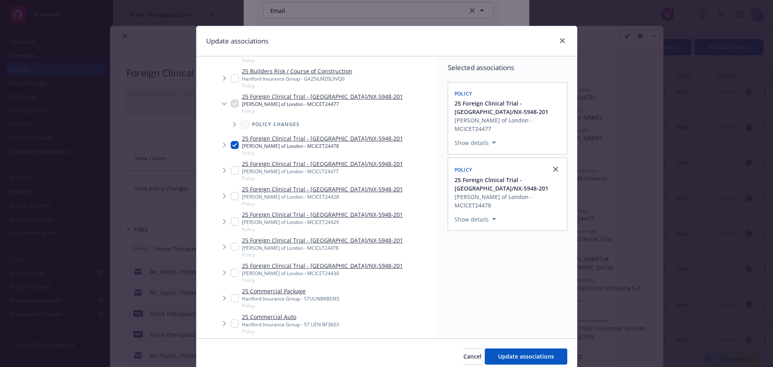
click at [231, 170] on input "Tree Example" at bounding box center [235, 170] width 8 height 8
checkbox input "true"
click at [232, 197] on input "Tree Example" at bounding box center [235, 196] width 8 height 8
checkbox input "true"
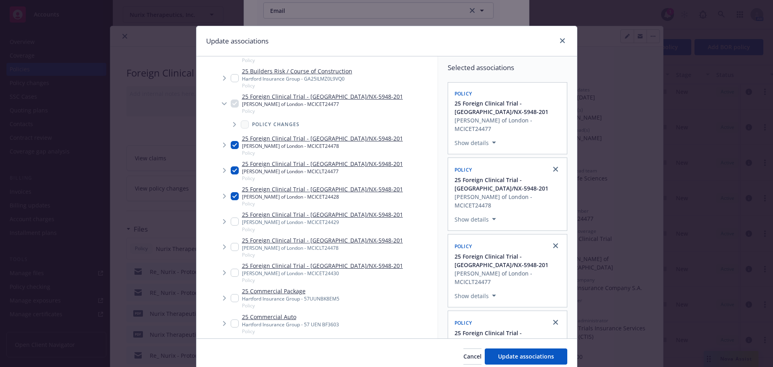
click at [233, 220] on input "Tree Example" at bounding box center [235, 222] width 8 height 8
checkbox input "true"
click at [232, 246] on input "Tree Example" at bounding box center [235, 247] width 8 height 8
checkbox input "true"
click at [233, 272] on input "Tree Example" at bounding box center [235, 273] width 8 height 8
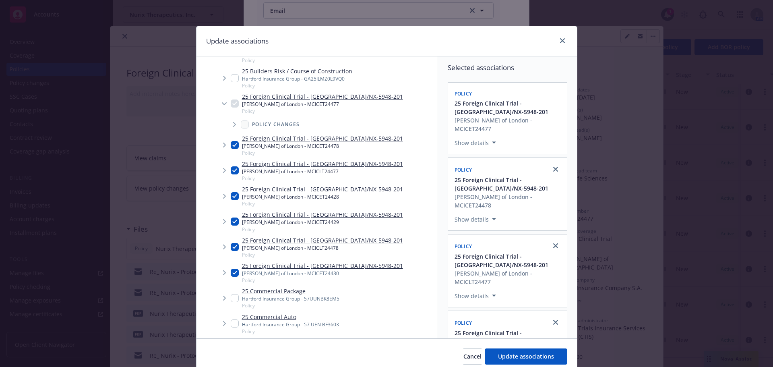
checkbox input "true"
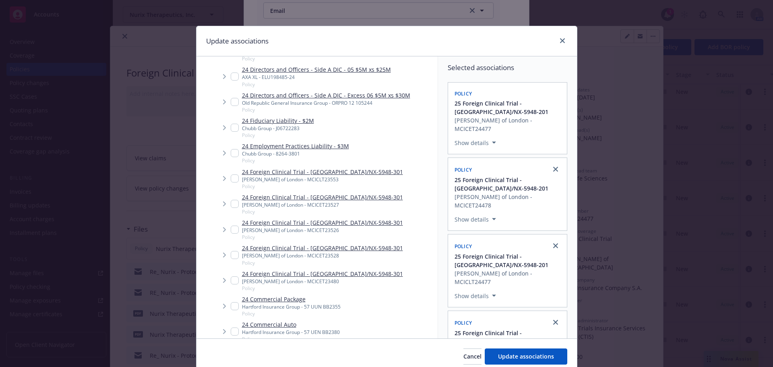
scroll to position [846, 0]
click at [227, 177] on span "Tree Example" at bounding box center [224, 178] width 13 height 13
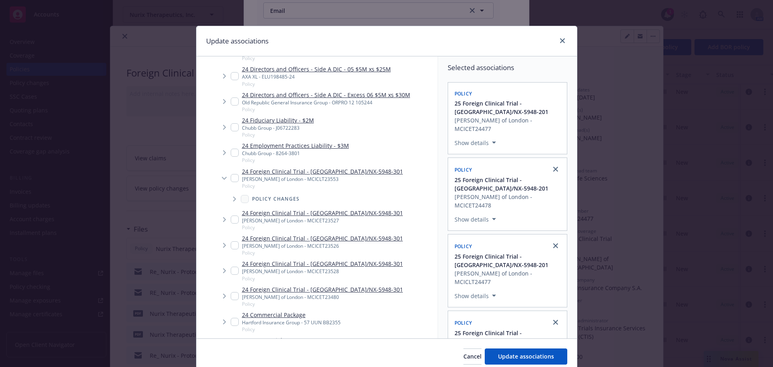
click at [232, 180] on input "Tree Example" at bounding box center [235, 178] width 8 height 8
checkbox input "true"
click at [231, 220] on input "Tree Example" at bounding box center [235, 220] width 8 height 8
checkbox input "true"
click at [231, 249] on input "Tree Example" at bounding box center [235, 245] width 8 height 8
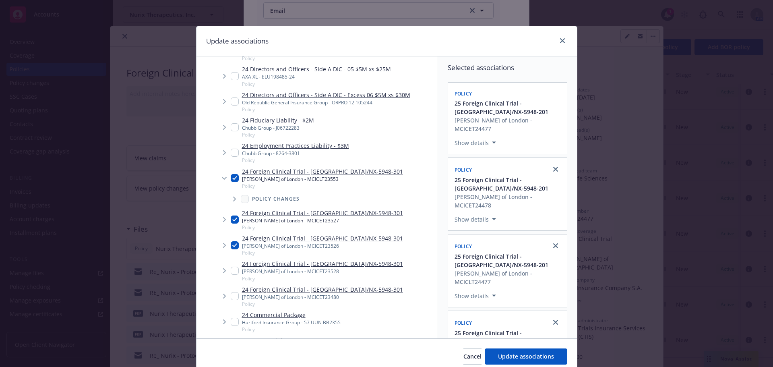
checkbox input "true"
click at [232, 273] on input "Tree Example" at bounding box center [235, 271] width 8 height 8
checkbox input "true"
click at [226, 296] on span "Tree Example" at bounding box center [224, 296] width 13 height 13
click at [231, 296] on input "Tree Example" at bounding box center [235, 296] width 8 height 8
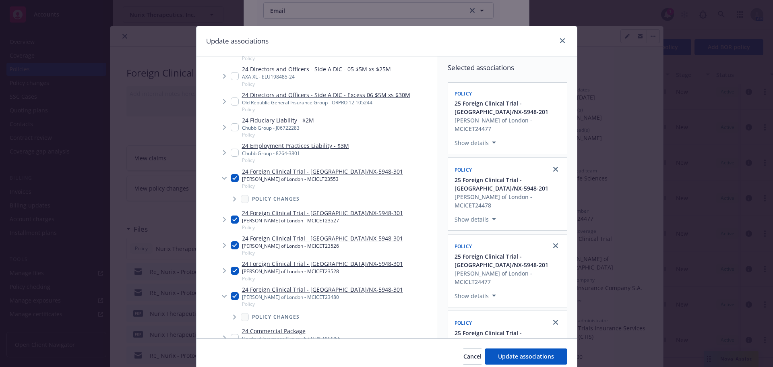
checkbox input "true"
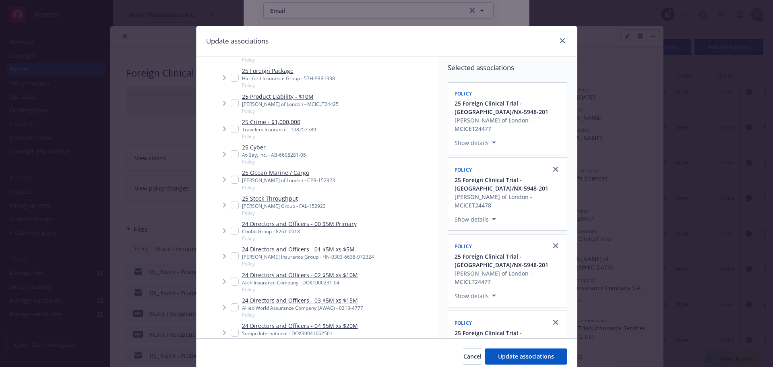
scroll to position [725, 0]
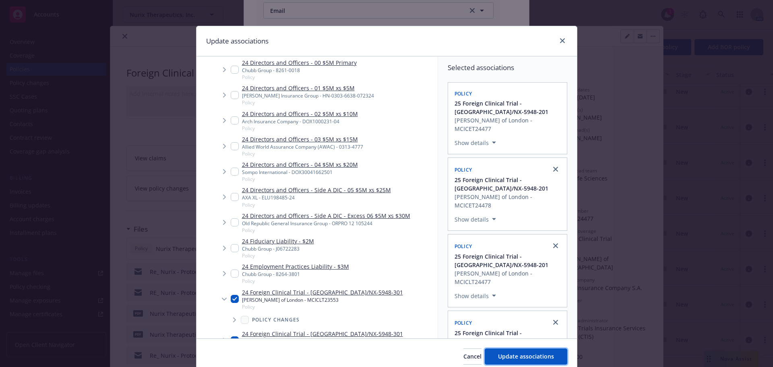
click at [544, 354] on span "Update associations" at bounding box center [526, 356] width 56 height 8
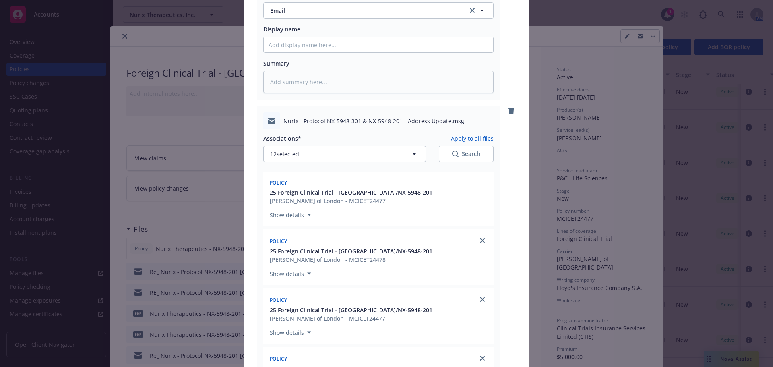
click at [471, 134] on button "Apply to all files" at bounding box center [472, 138] width 43 height 8
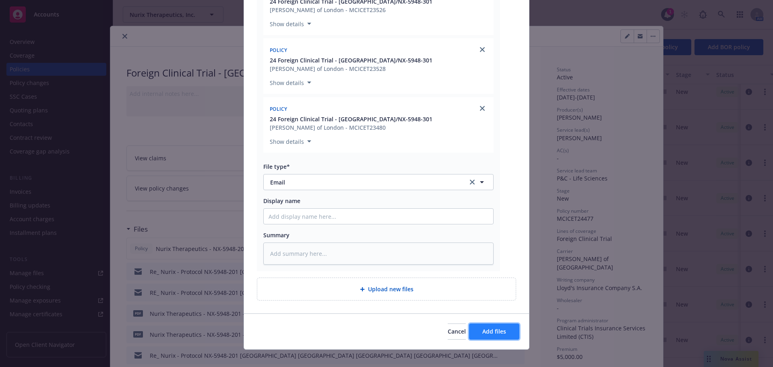
click at [509, 323] on button "Add files" at bounding box center [494, 331] width 50 height 16
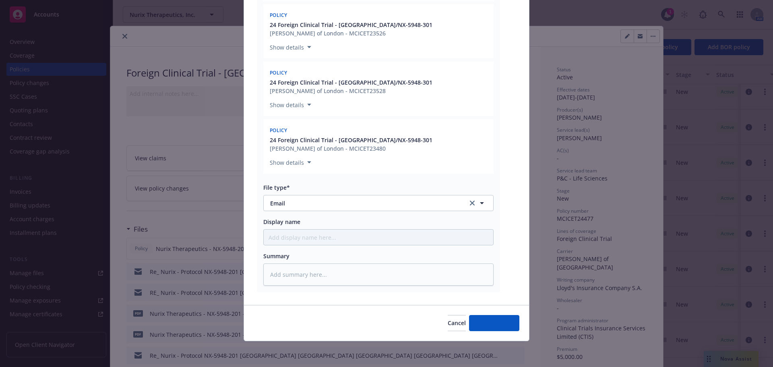
scroll to position [1553, 0]
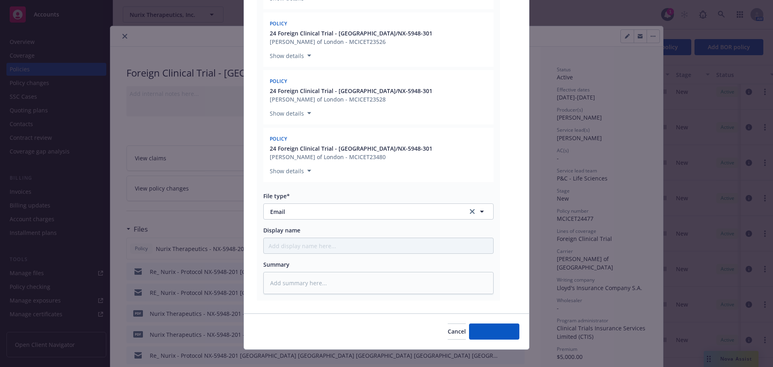
type textarea "x"
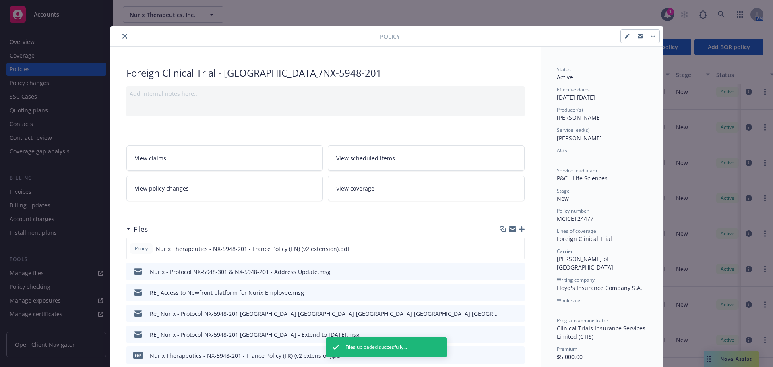
click at [125, 37] on button "close" at bounding box center [125, 36] width 10 height 10
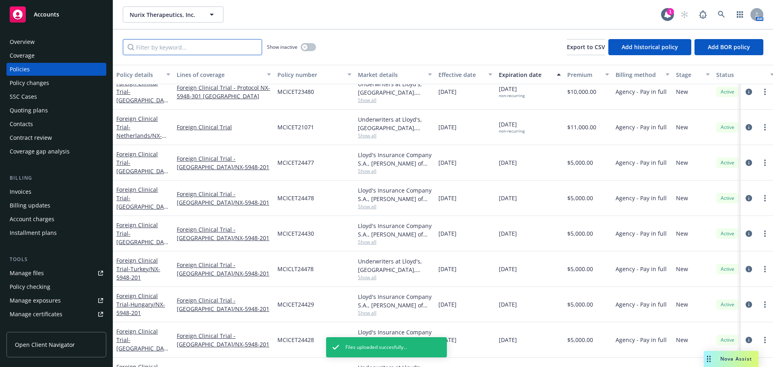
click at [184, 49] on input "Filter by keyword..." at bounding box center [192, 47] width 139 height 16
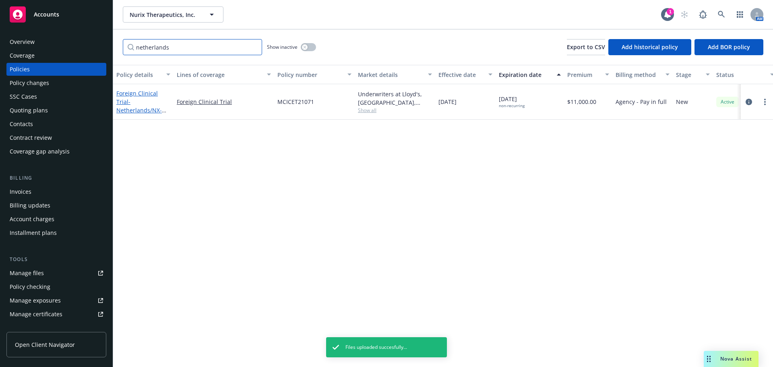
type input "netherlands"
click at [147, 104] on span "- Netherlands/NX-5948-301" at bounding box center [141, 110] width 50 height 25
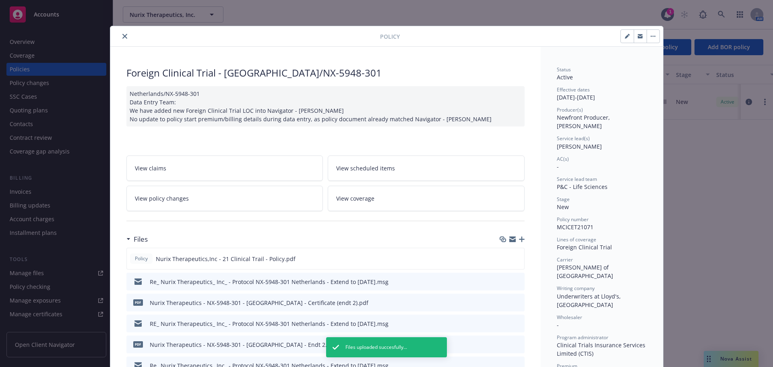
click at [519, 240] on icon "button" at bounding box center [522, 239] width 6 height 6
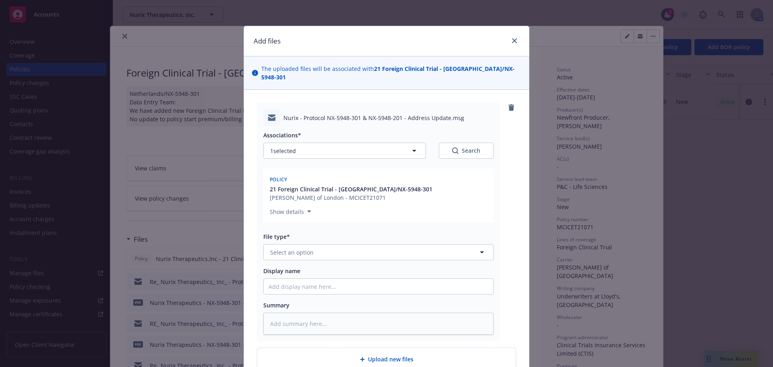
type textarea "x"
click at [304, 248] on span "Select an option" at bounding box center [292, 252] width 44 height 8
type input "em"
click at [331, 291] on div "Email" at bounding box center [379, 296] width 220 height 12
type textarea "x"
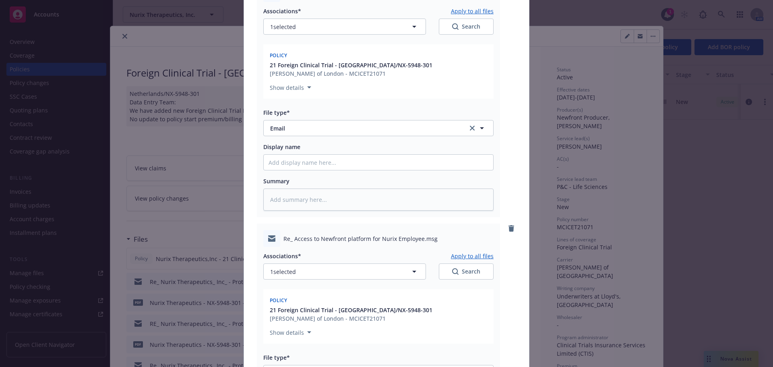
scroll to position [282, 0]
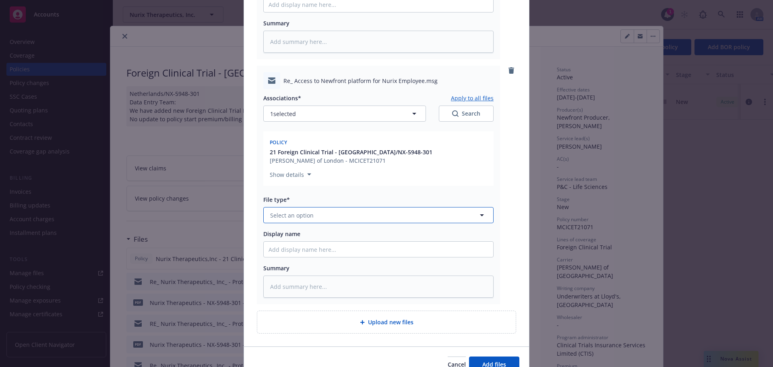
click at [289, 211] on span "Select an option" at bounding box center [292, 215] width 44 height 8
type input "em"
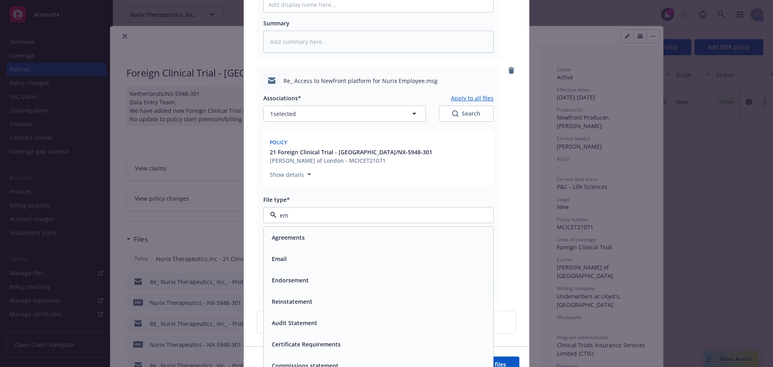
click at [348, 253] on div "Email" at bounding box center [379, 259] width 220 height 12
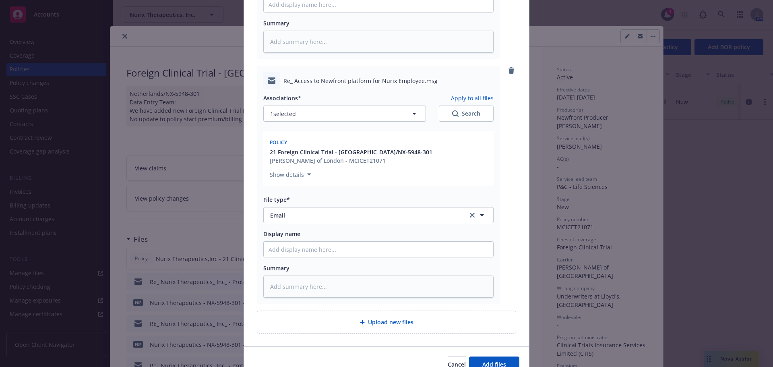
type textarea "x"
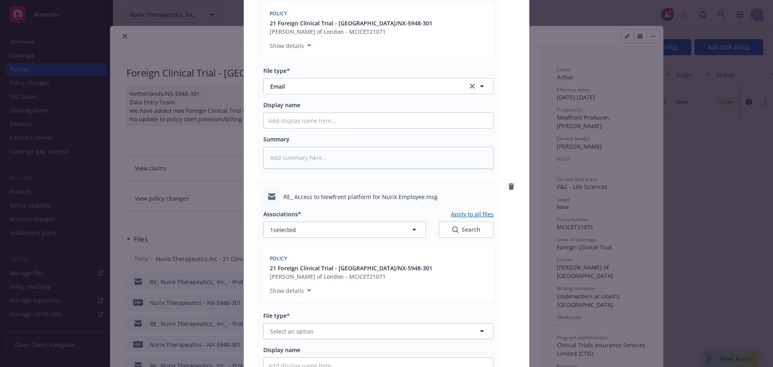
scroll to position [560, 0]
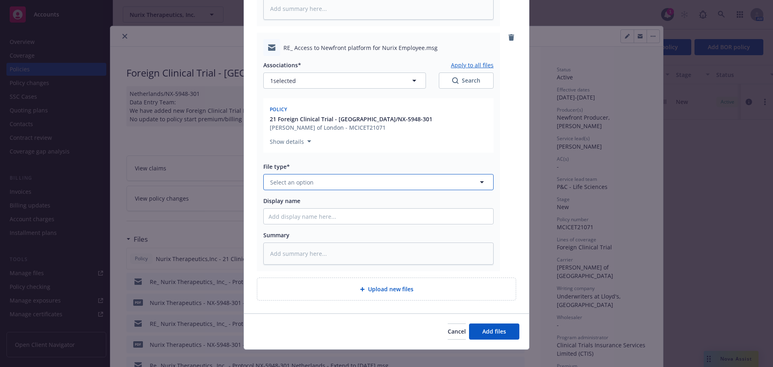
click at [322, 174] on button "Select an option" at bounding box center [378, 182] width 230 height 16
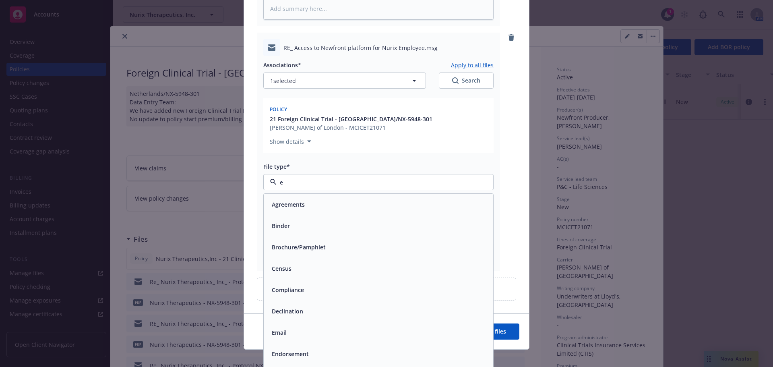
type input "em"
click at [391, 220] on div "Email" at bounding box center [379, 226] width 220 height 12
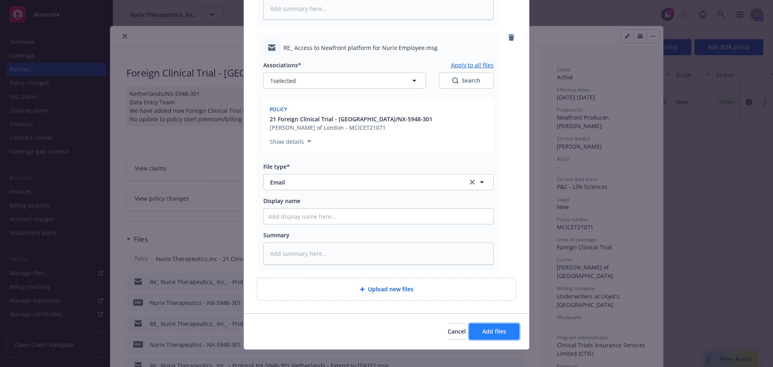
click at [497, 328] on span "Add files" at bounding box center [495, 332] width 24 height 8
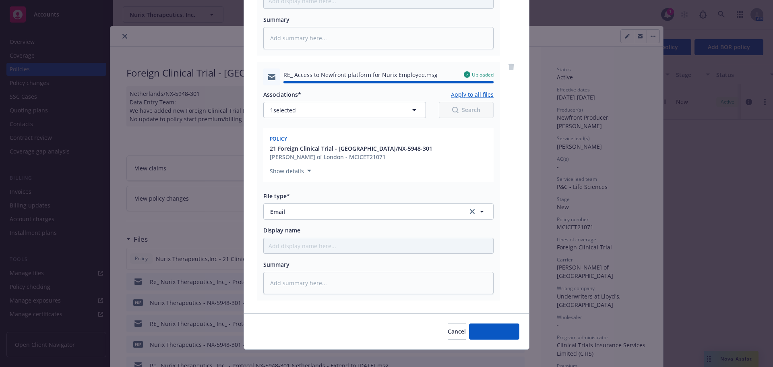
type textarea "x"
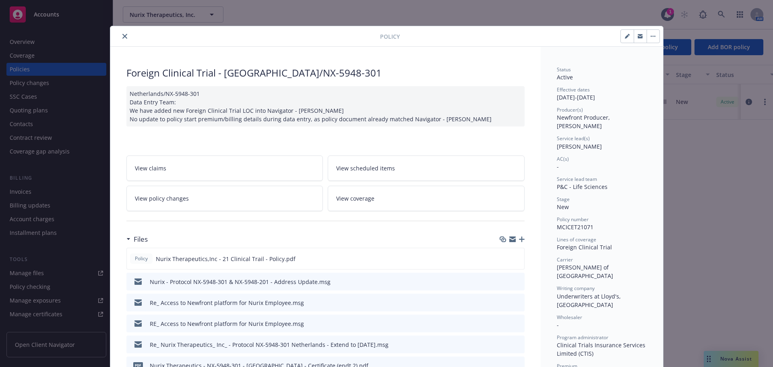
click at [123, 36] on icon "close" at bounding box center [124, 36] width 5 height 5
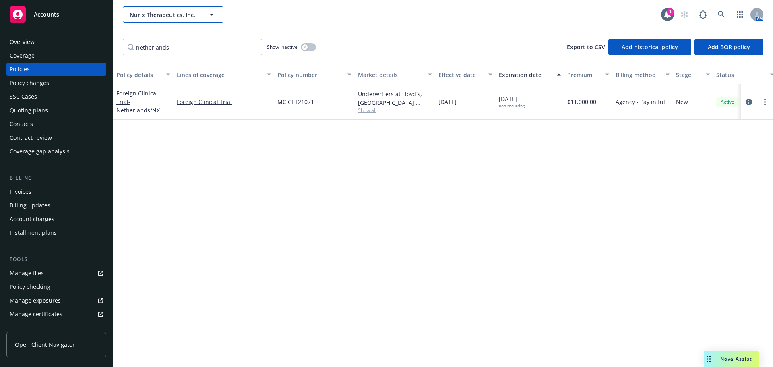
click at [179, 14] on span "Nurix Therapeutics, Inc." at bounding box center [165, 14] width 70 height 8
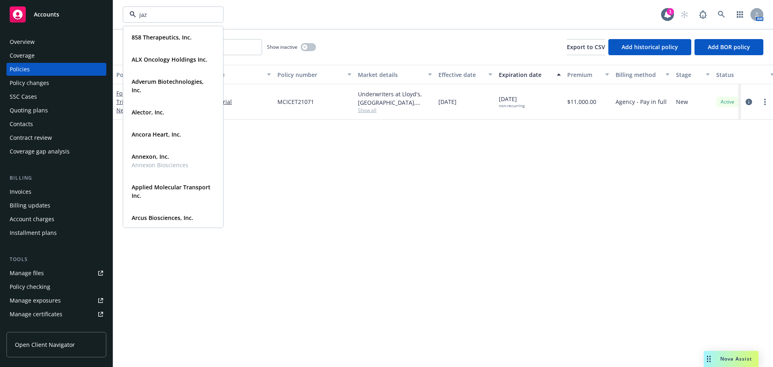
type input "jazz"
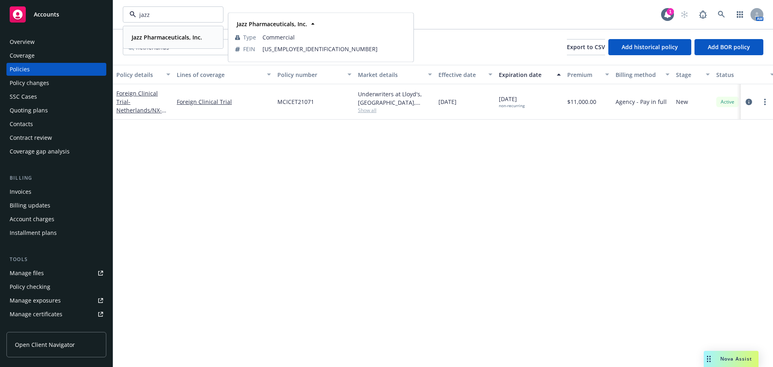
click at [152, 39] on strong "Jazz Pharmaceuticals, Inc." at bounding box center [167, 37] width 70 height 8
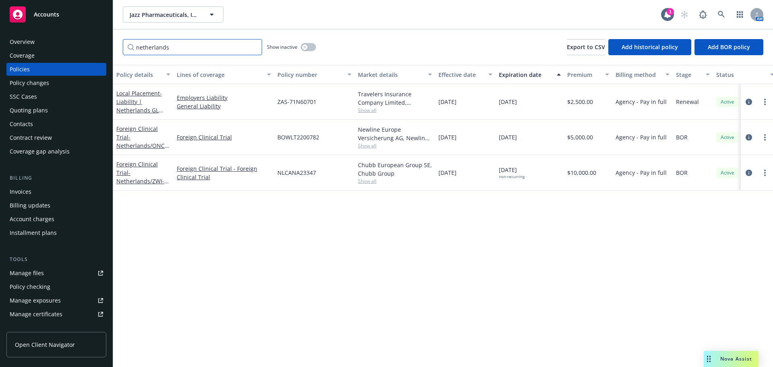
click at [254, 49] on input "netherlands" at bounding box center [192, 47] width 139 height 16
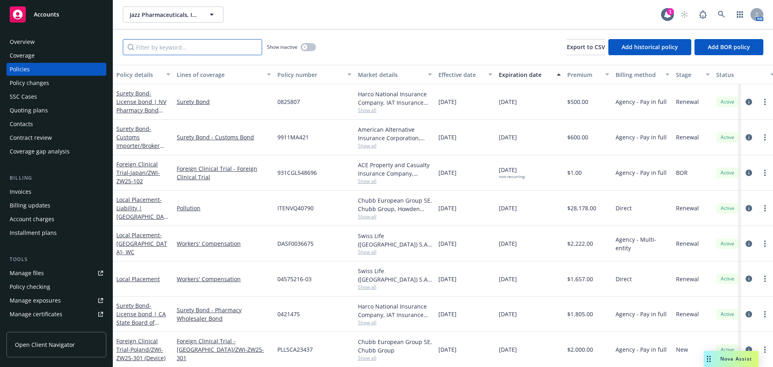
type input "p"
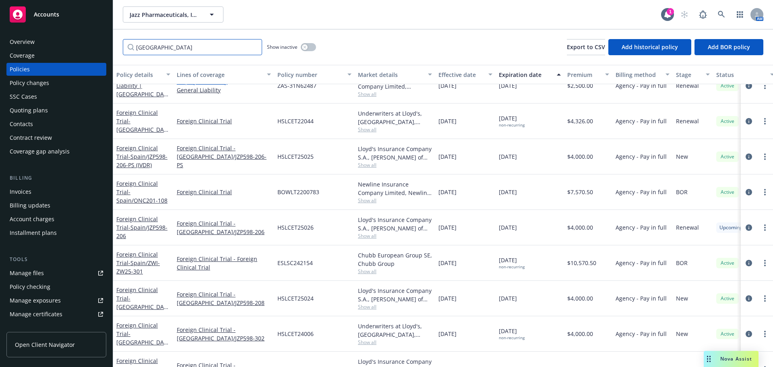
scroll to position [103, 0]
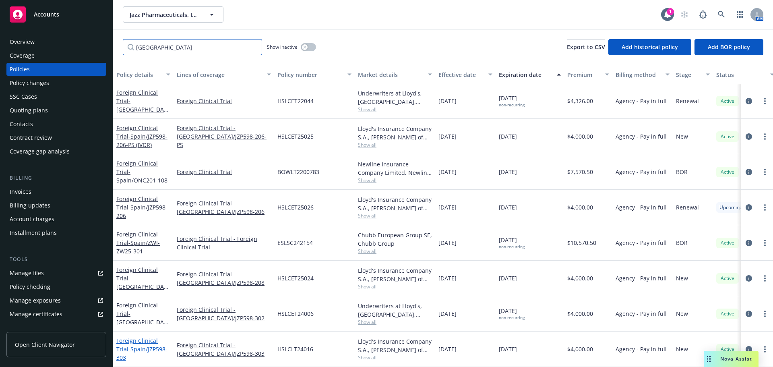
type input "spain"
click at [162, 350] on span "- Spain/JZP598-303" at bounding box center [141, 353] width 51 height 16
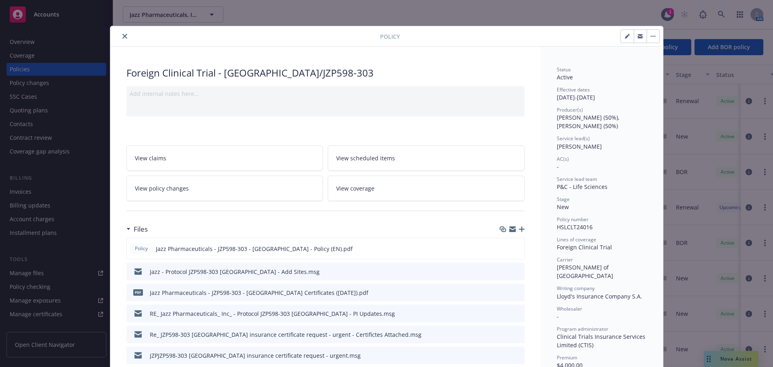
click at [126, 38] on button "close" at bounding box center [125, 36] width 10 height 10
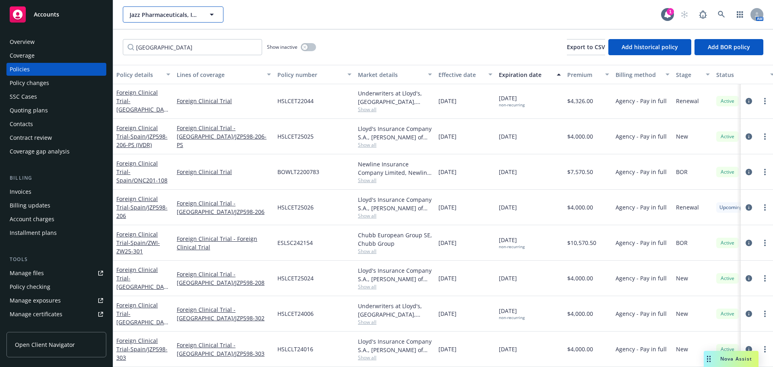
click at [172, 21] on button "Jazz Pharmaceuticals, Inc." at bounding box center [173, 14] width 101 height 16
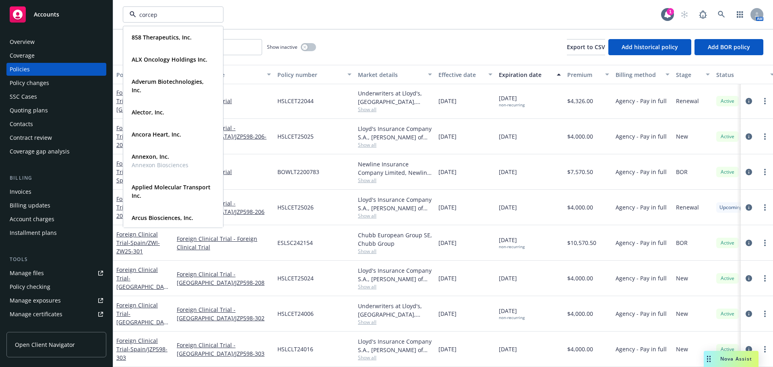
type input "corcept"
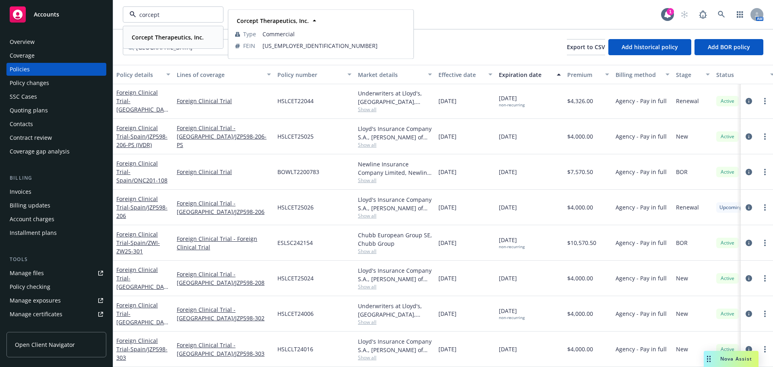
click at [160, 36] on strong "Corcept Therapeutics, Inc." at bounding box center [168, 37] width 72 height 8
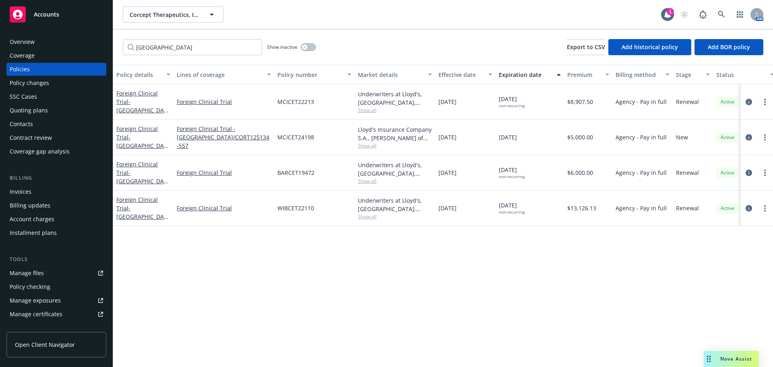
click at [174, 72] on button "Lines of coverage" at bounding box center [224, 74] width 101 height 19
drag, startPoint x: 167, startPoint y: 44, endPoint x: 60, endPoint y: 43, distance: 106.8
click at [60, 43] on div "Accounts Overview Coverage Policies Policy changes SSC Cases Quoting plans Cont…" at bounding box center [386, 183] width 773 height 367
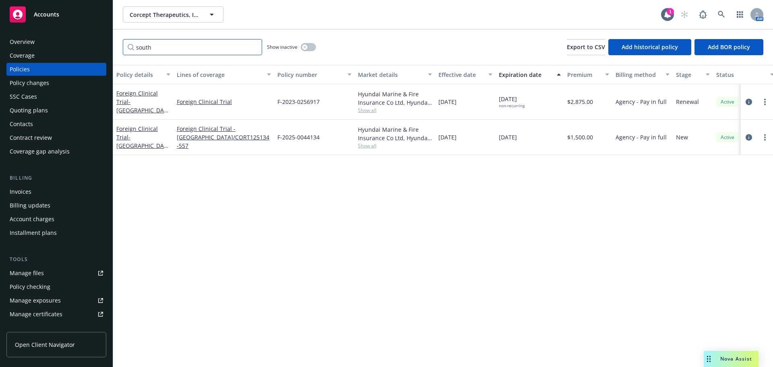
type input "south"
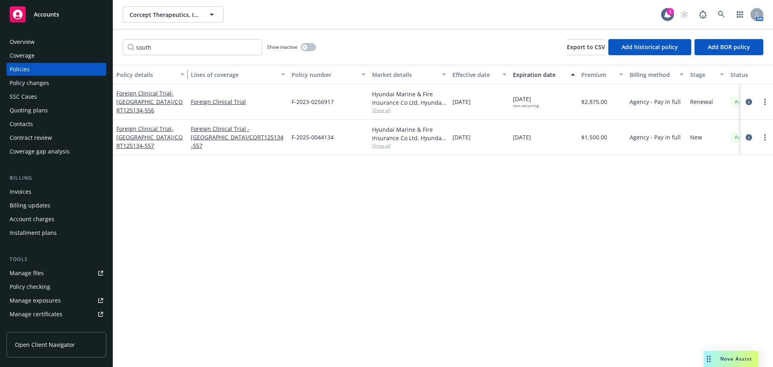
drag, startPoint x: 172, startPoint y: 73, endPoint x: 204, endPoint y: 75, distance: 31.9
click at [186, 75] on div "button" at bounding box center [184, 74] width 4 height 19
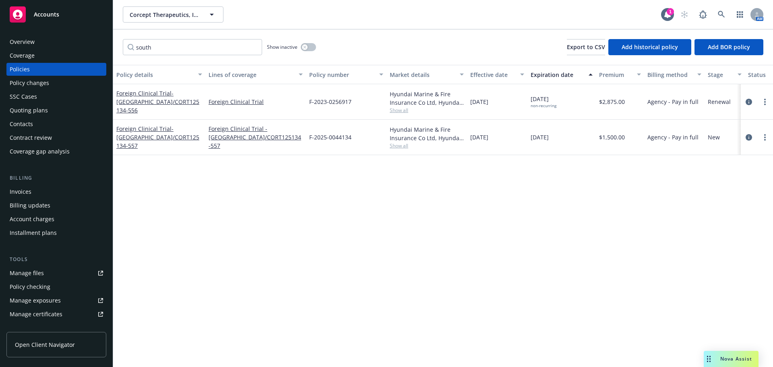
click at [167, 143] on div "Foreign Clinical Trial - South Korea/CORT125134-557" at bounding box center [159, 136] width 86 height 25
click at [167, 141] on span "- South Korea/CORT125134-557" at bounding box center [157, 137] width 83 height 25
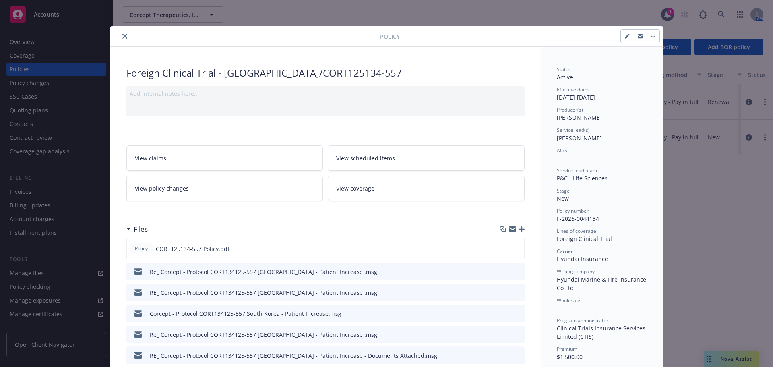
click at [519, 229] on icon "button" at bounding box center [522, 229] width 6 height 6
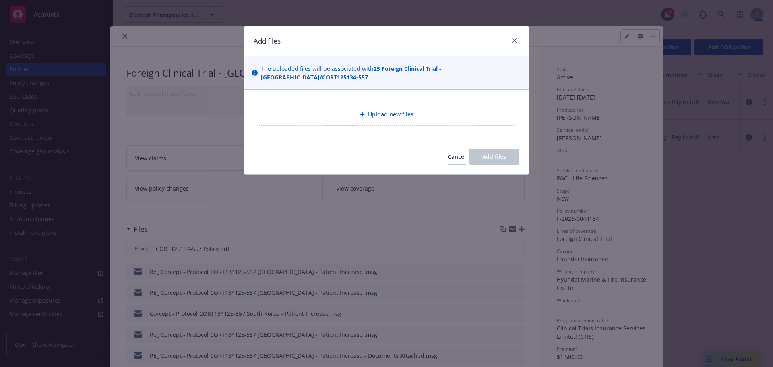
type textarea "x"
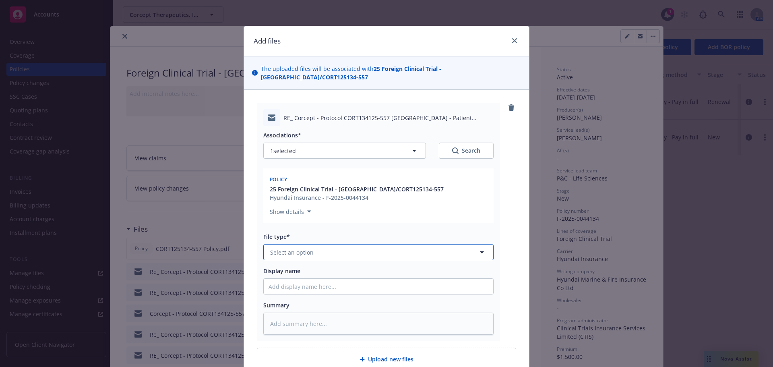
click at [350, 253] on button "Select an option" at bounding box center [378, 252] width 230 height 16
type input "em"
click at [316, 287] on div "Email" at bounding box center [379, 295] width 230 height 21
type textarea "x"
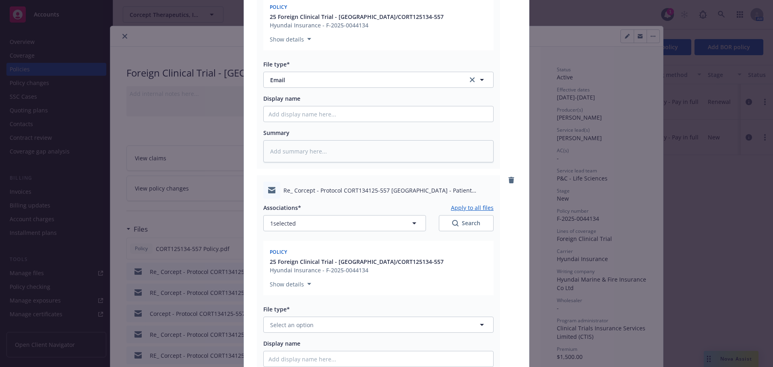
scroll to position [242, 0]
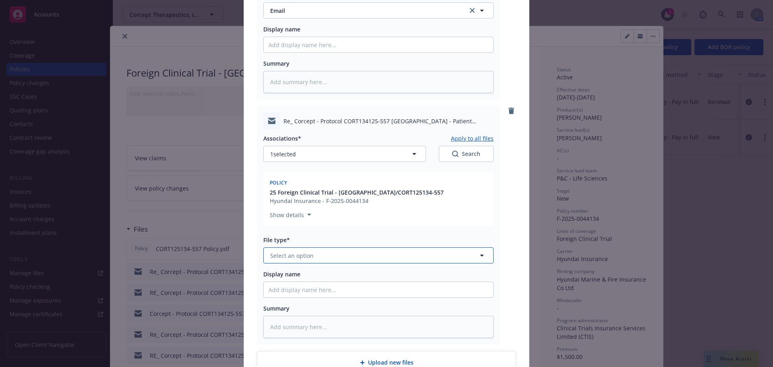
click at [317, 260] on button "Select an option" at bounding box center [378, 255] width 230 height 16
type input "em"
click at [336, 300] on div "Email" at bounding box center [379, 299] width 220 height 12
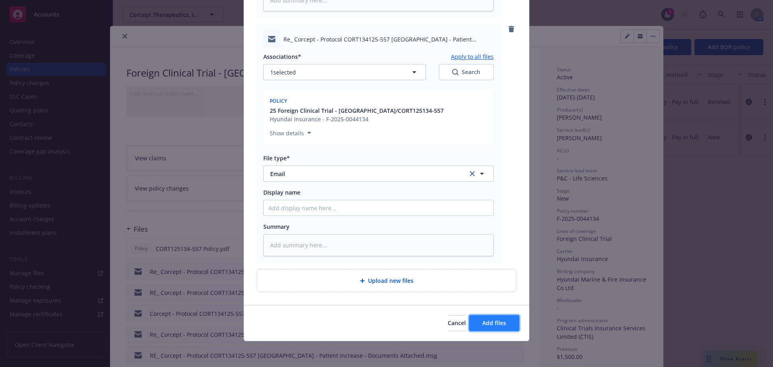
click at [503, 321] on span "Add files" at bounding box center [495, 323] width 24 height 8
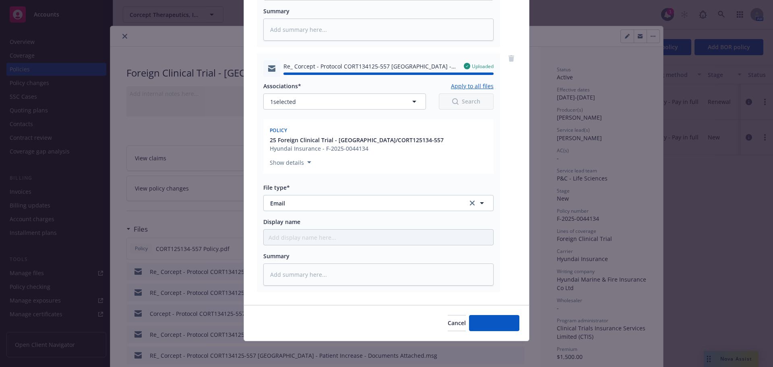
type textarea "x"
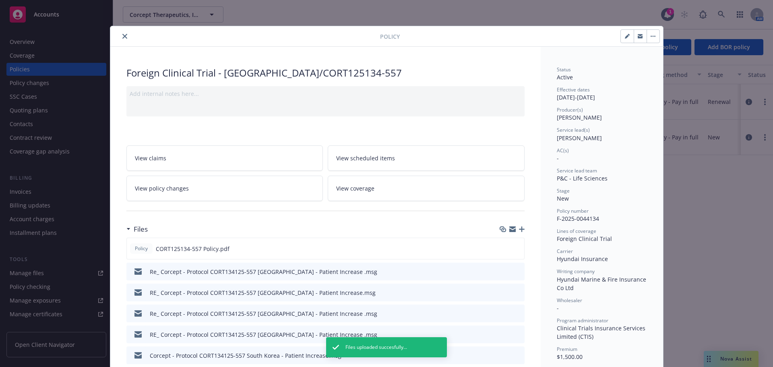
click at [122, 35] on icon "close" at bounding box center [124, 36] width 5 height 5
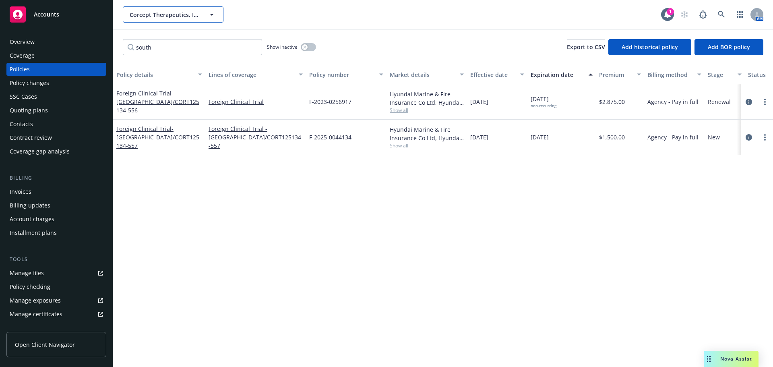
click at [136, 12] on span "Corcept Therapeutics, Inc." at bounding box center [165, 14] width 70 height 8
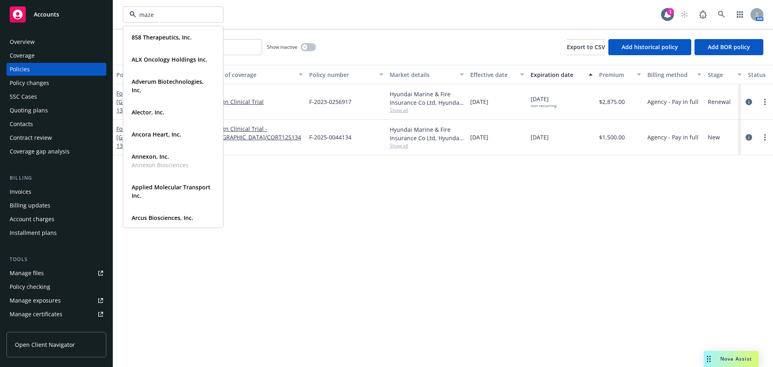
type input "maze"
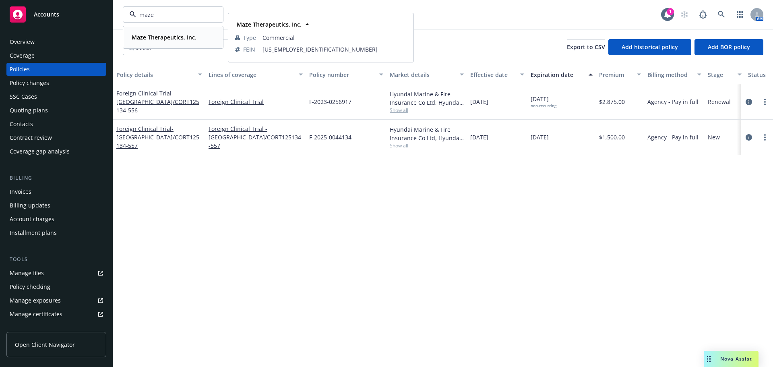
click at [194, 45] on div "Maze Therapeutics, Inc. Type Commercial FEIN 82-2635018" at bounding box center [173, 37] width 99 height 21
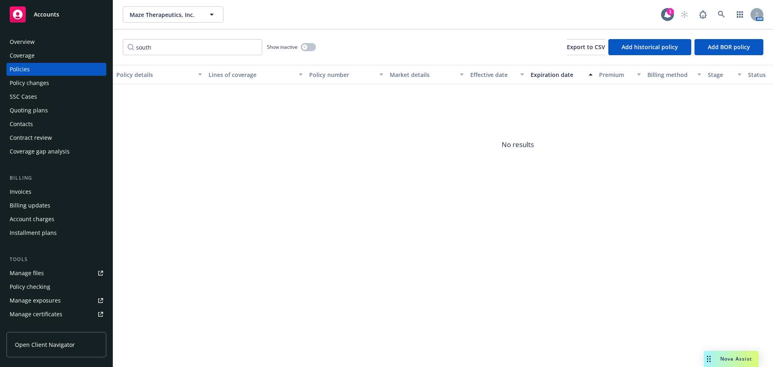
click at [40, 110] on div "Quoting plans" at bounding box center [29, 110] width 38 height 13
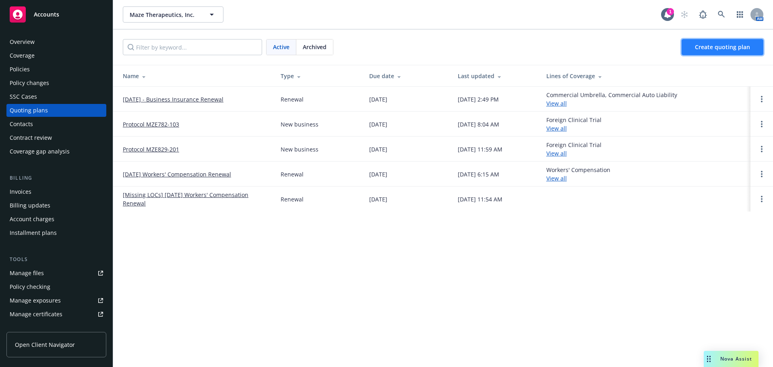
click at [716, 44] on span "Create quoting plan" at bounding box center [722, 47] width 55 height 8
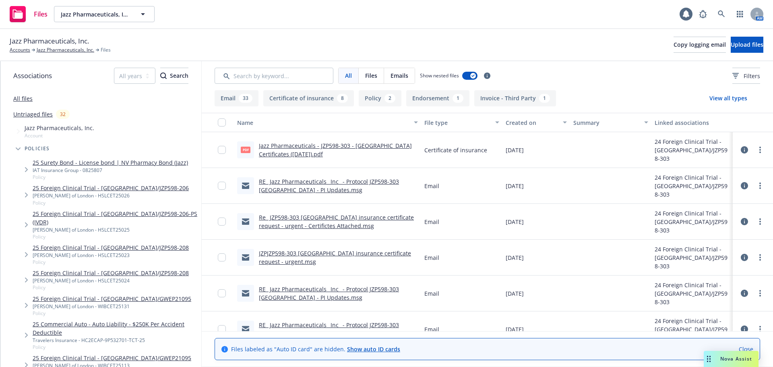
click at [330, 146] on link "Jazz Pharmaceuticals - JZP598-303 - [GEOGRAPHIC_DATA] Certificates ([DATE]).pdf" at bounding box center [335, 150] width 153 height 16
click at [751, 46] on button "Upload files" at bounding box center [747, 45] width 33 height 16
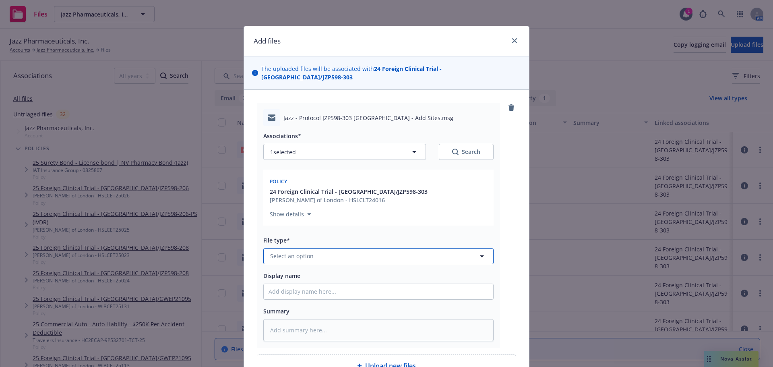
click at [325, 248] on button "Select an option" at bounding box center [378, 256] width 230 height 16
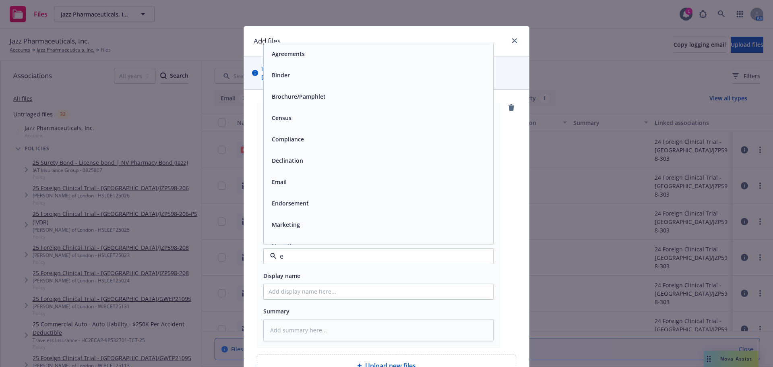
type input "em"
click at [285, 73] on div "Email" at bounding box center [379, 74] width 230 height 21
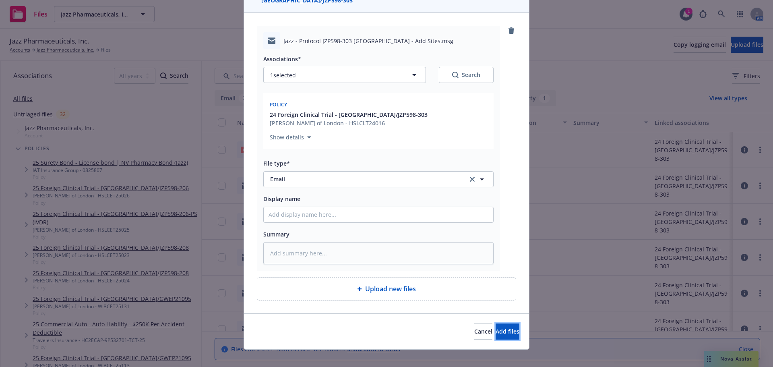
drag, startPoint x: 491, startPoint y: 322, endPoint x: 384, endPoint y: 56, distance: 286.1
click at [496, 328] on span "Add files" at bounding box center [508, 332] width 24 height 8
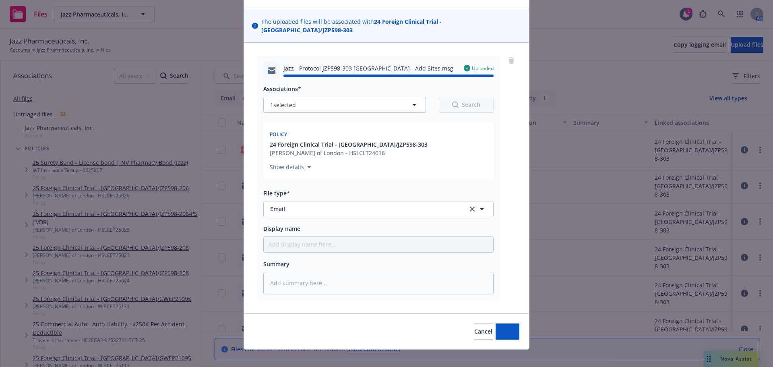
type textarea "x"
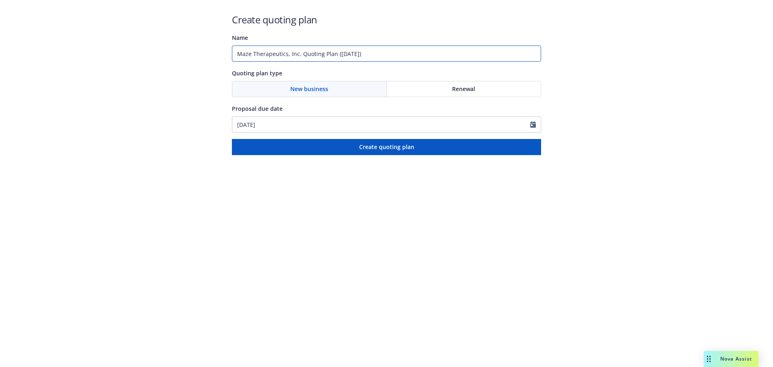
drag, startPoint x: 298, startPoint y: 53, endPoint x: 121, endPoint y: 44, distance: 177.1
click at [121, 44] on div "Create quoting plan Name Maze Therapeutics, Inc. Quoting Plan ([DATE]) Quoting …" at bounding box center [386, 77] width 773 height 155
paste input "MZS-EX-25-0338 IVDR"
click at [303, 52] on input "Protocol MZS-EX-25-0338 IVDR" at bounding box center [386, 54] width 309 height 16
click at [371, 59] on input "Protocol MZS-EX-25-0338 (IVDR" at bounding box center [386, 54] width 309 height 16
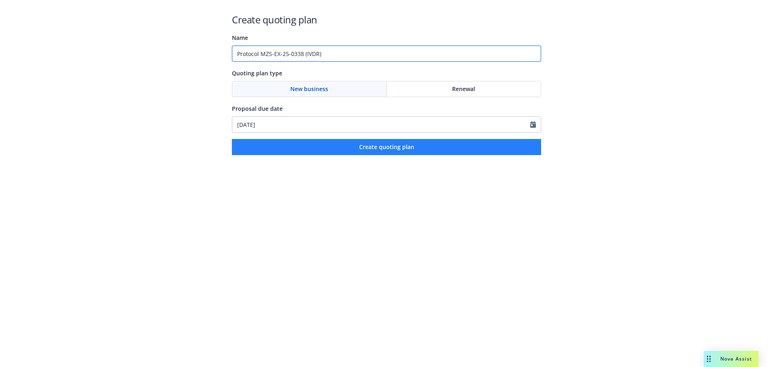
type input "Protocol MZS-EX-25-0338 (IVDR)"
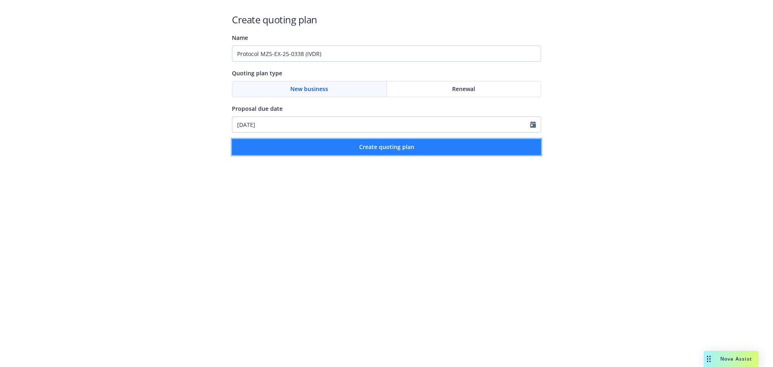
click at [405, 153] on button "Create quoting plan" at bounding box center [386, 147] width 309 height 16
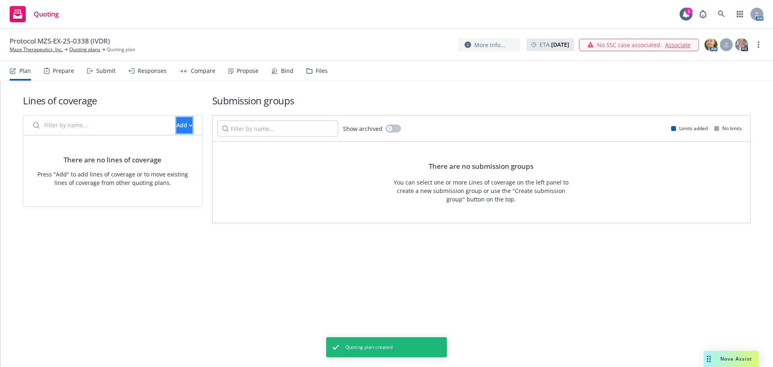
click at [176, 130] on div "Add" at bounding box center [184, 125] width 16 height 15
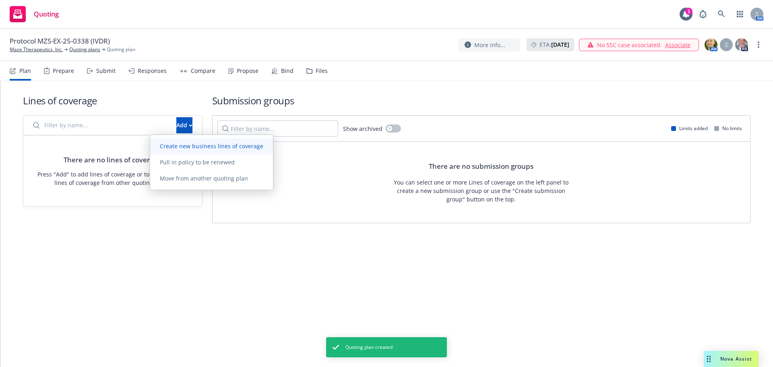
click at [208, 149] on span "Create new business lines of coverage" at bounding box center [211, 146] width 123 height 8
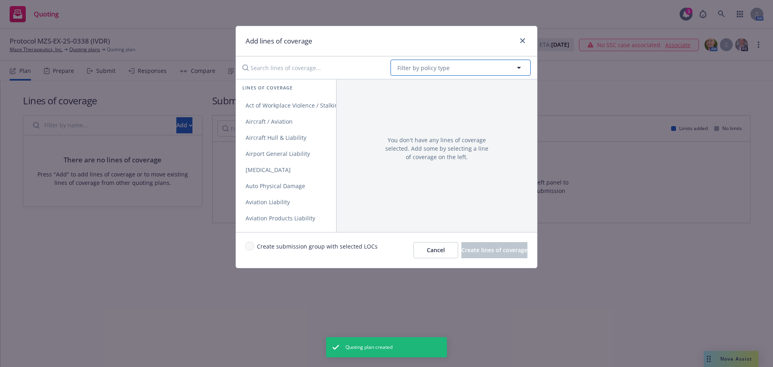
click at [433, 72] on button "Filter by policy type" at bounding box center [461, 68] width 140 height 16
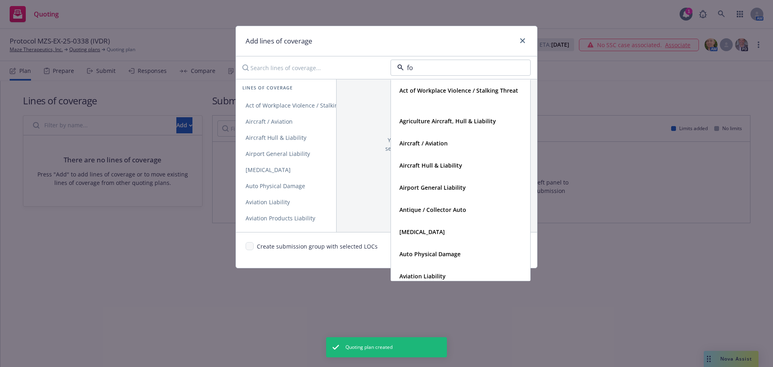
type input "for"
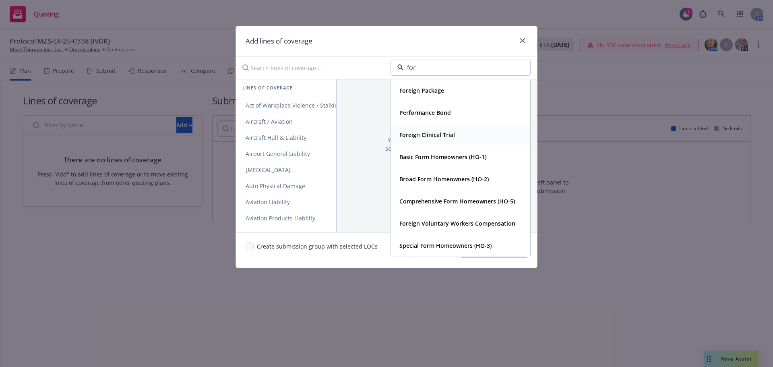
click at [429, 135] on strong "Foreign Clinical Trial" at bounding box center [428, 135] width 56 height 8
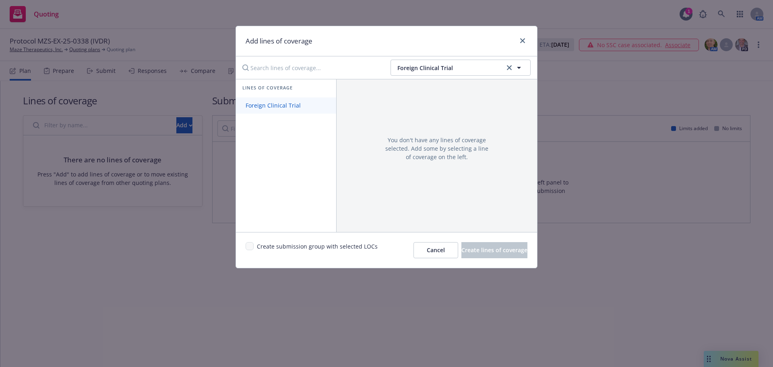
click at [274, 104] on span "Foreign Clinical Trial" at bounding box center [273, 106] width 75 height 8
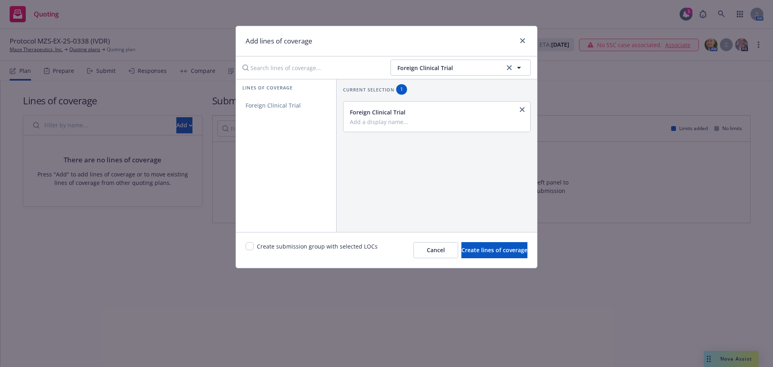
click at [399, 119] on input "Add a display name..." at bounding box center [436, 121] width 172 height 7
paste input "MZS-EX-25-0338 IVDR"
type input "France/MZS-EX-25-0338 IVDR"
click at [475, 253] on span "Create lines of coverage" at bounding box center [495, 250] width 66 height 8
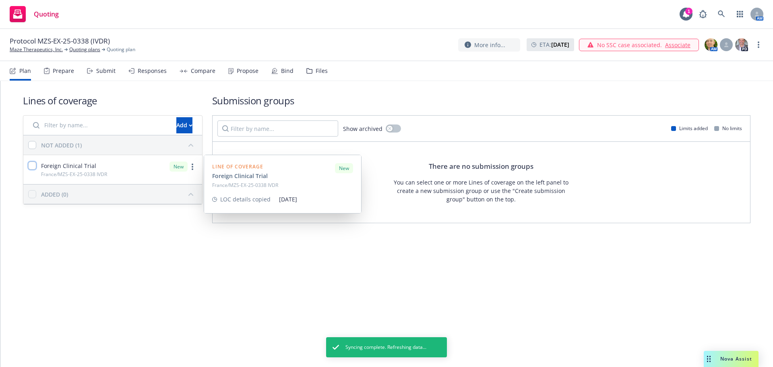
click at [34, 164] on input "checkbox" at bounding box center [32, 166] width 8 height 8
checkbox input "true"
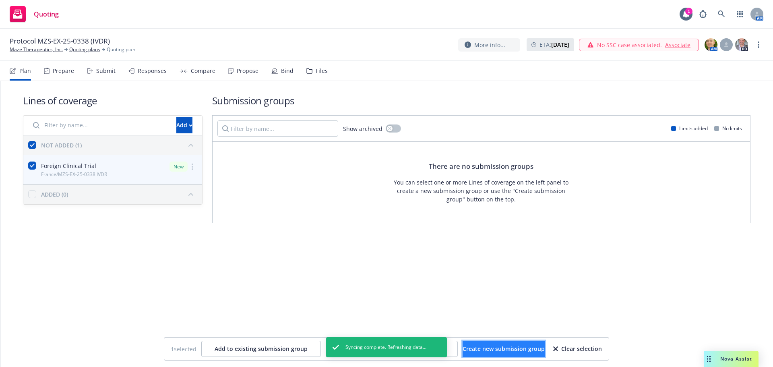
click at [498, 353] on button "Create new submission group" at bounding box center [504, 349] width 82 height 16
checkbox input "false"
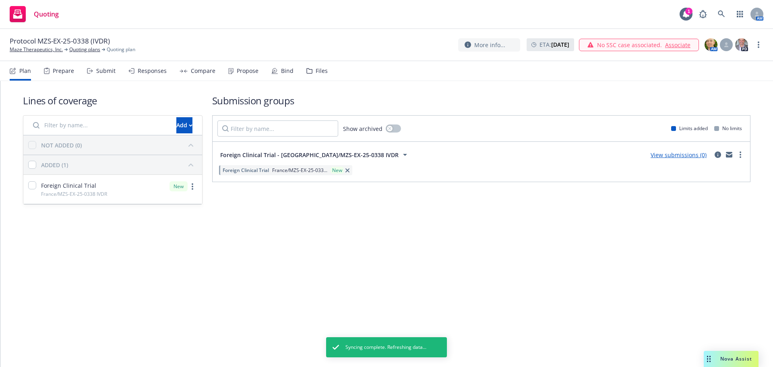
click at [312, 70] on div "Files" at bounding box center [317, 70] width 21 height 19
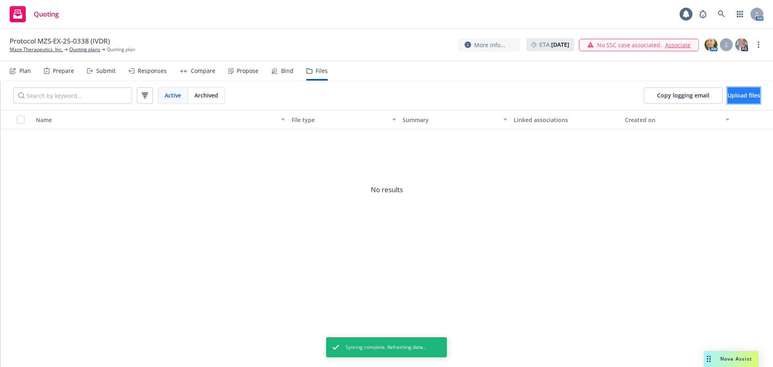
click at [728, 92] on span "Upload files" at bounding box center [744, 95] width 33 height 8
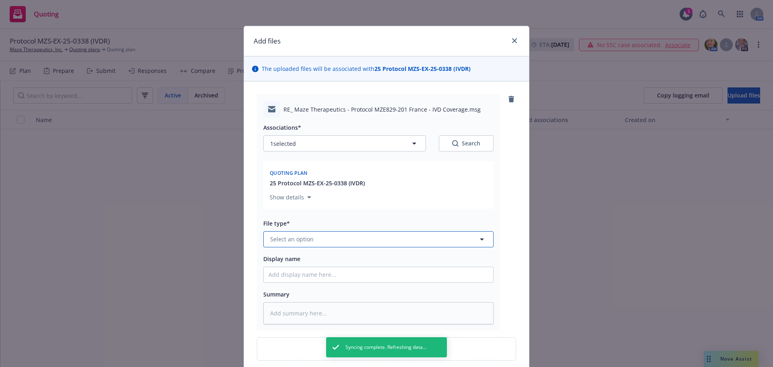
click at [336, 243] on button "Select an option" at bounding box center [378, 239] width 230 height 16
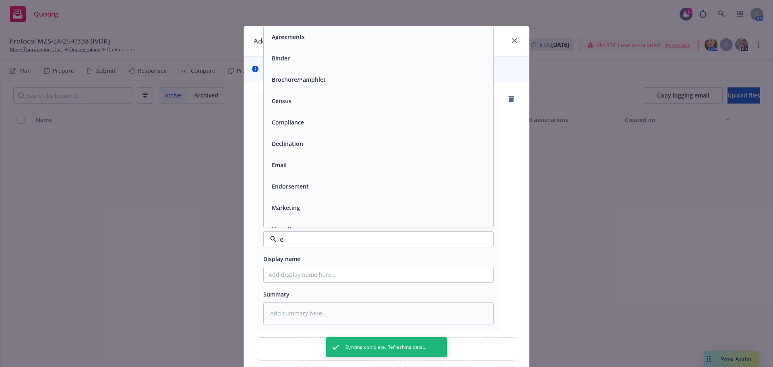
type input "em"
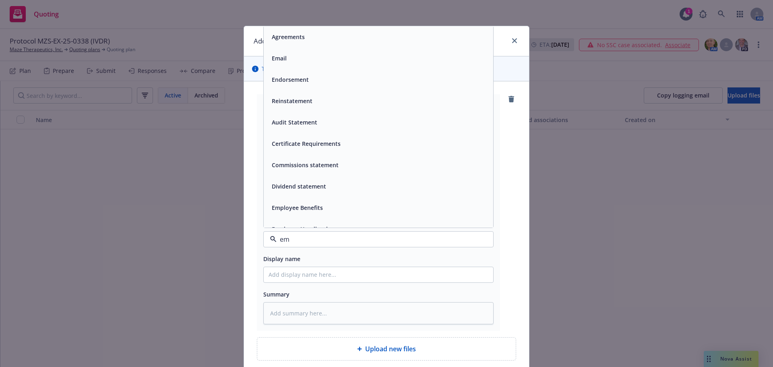
click at [279, 57] on span "Email" at bounding box center [279, 58] width 15 height 8
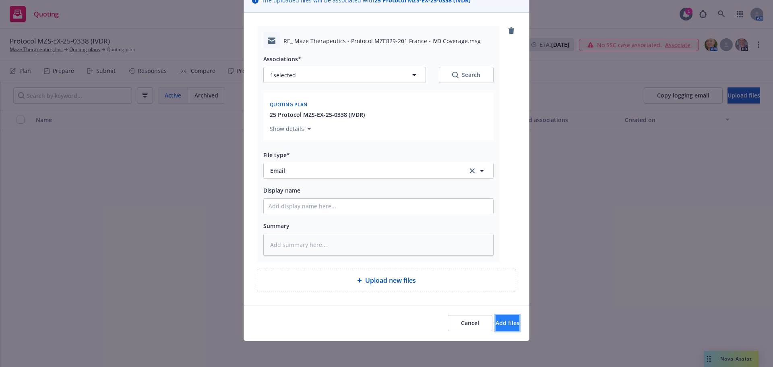
click at [496, 324] on span "Add files" at bounding box center [508, 323] width 24 height 8
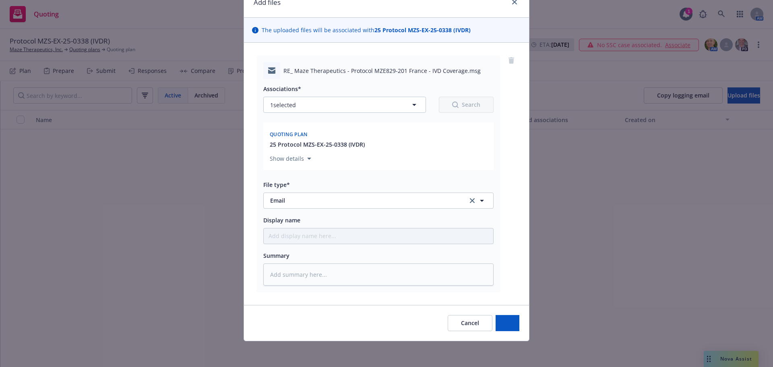
scroll to position [39, 0]
type textarea "x"
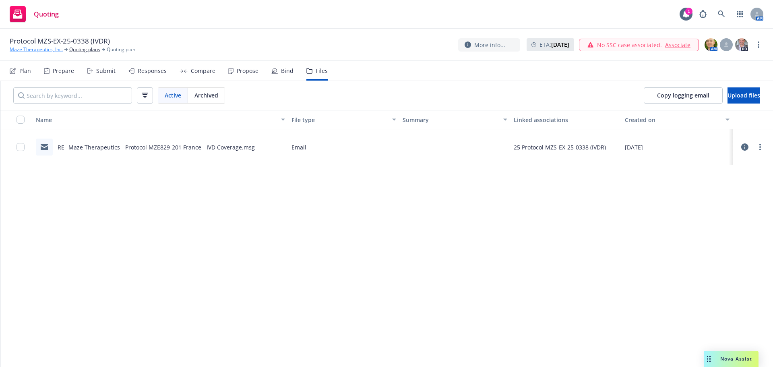
click at [30, 47] on link "Maze Therapeutics, Inc." at bounding box center [36, 49] width 53 height 7
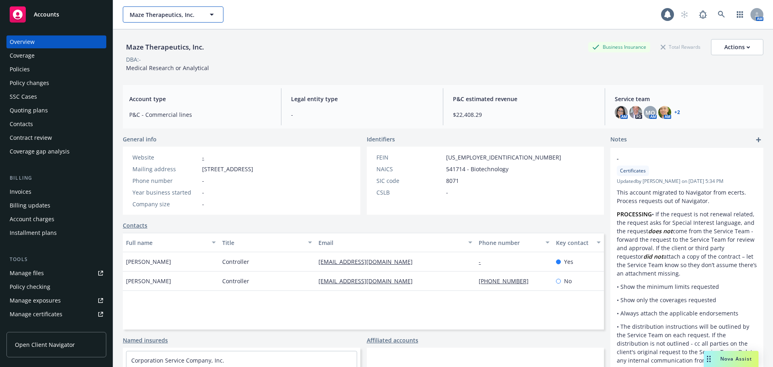
click at [169, 17] on span "Maze Therapeutics, Inc." at bounding box center [165, 14] width 70 height 8
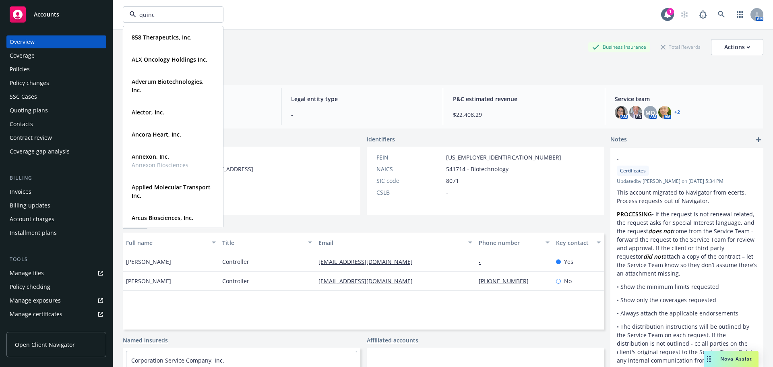
type input "quince"
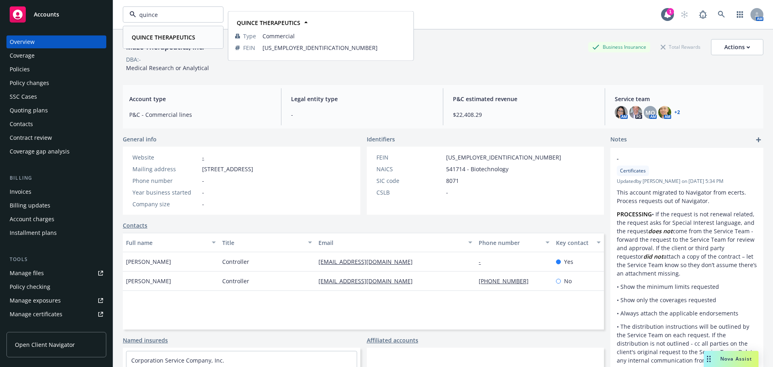
click at [177, 33] on span "QUINCE THERAPEUTICS" at bounding box center [164, 37] width 64 height 8
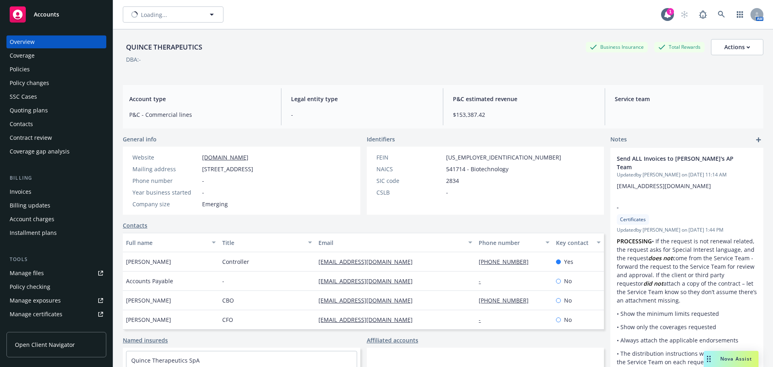
click at [43, 69] on div "Policies" at bounding box center [56, 69] width 93 height 13
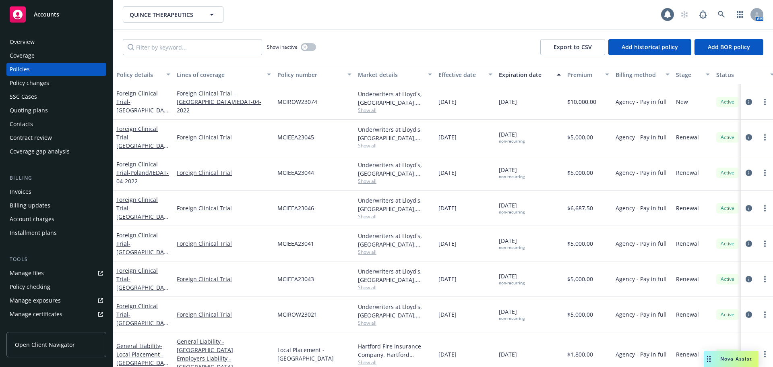
click at [35, 111] on div "Quoting plans" at bounding box center [29, 110] width 38 height 13
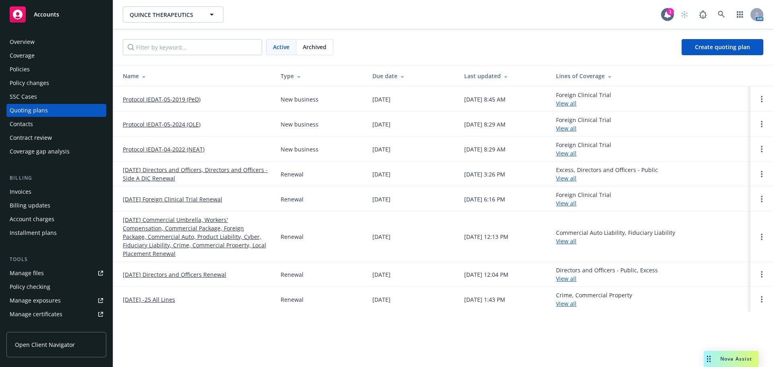
click at [176, 100] on link "Protocol IEDAT-05-2019 (PeD)" at bounding box center [162, 99] width 78 height 8
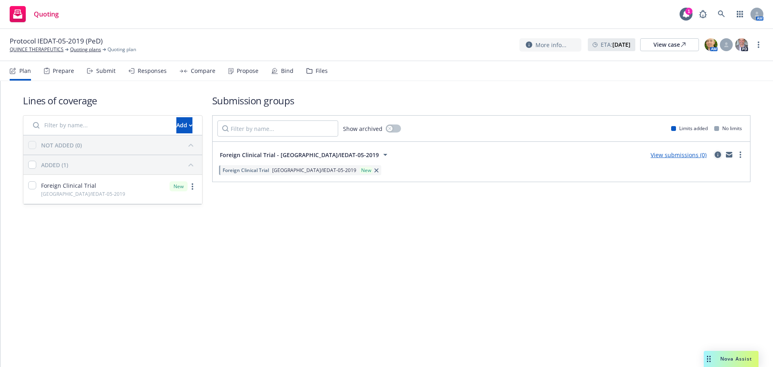
click at [718, 155] on icon "circleInformation" at bounding box center [718, 154] width 6 height 6
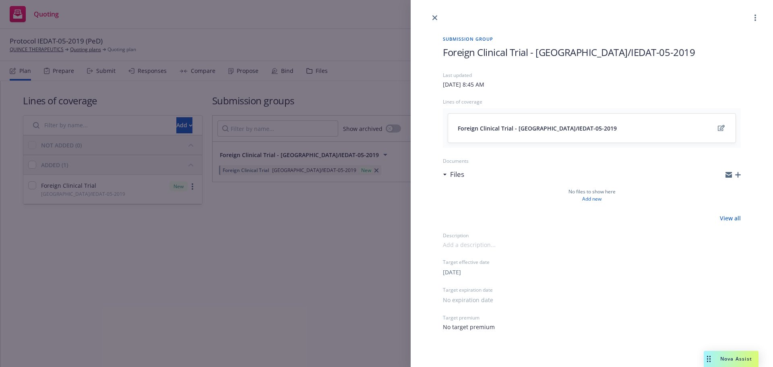
click at [738, 175] on icon "button" at bounding box center [739, 175] width 6 height 6
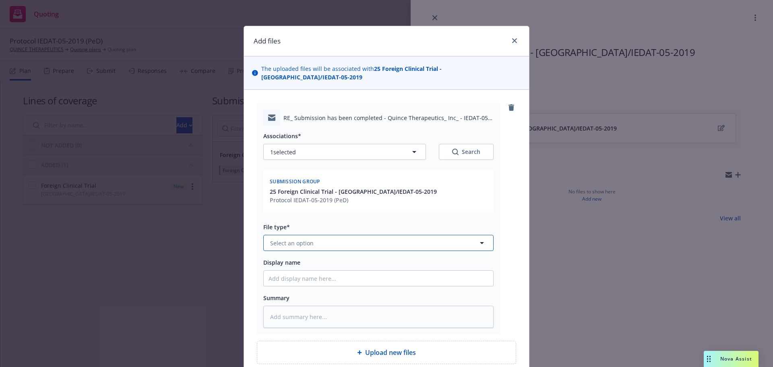
click at [318, 235] on button "Select an option" at bounding box center [378, 243] width 230 height 16
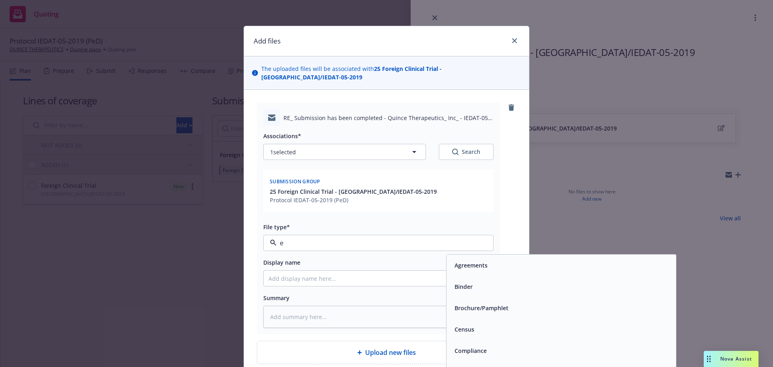
type input "em"
click at [473, 281] on div "Email" at bounding box center [562, 287] width 220 height 12
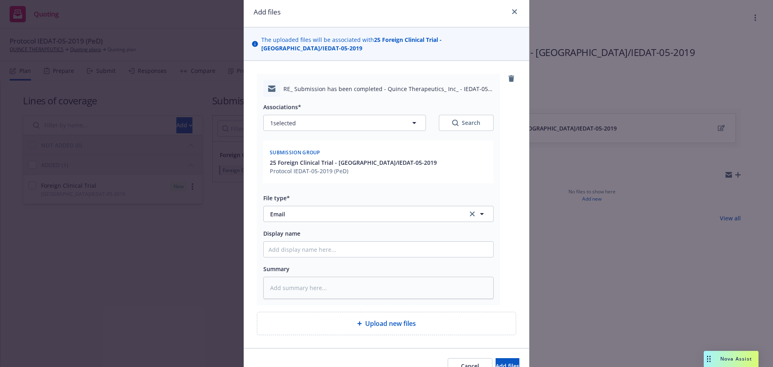
scroll to position [64, 0]
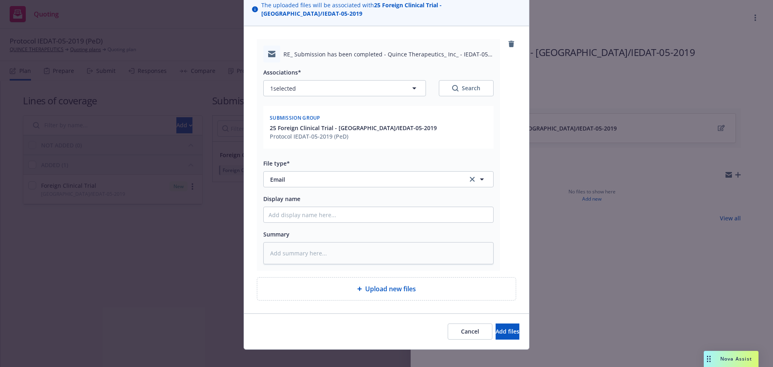
type textarea "x"
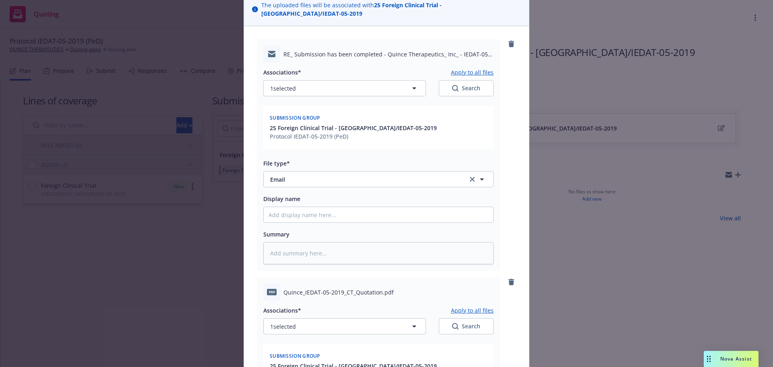
scroll to position [302, 0]
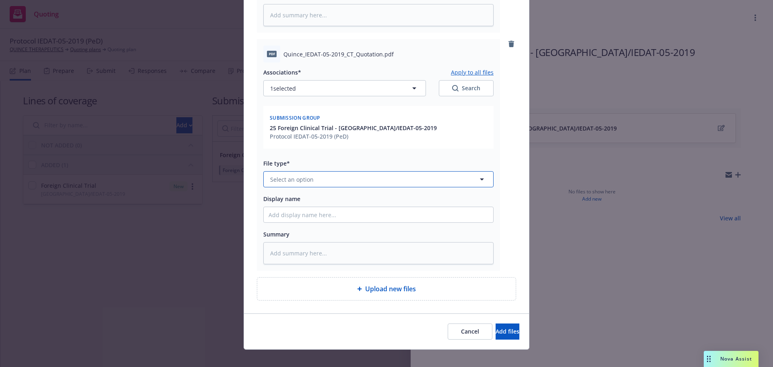
click at [307, 175] on span "Select an option" at bounding box center [292, 179] width 44 height 8
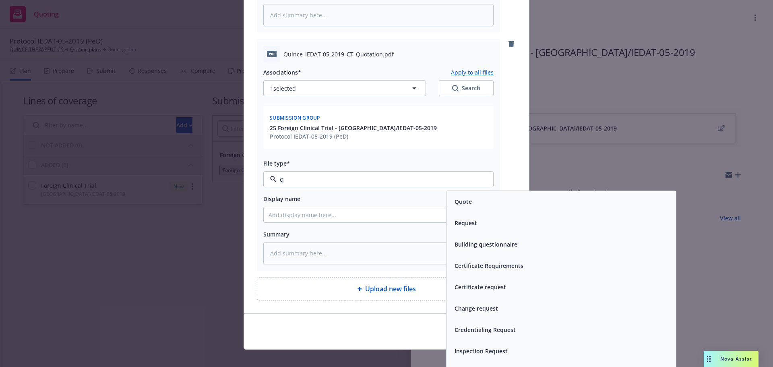
type input "qu"
click at [489, 197] on div "Quote" at bounding box center [562, 202] width 220 height 12
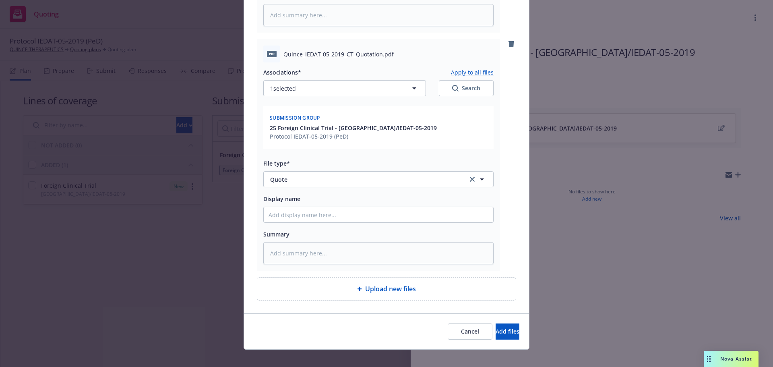
type textarea "x"
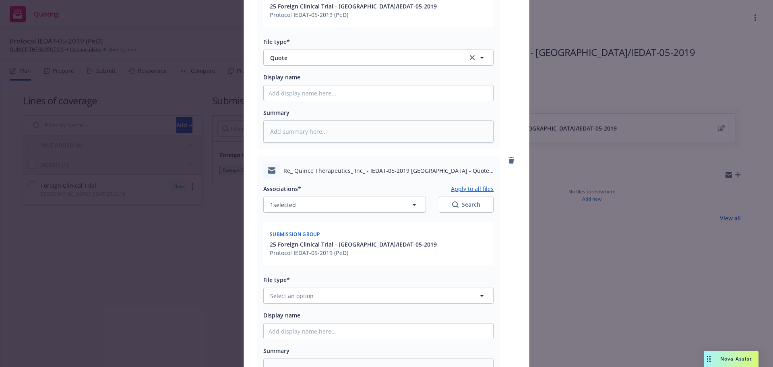
scroll to position [503, 0]
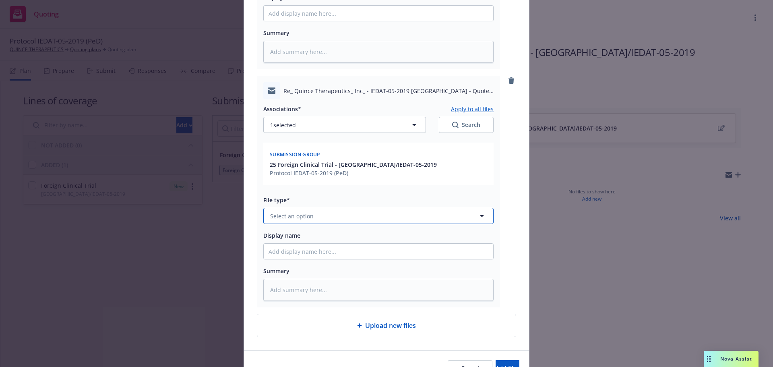
click at [297, 208] on button "Select an option" at bounding box center [378, 216] width 230 height 16
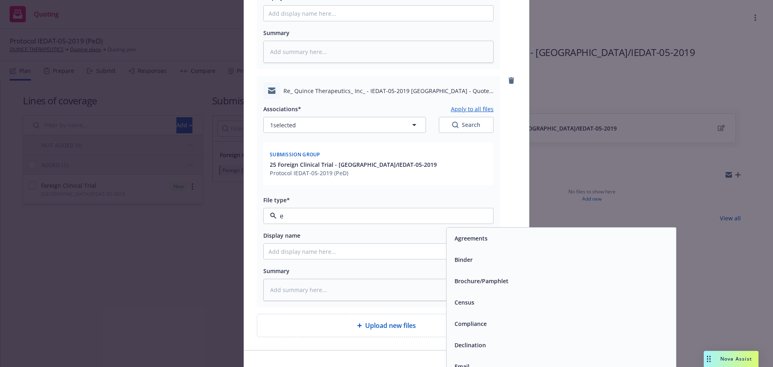
type input "em"
click at [477, 254] on div "Email" at bounding box center [562, 260] width 220 height 12
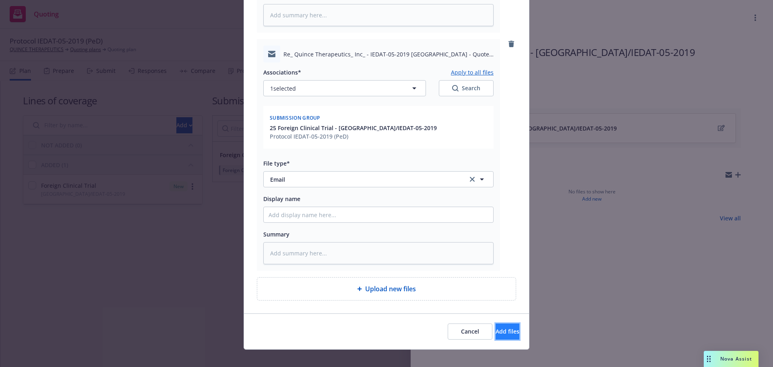
click at [496, 328] on span "Add files" at bounding box center [508, 332] width 24 height 8
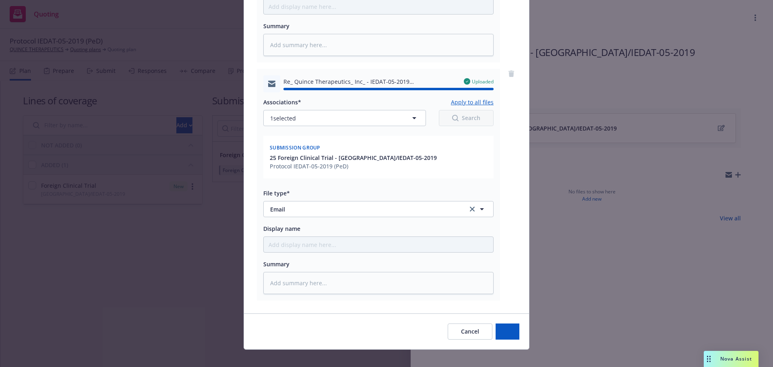
type textarea "x"
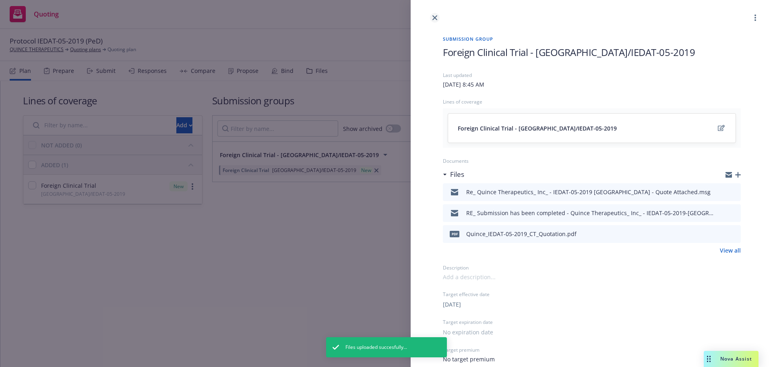
click at [435, 17] on icon "close" at bounding box center [435, 17] width 5 height 5
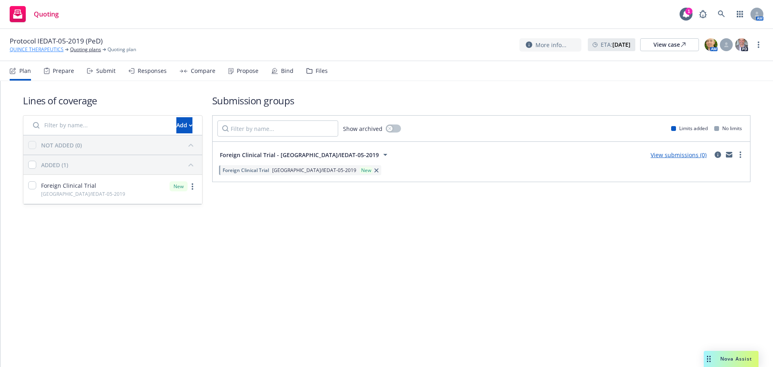
click at [36, 50] on link "QUINCE THERAPEUTICS" at bounding box center [37, 49] width 54 height 7
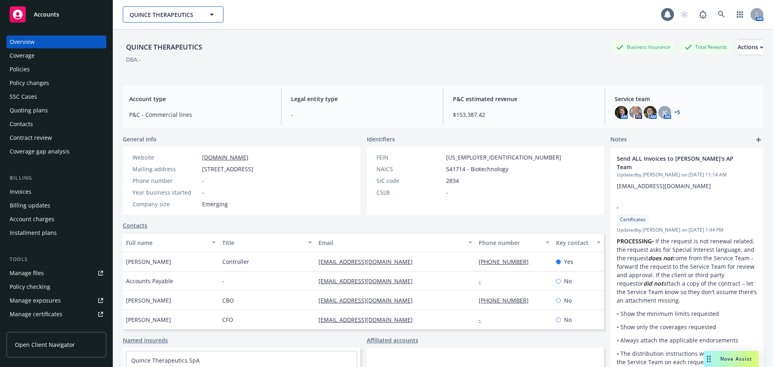
click at [165, 14] on span "QUINCE THERAPEUTICS" at bounding box center [165, 14] width 70 height 8
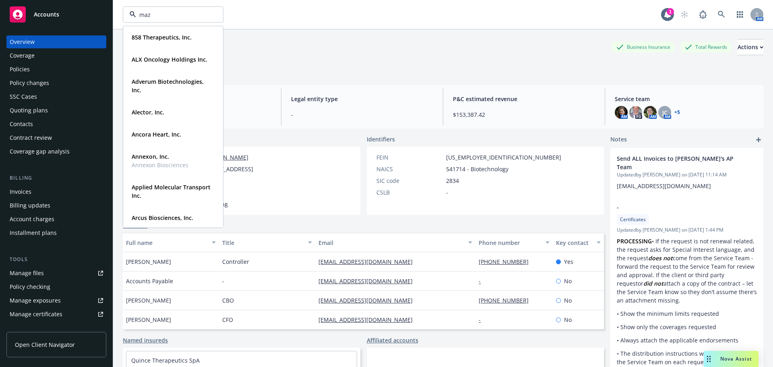
type input "maze"
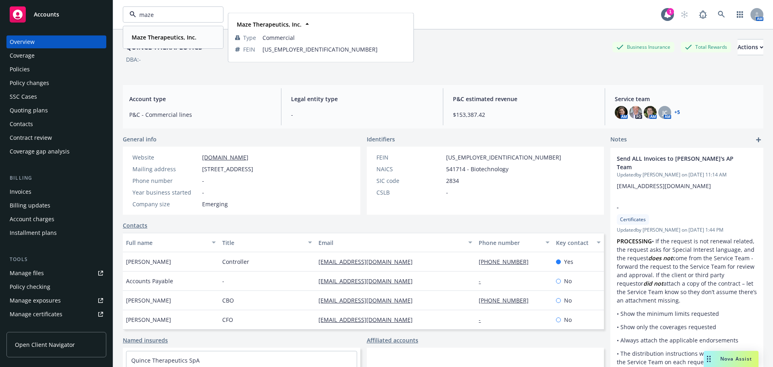
click at [136, 33] on strong "Maze Therapeutics, Inc." at bounding box center [164, 37] width 65 height 8
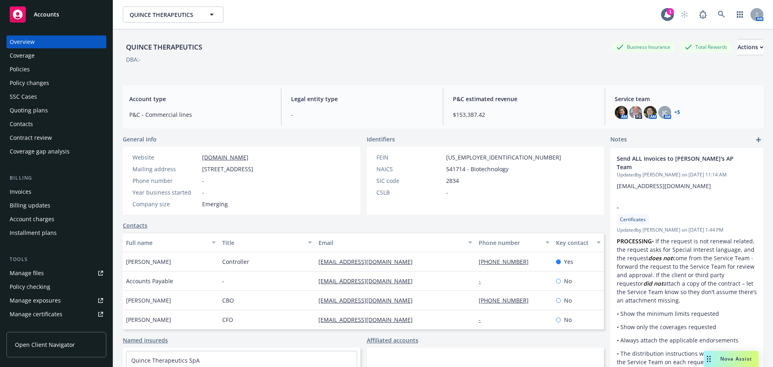
click at [52, 70] on div "Policies" at bounding box center [56, 69] width 93 height 13
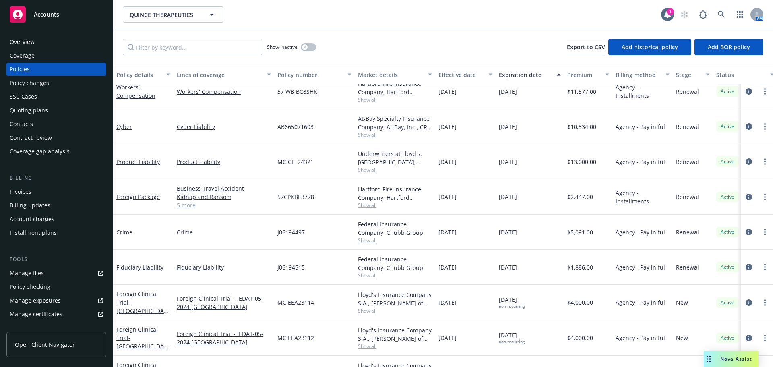
scroll to position [322, 0]
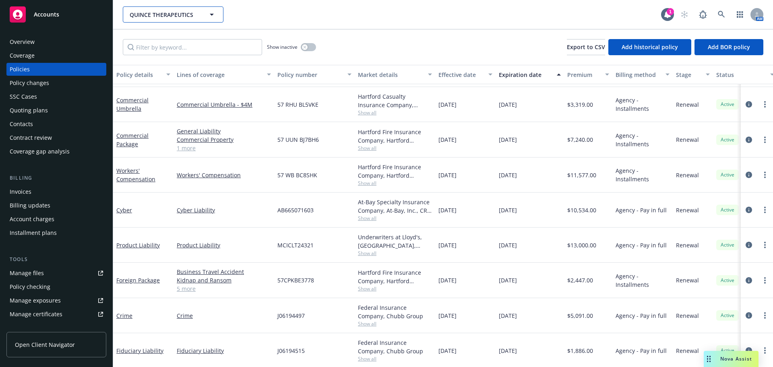
click at [141, 6] on button "QUINCE THERAPEUTICS" at bounding box center [173, 14] width 101 height 16
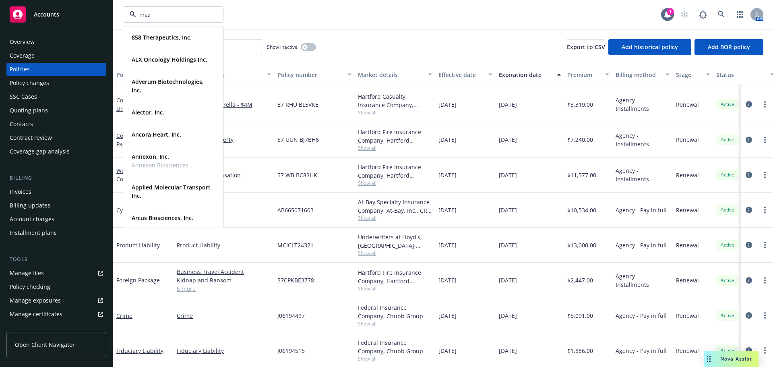
type input "maze"
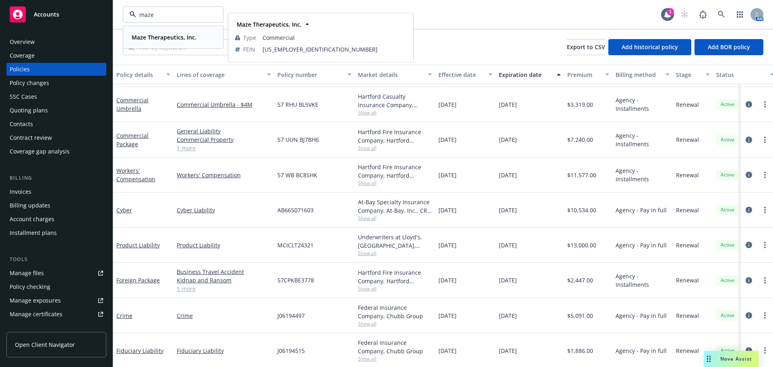
click at [168, 40] on strong "Maze Therapeutics, Inc." at bounding box center [164, 37] width 65 height 8
